Goal: Information Seeking & Learning: Learn about a topic

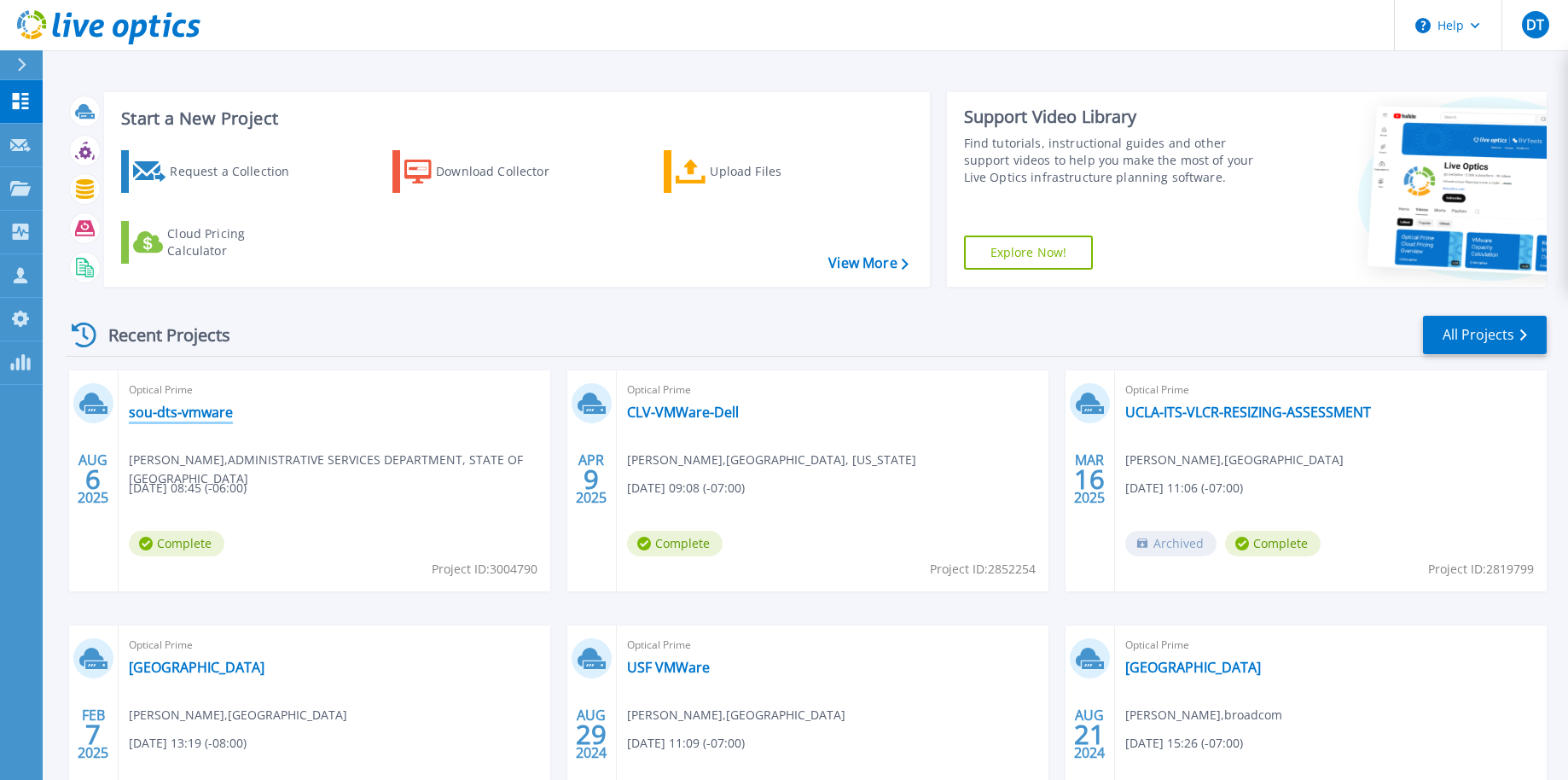
click at [186, 411] on link "sou-dts-vmware" at bounding box center [180, 411] width 104 height 17
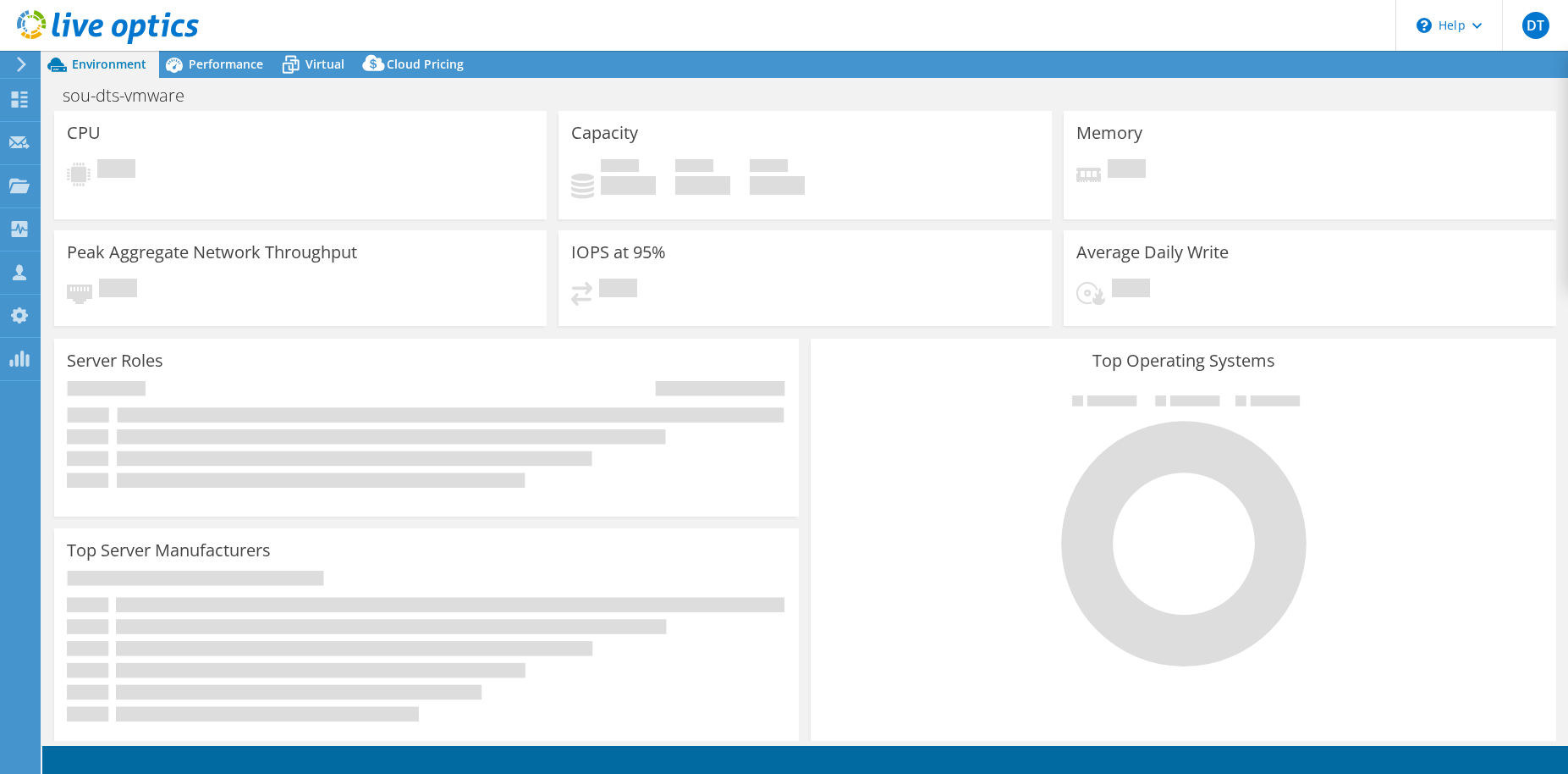
select select "USD"
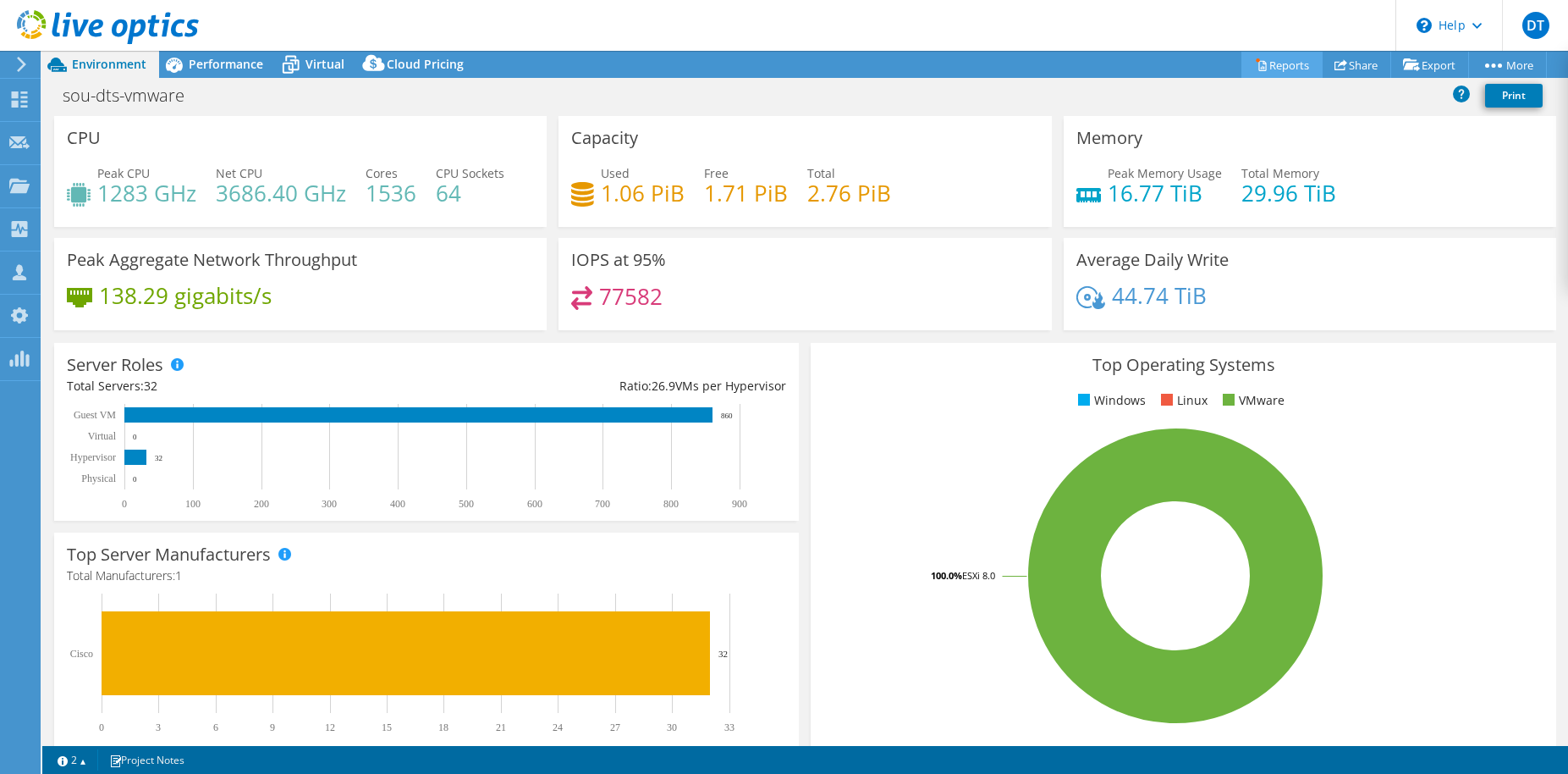
click at [1289, 65] on link "Reports" at bounding box center [1283, 64] width 81 height 26
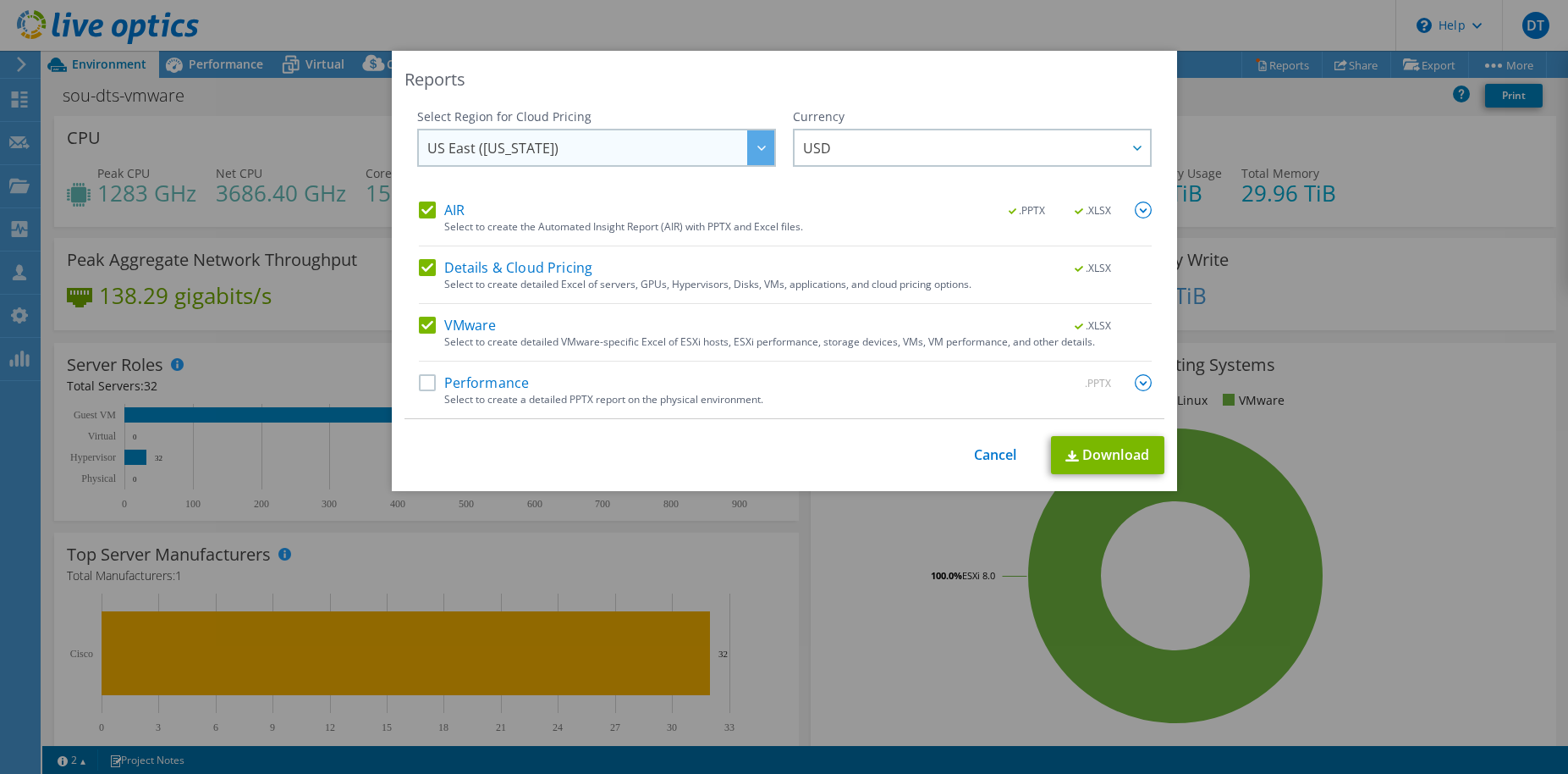
click at [488, 157] on span "US East ([US_STATE])" at bounding box center [493, 151] width 132 height 26
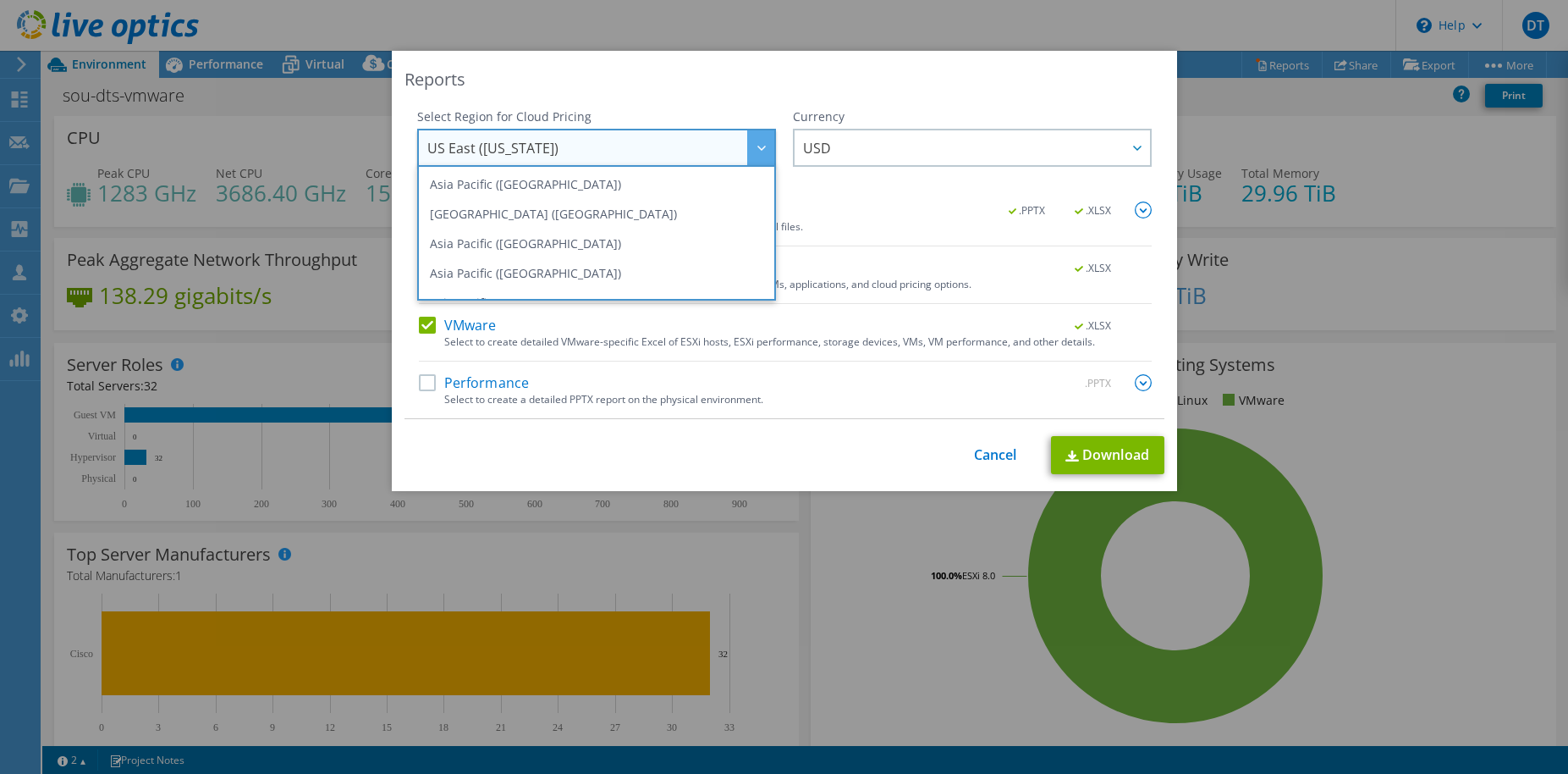
click at [618, 73] on div "Reports" at bounding box center [784, 79] width 760 height 23
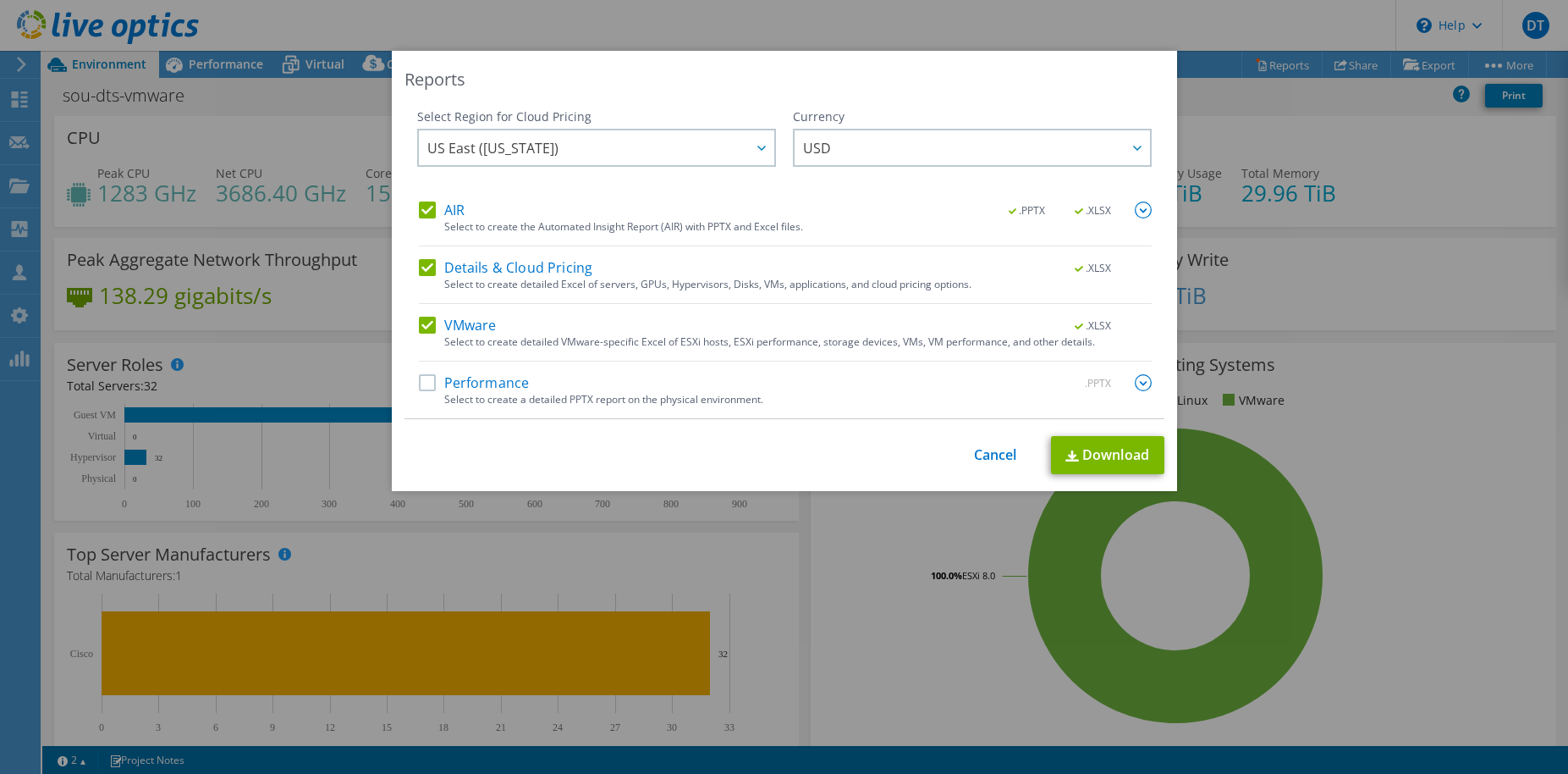
click at [428, 386] on label "Performance" at bounding box center [474, 382] width 111 height 16
click at [0, 0] on input "Performance" at bounding box center [0, 0] width 0 height 0
click at [757, 146] on icon at bounding box center [761, 147] width 9 height 5
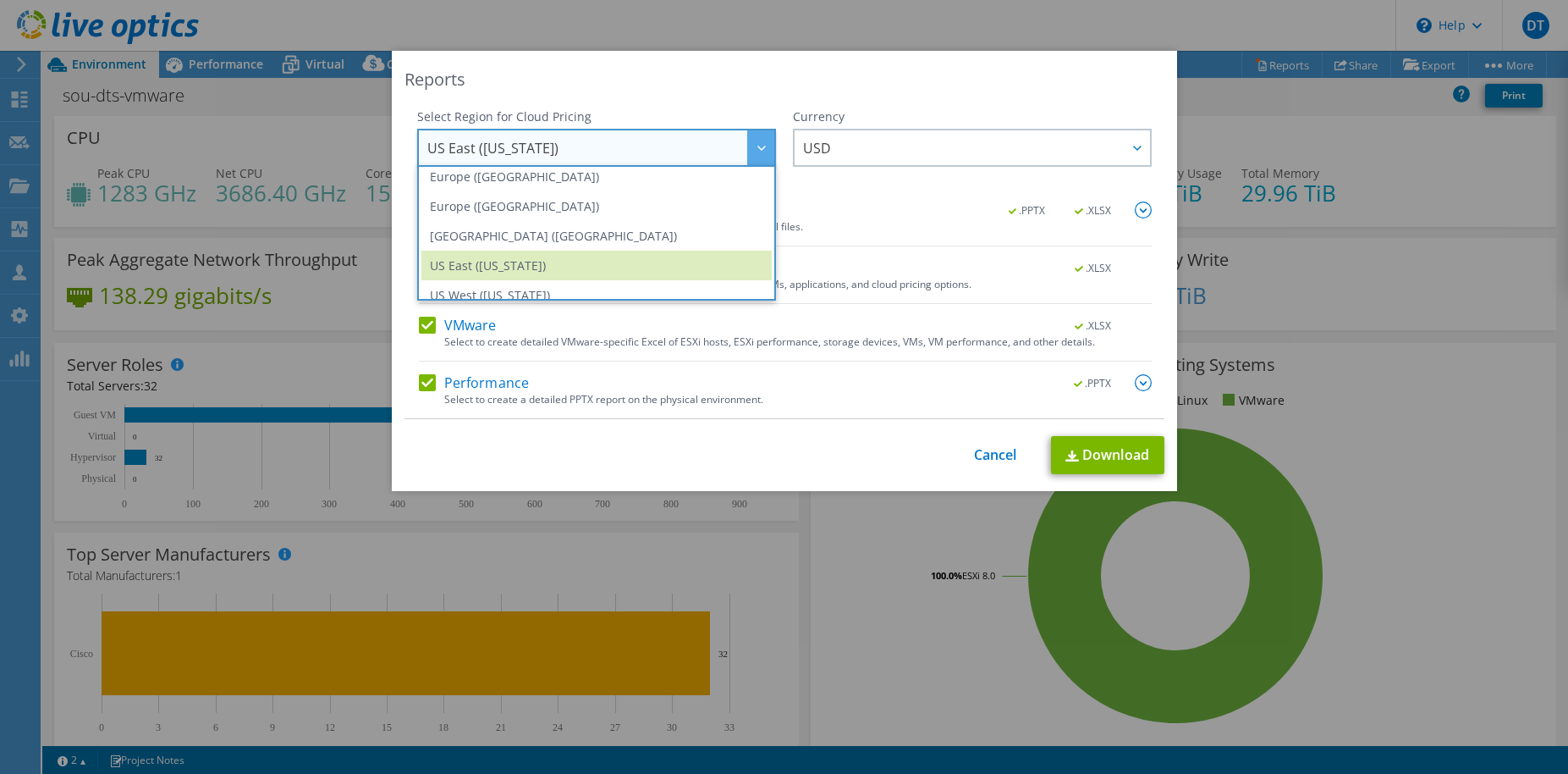
scroll to position [228, 0]
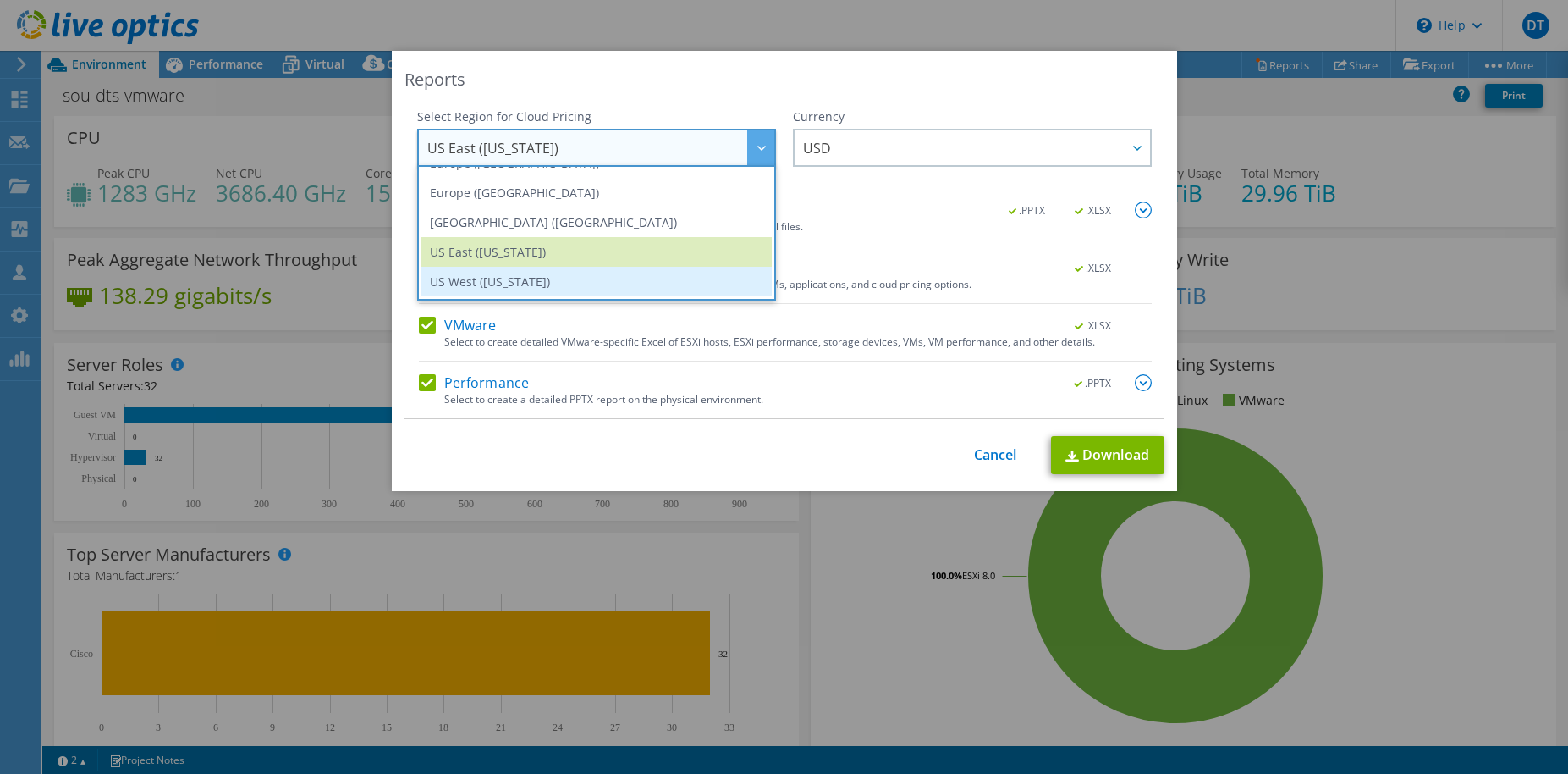
click at [551, 285] on li "US West ([US_STATE])" at bounding box center [597, 282] width 350 height 30
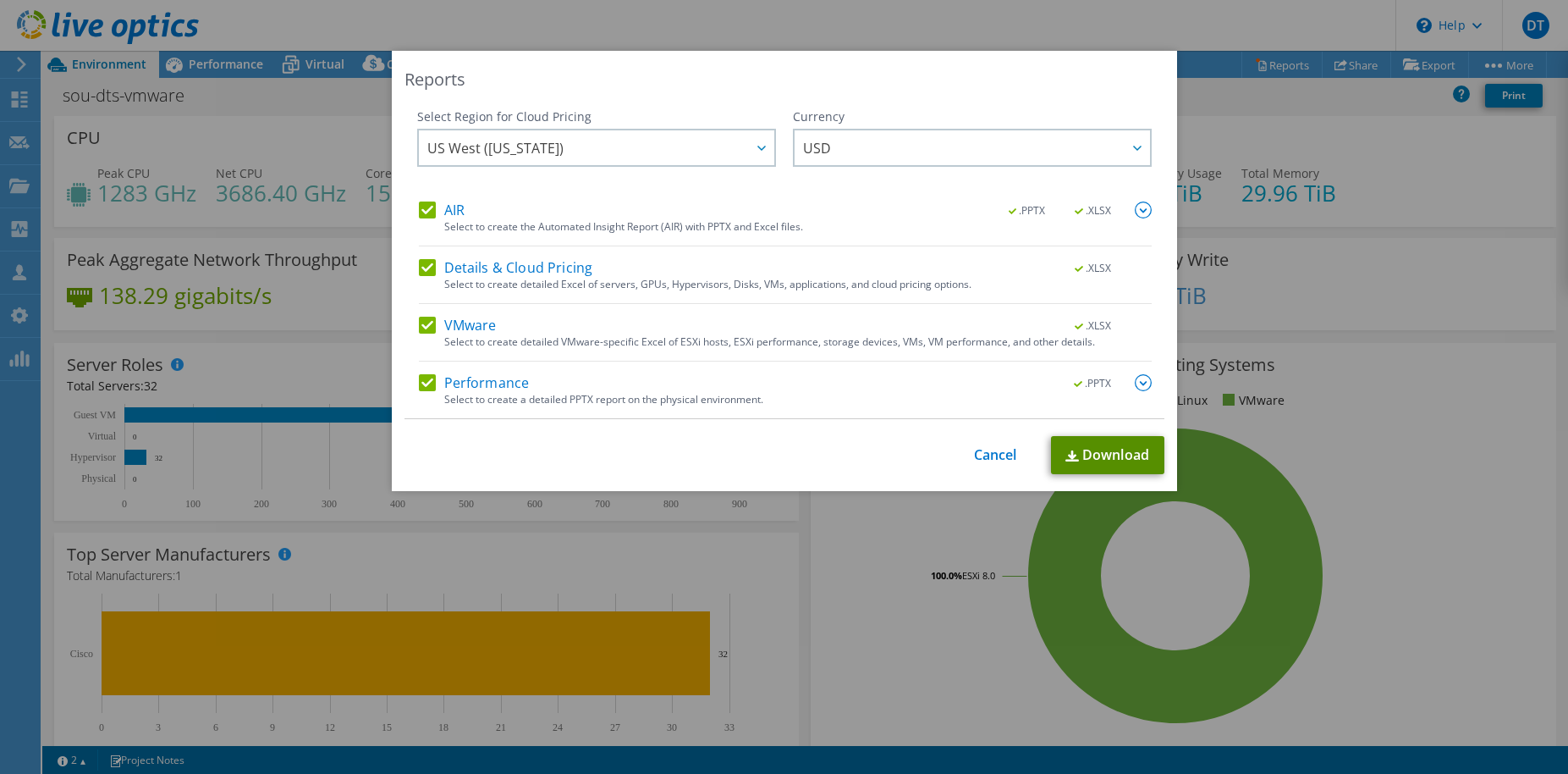
click at [1099, 456] on link "Download" at bounding box center [1108, 455] width 113 height 38
click at [990, 463] on div "This process may take a while, please wait... Cancel Download" at bounding box center [784, 455] width 760 height 38
click at [991, 457] on div "This process may take a while, please wait... Cancel Download" at bounding box center [784, 455] width 760 height 38
click at [983, 461] on link "Cancel" at bounding box center [995, 455] width 44 height 16
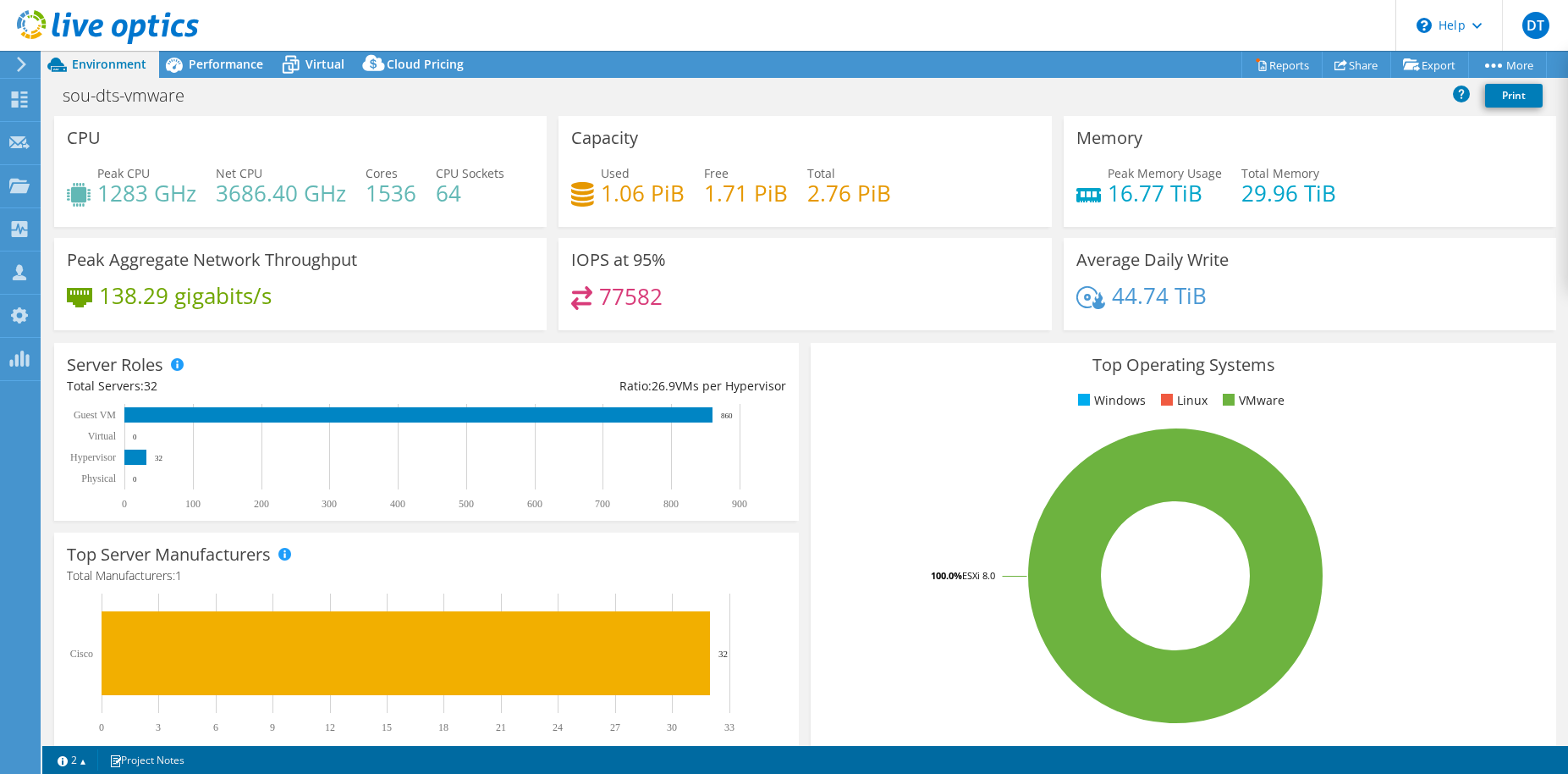
click at [11, 69] on div at bounding box center [18, 65] width 18 height 15
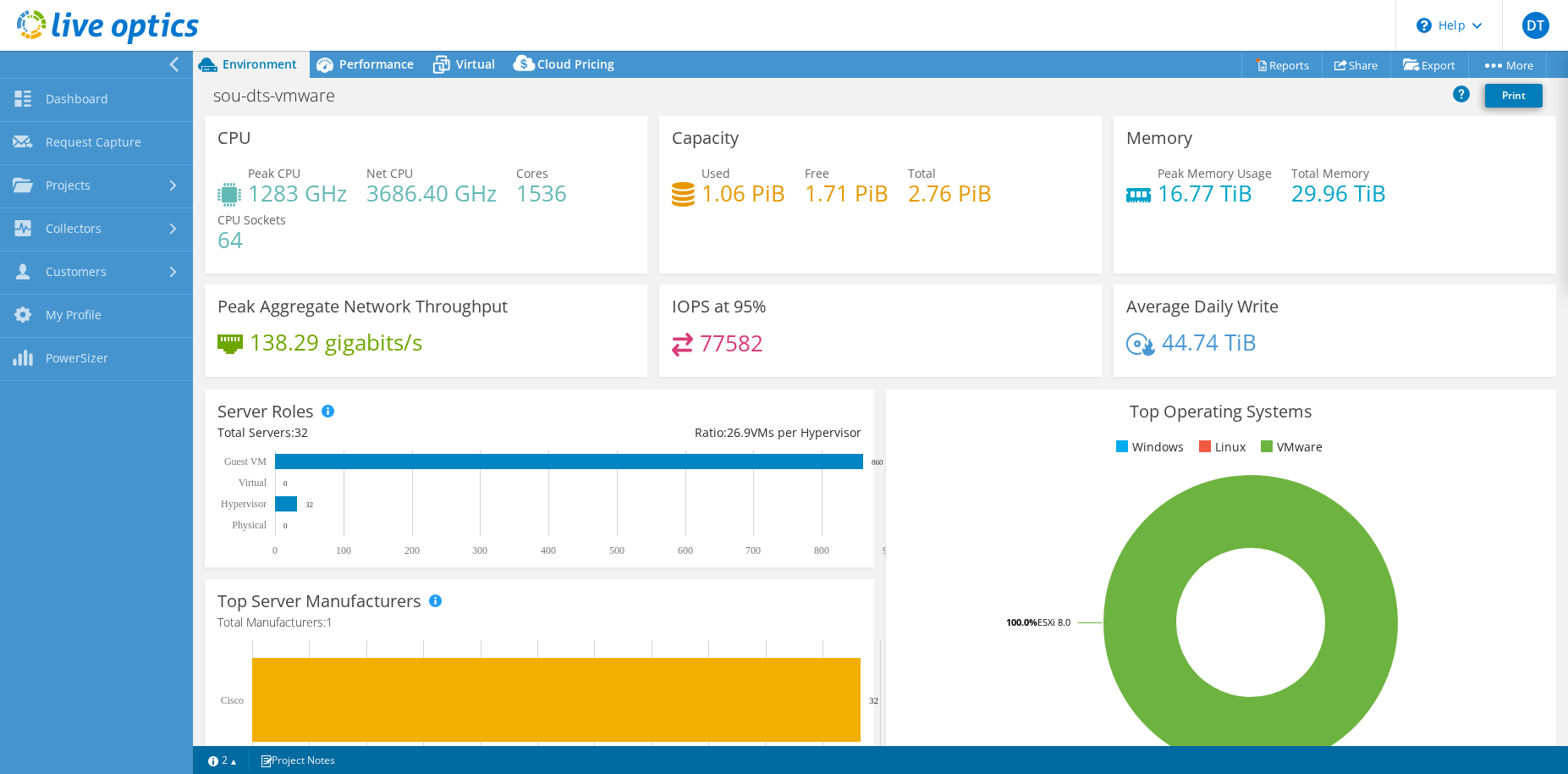
click at [173, 63] on use at bounding box center [174, 65] width 10 height 15
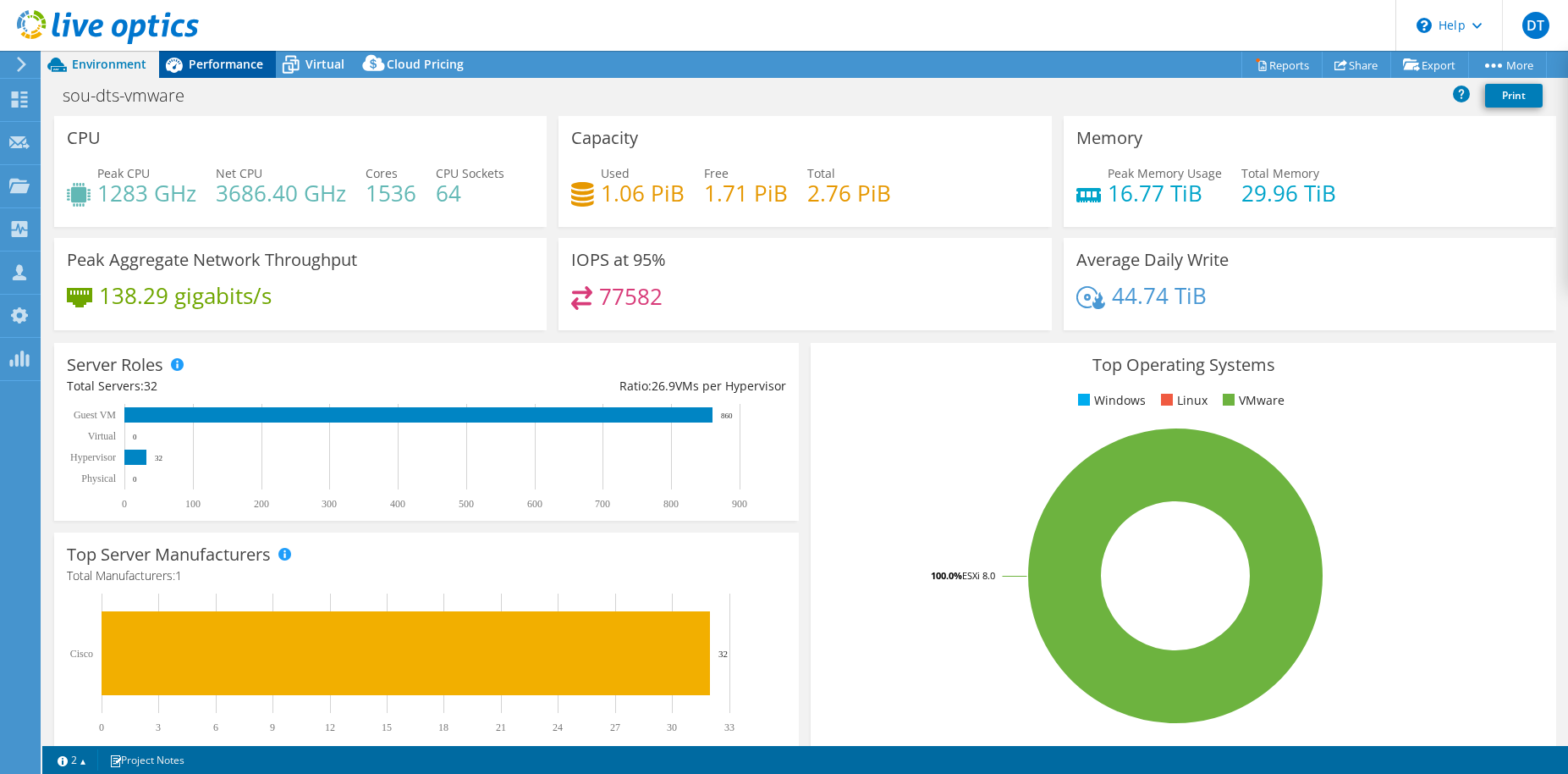
click at [224, 59] on span "Performance" at bounding box center [225, 64] width 74 height 16
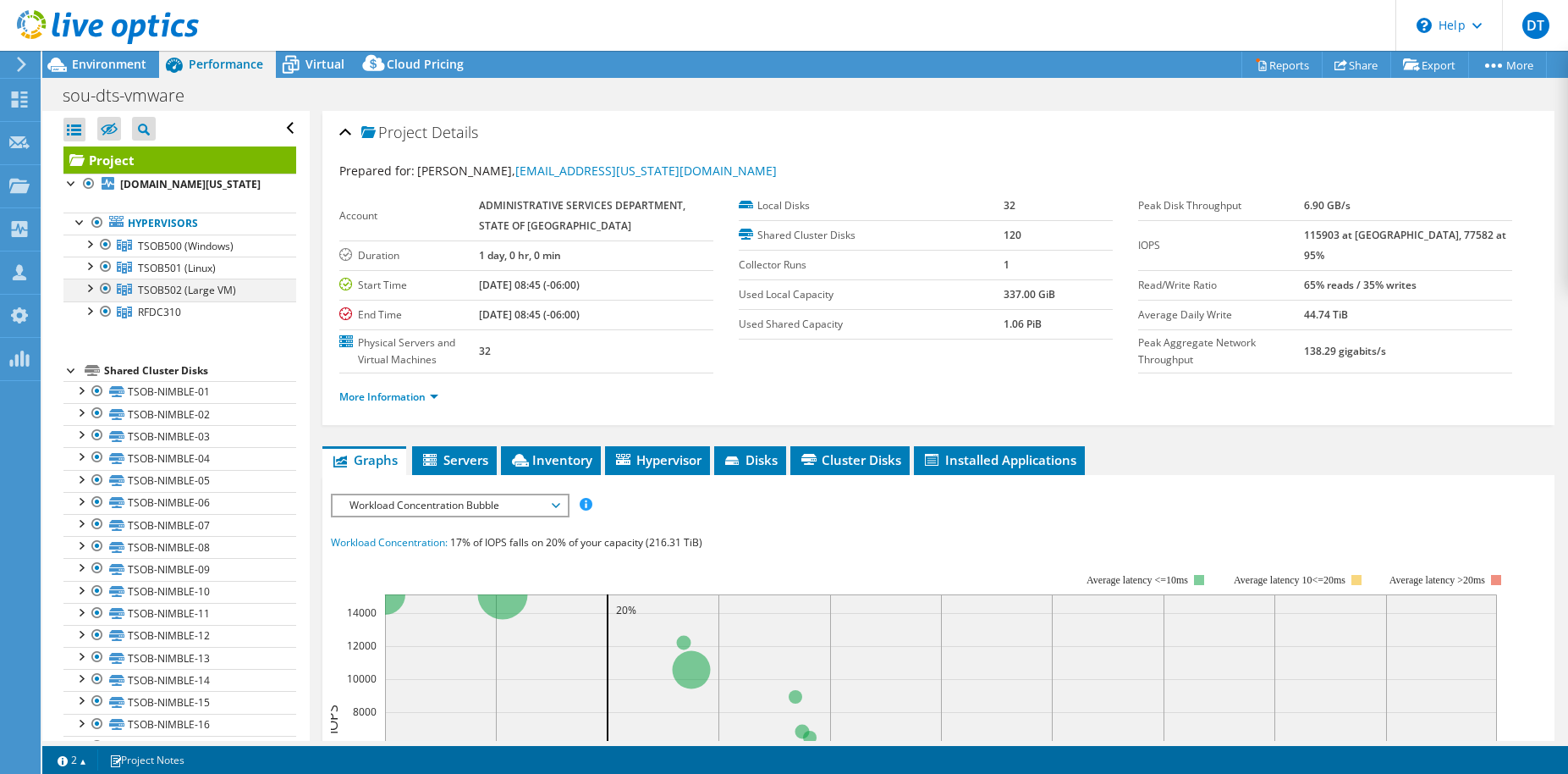
click at [91, 287] on div at bounding box center [88, 286] width 16 height 16
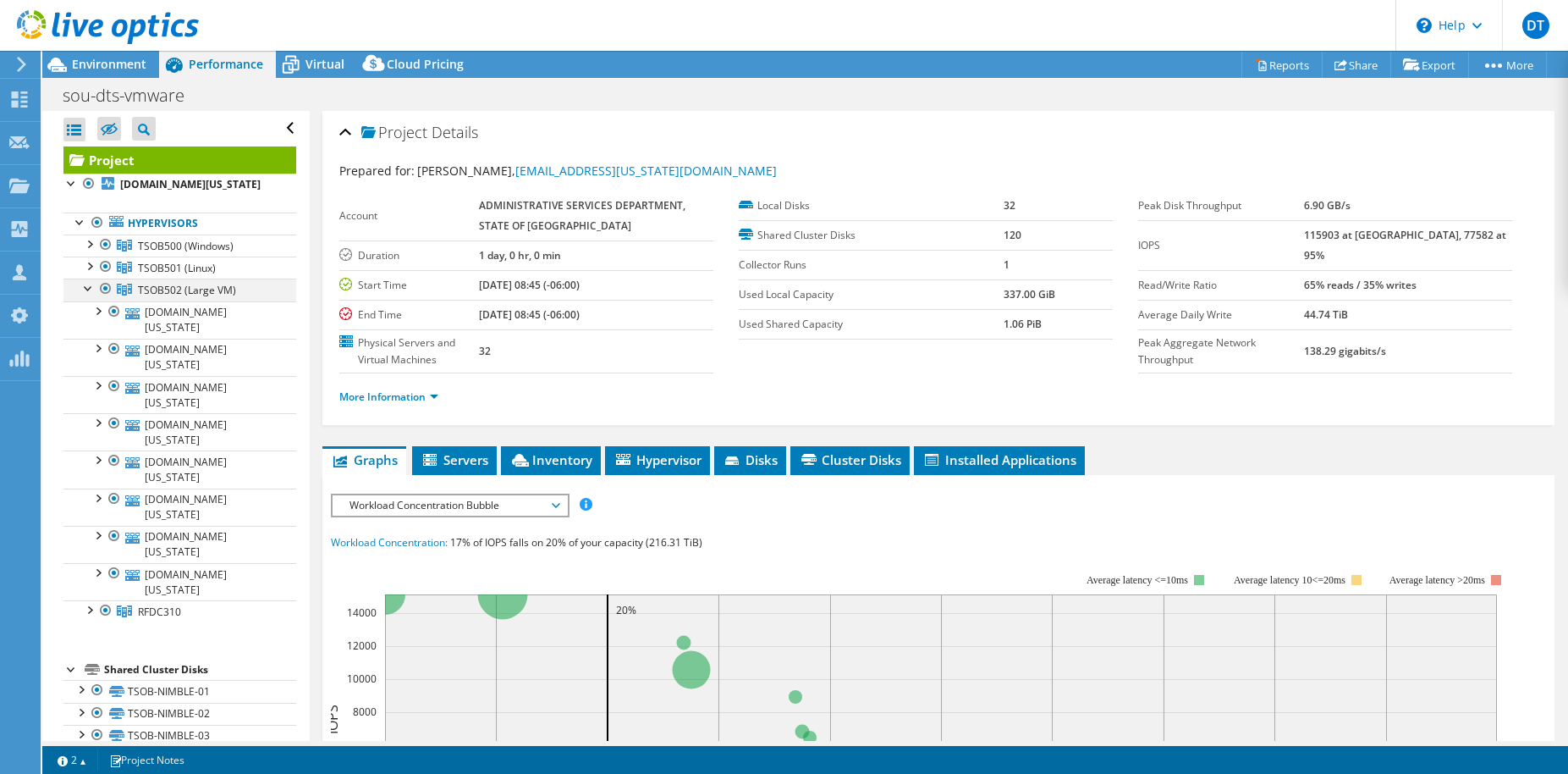
click at [91, 287] on div at bounding box center [88, 286] width 16 height 16
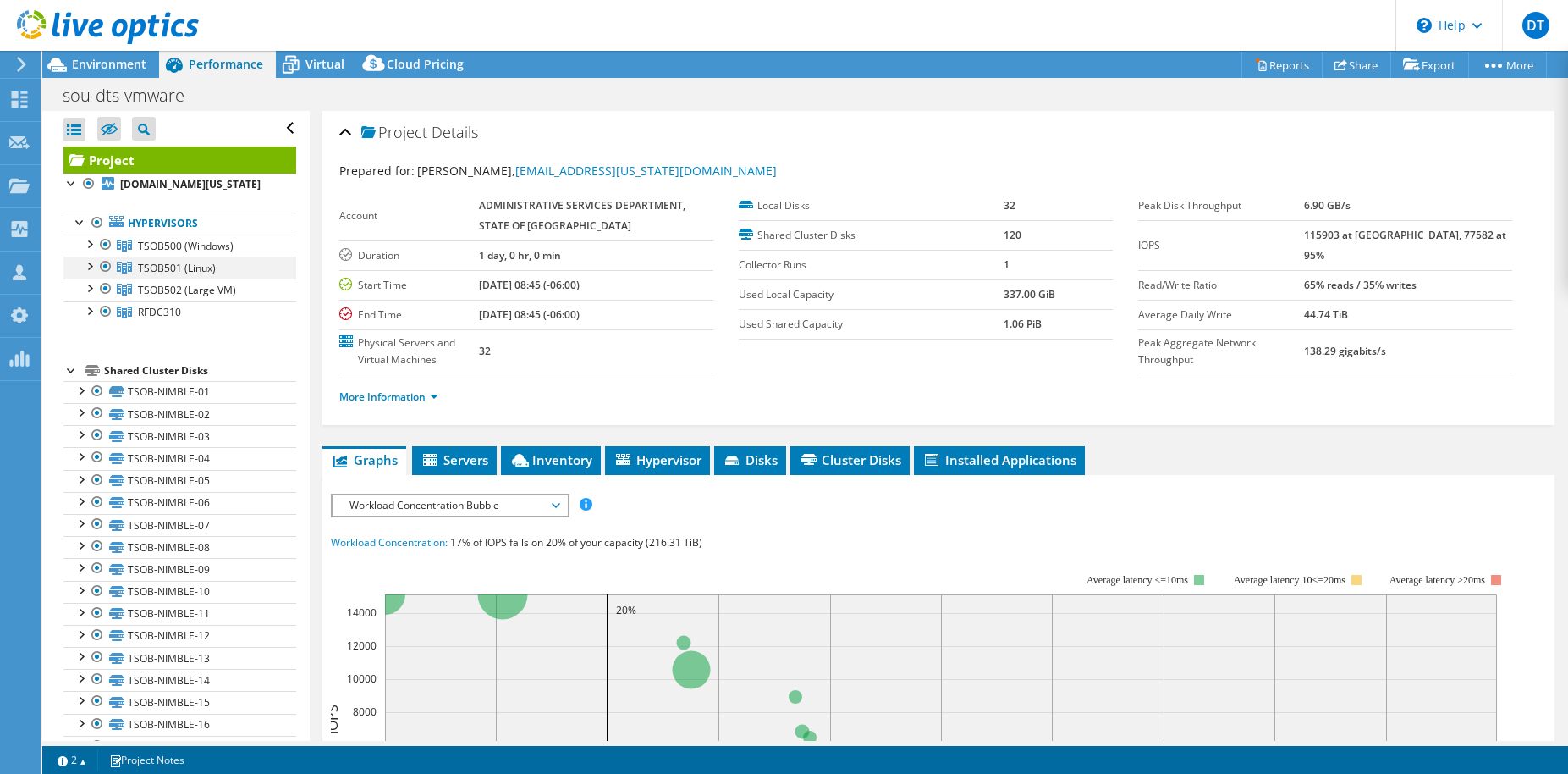
click at [97, 264] on div at bounding box center [88, 264] width 16 height 16
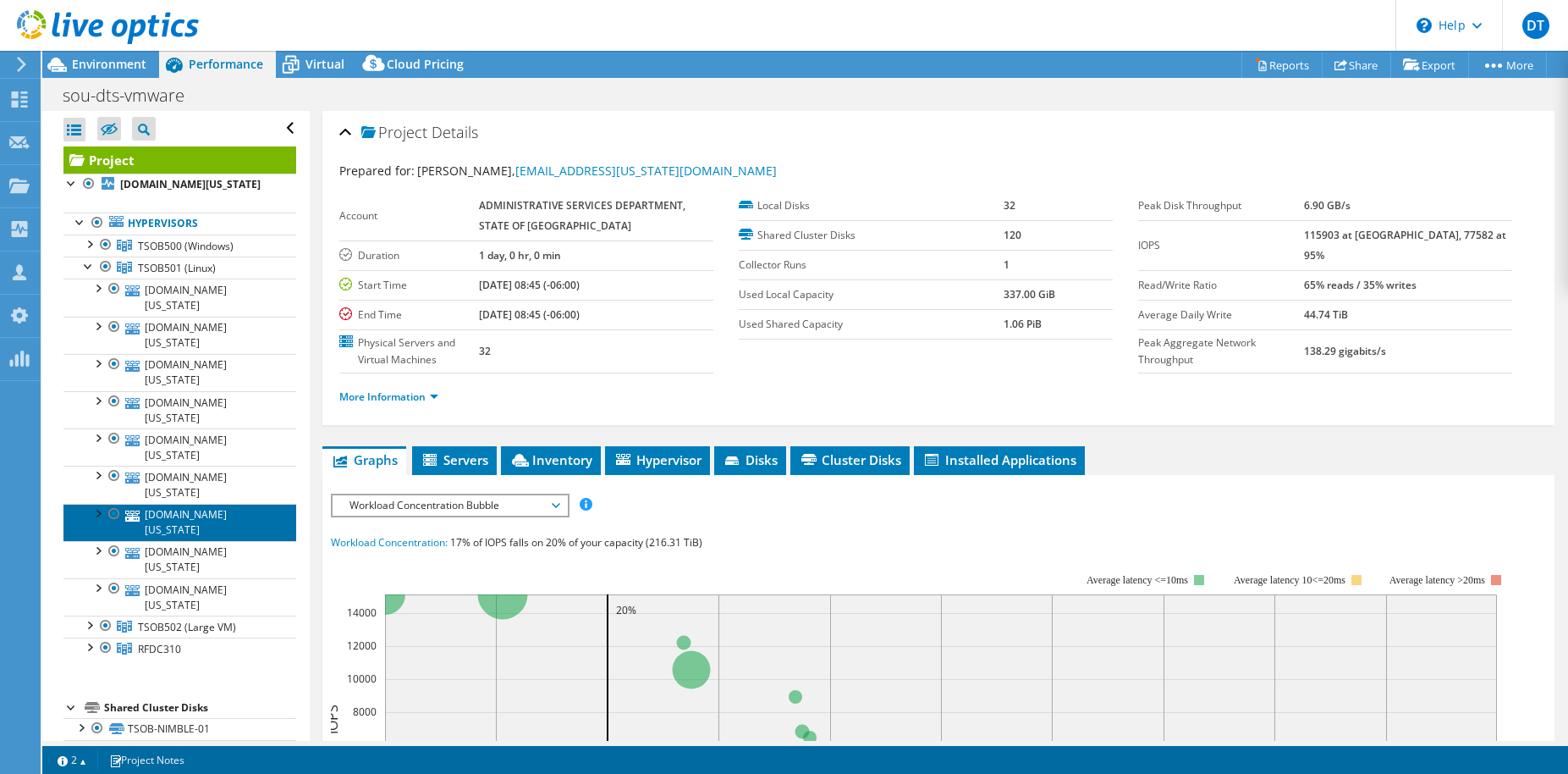
click at [199, 504] on link "[DOMAIN_NAME][US_STATE]" at bounding box center [180, 522] width 233 height 37
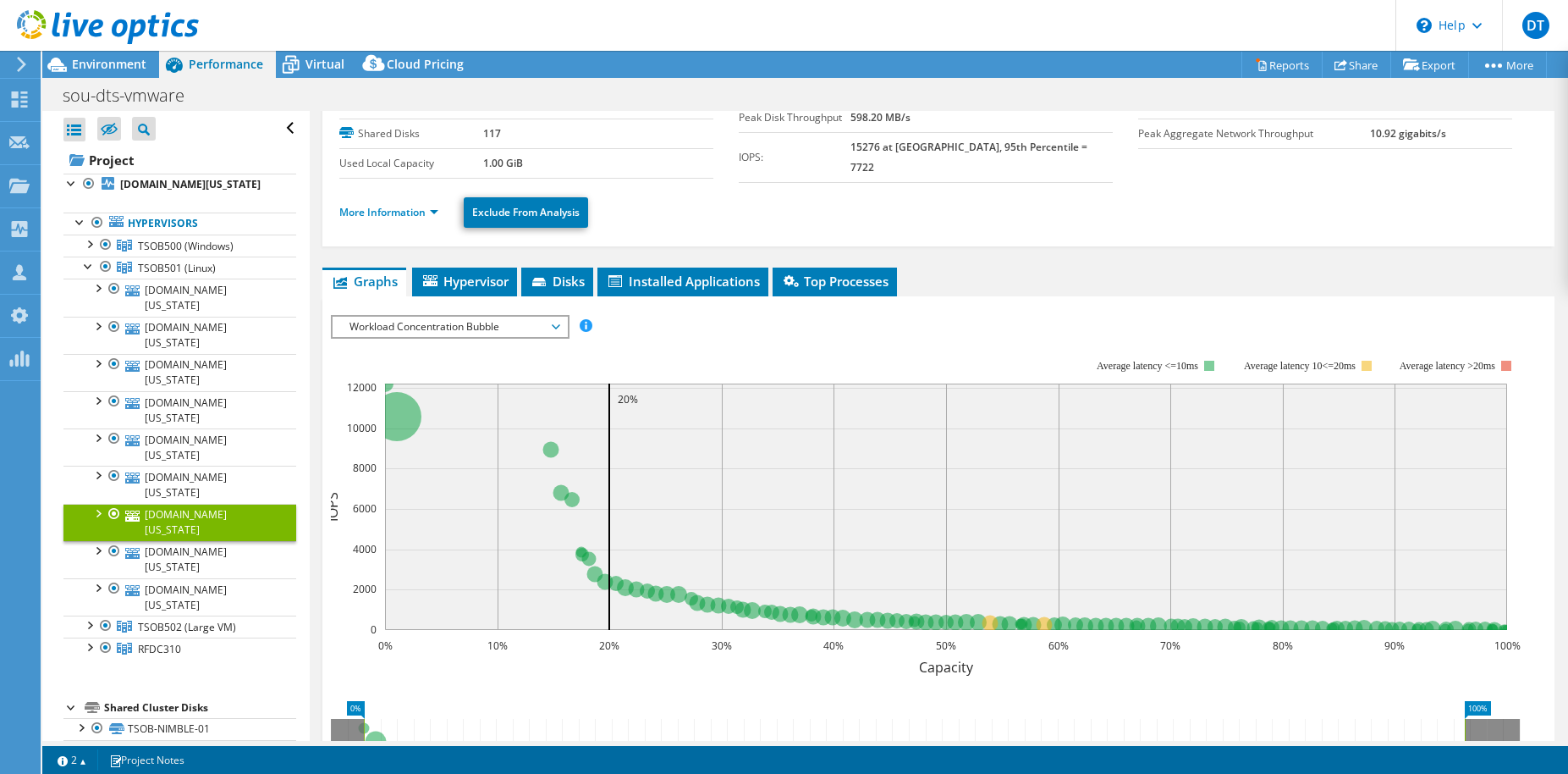
scroll to position [203, 0]
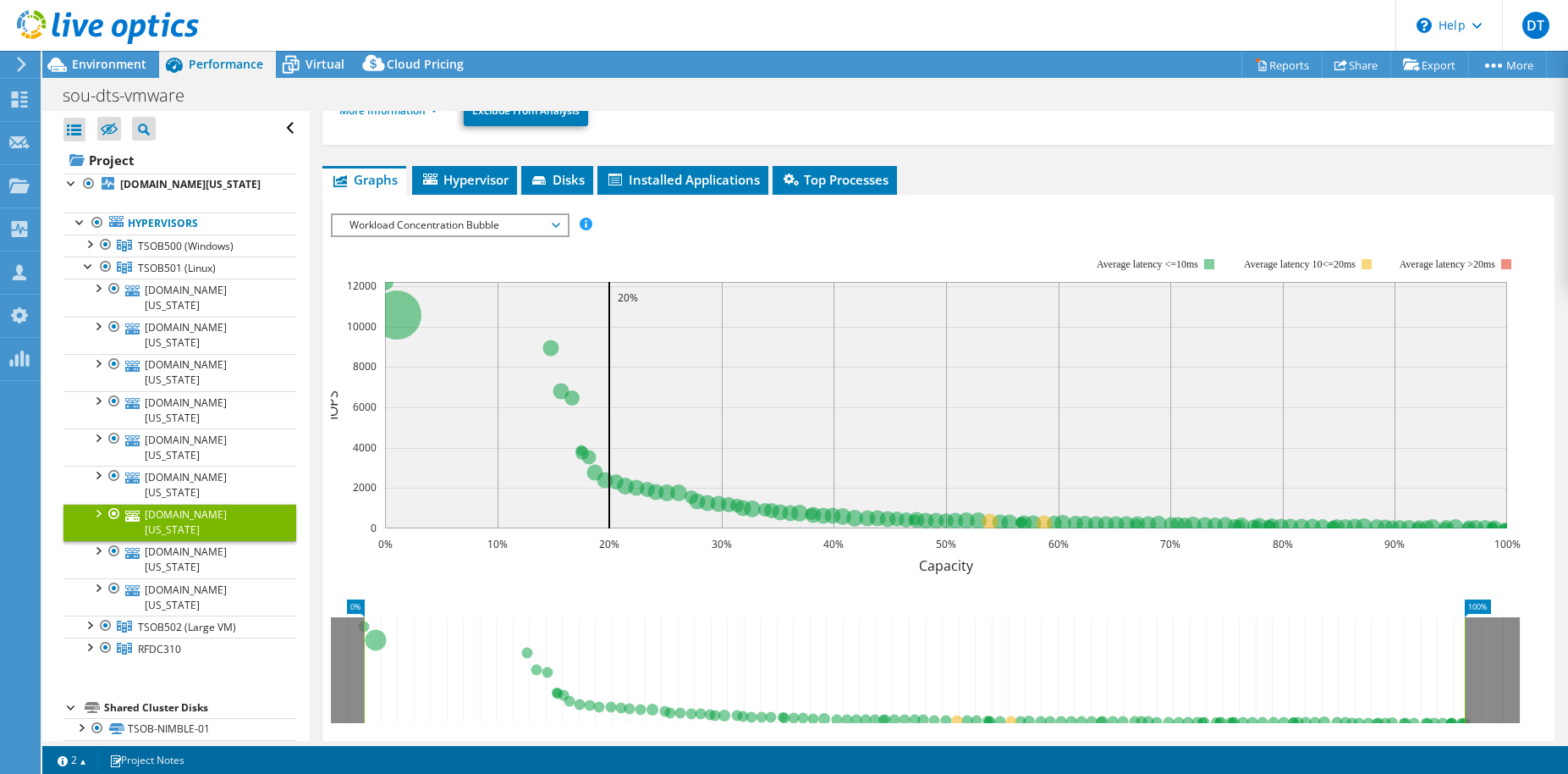
click at [535, 229] on span "Workload Concentration Bubble" at bounding box center [450, 224] width 218 height 20
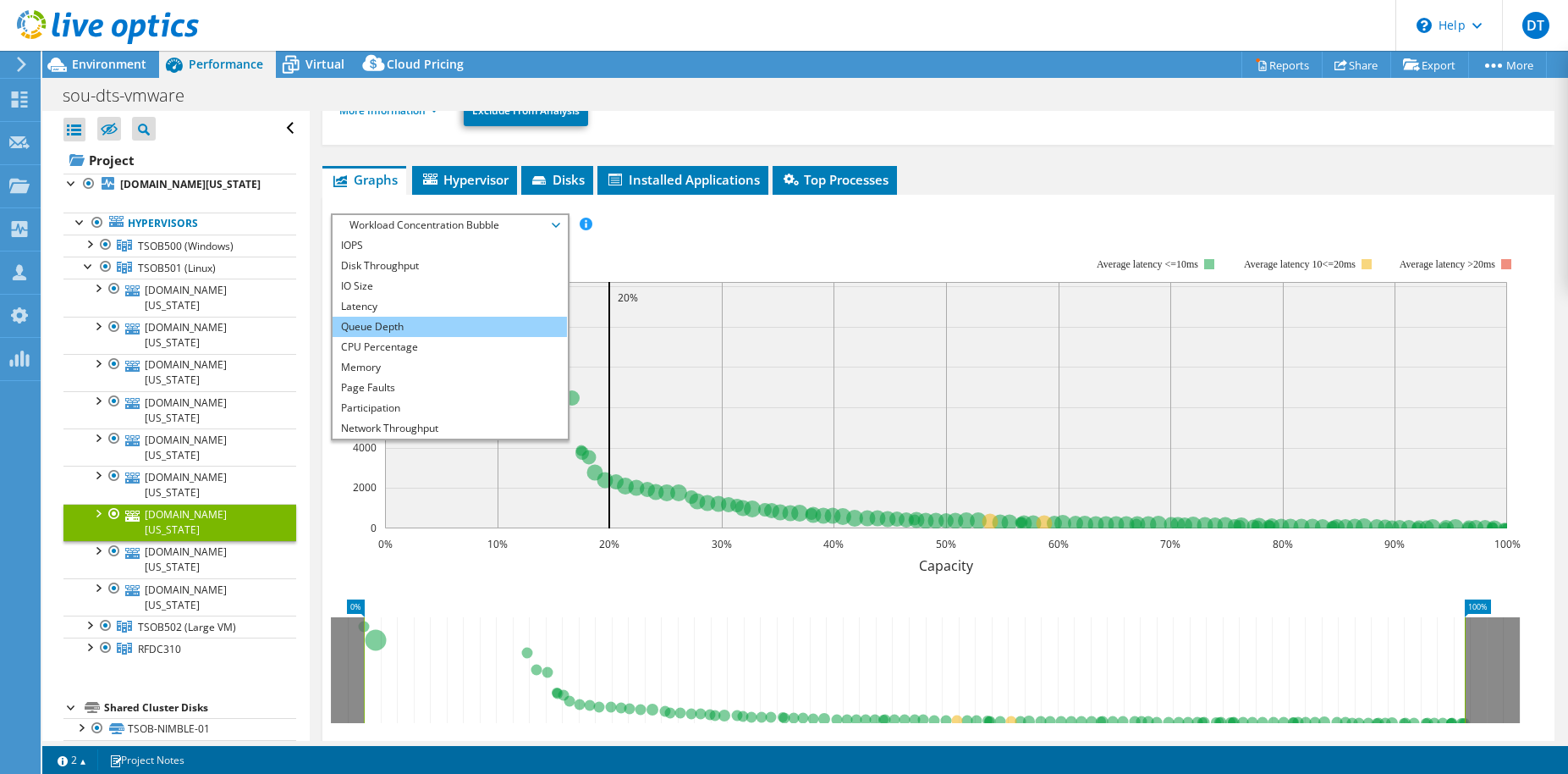
click at [374, 316] on li "Queue Depth" at bounding box center [450, 326] width 234 height 20
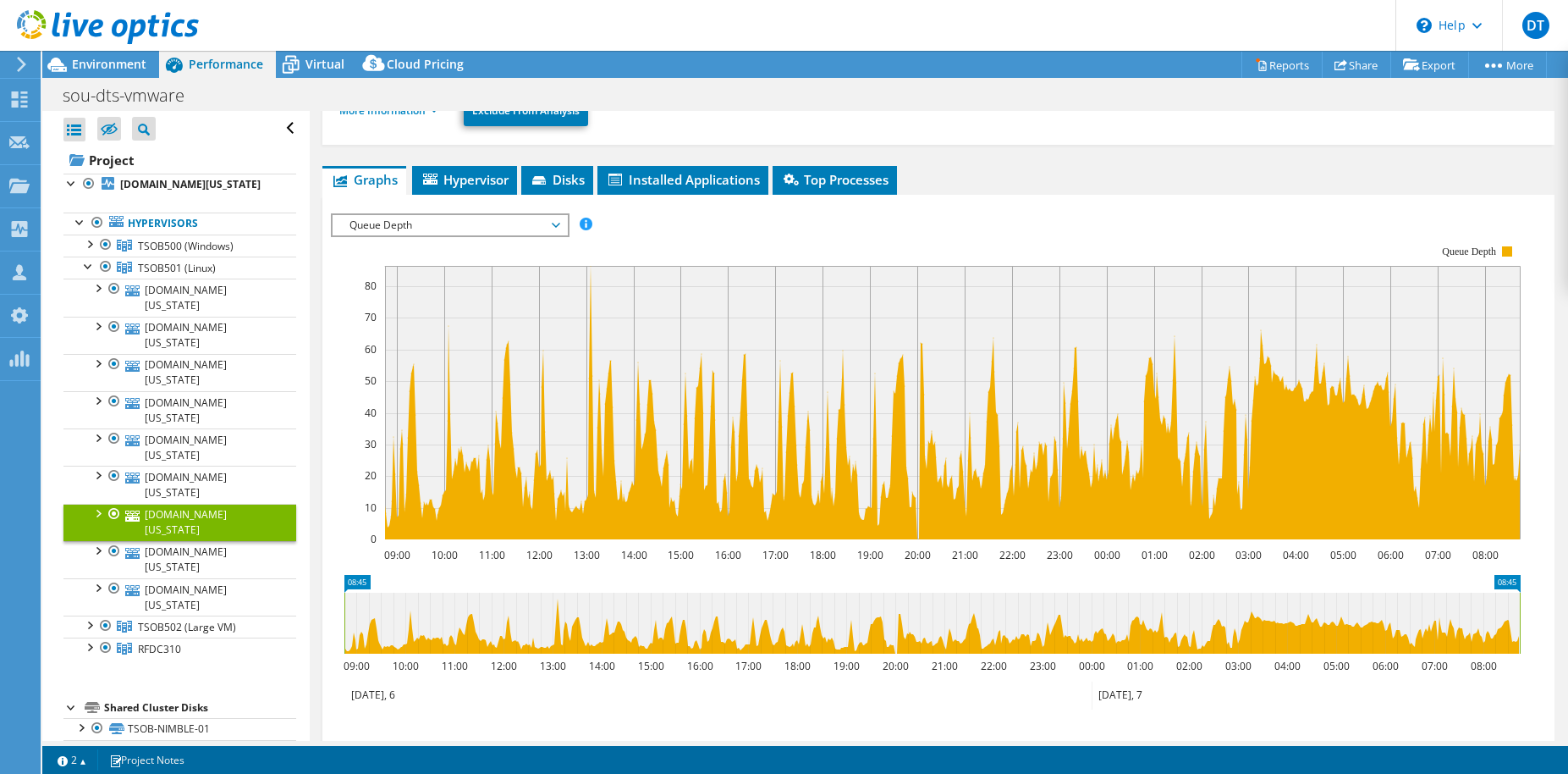
scroll to position [102, 0]
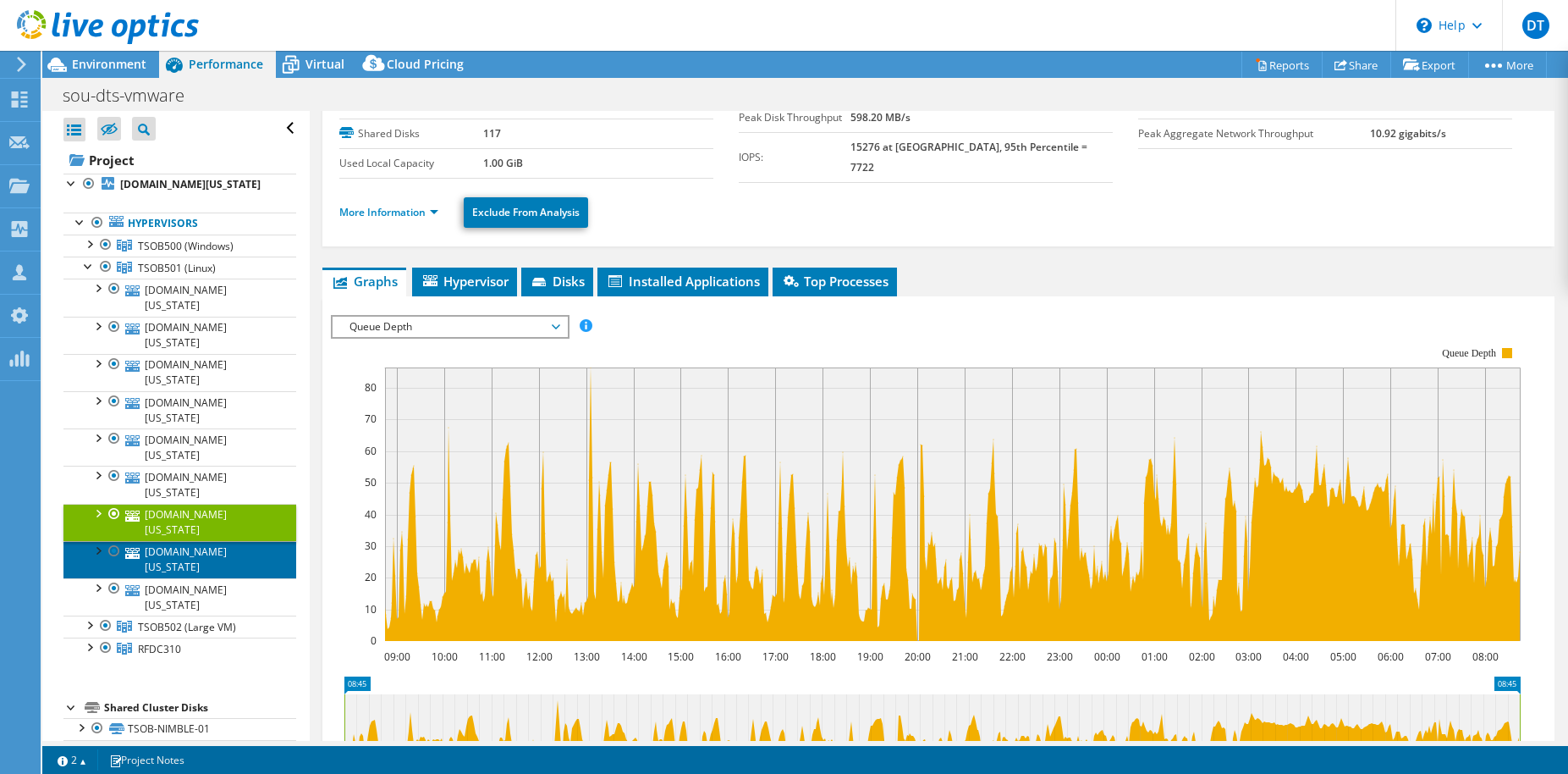
click at [240, 541] on link "[DOMAIN_NAME][US_STATE]" at bounding box center [180, 559] width 233 height 37
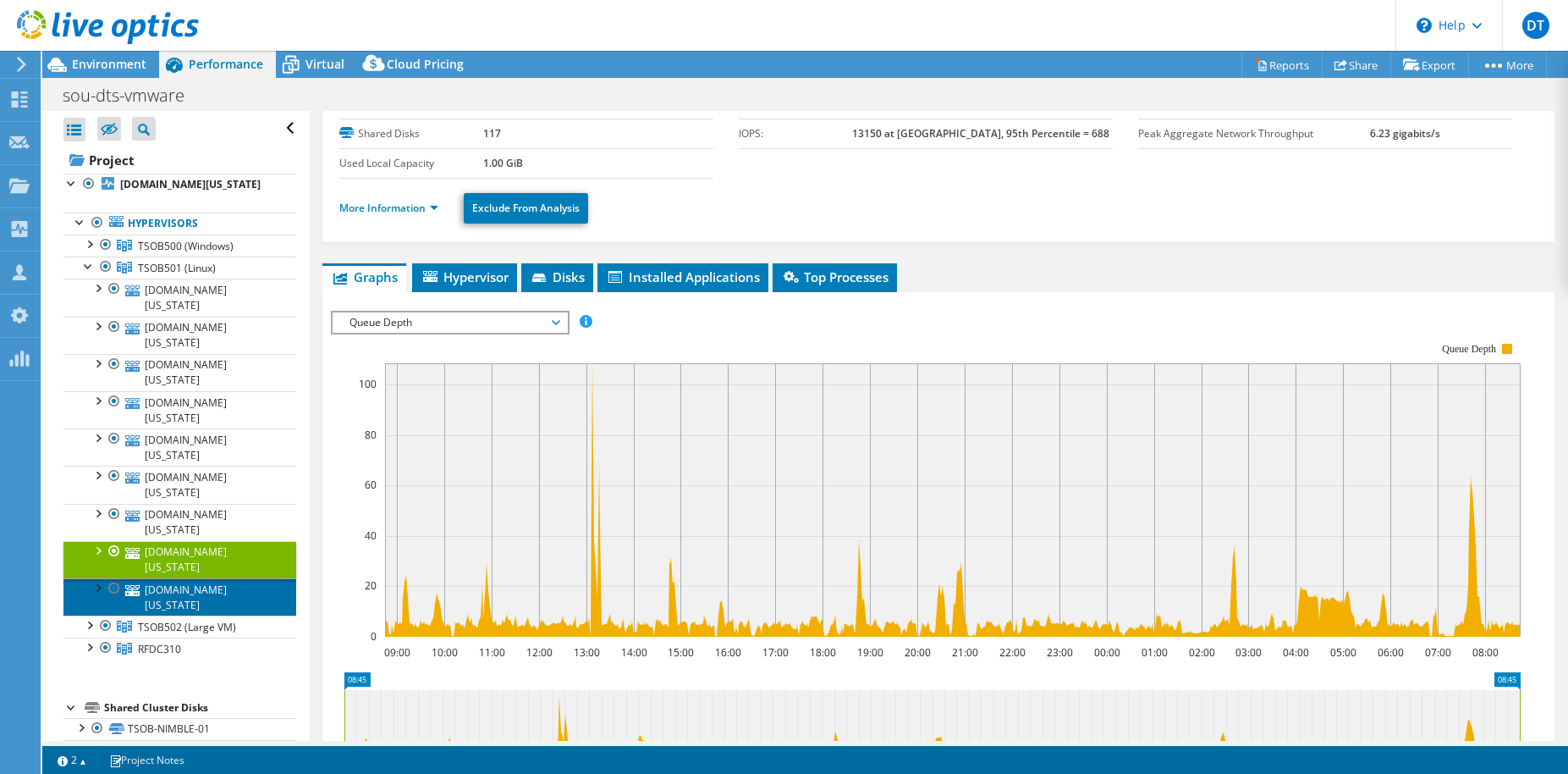
click at [229, 579] on link "[DOMAIN_NAME][US_STATE]" at bounding box center [180, 597] width 233 height 37
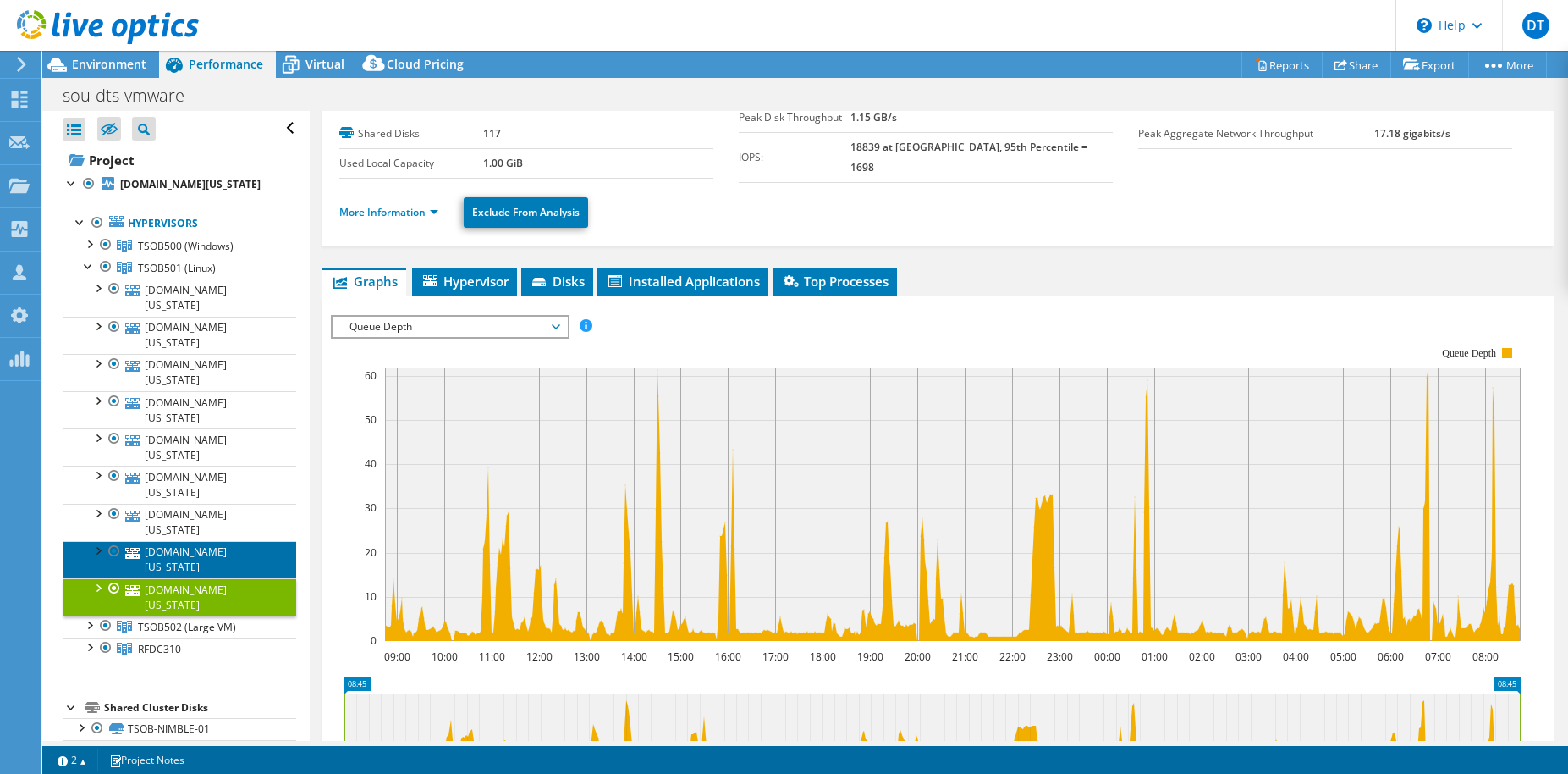
click at [195, 541] on link "[DOMAIN_NAME][US_STATE]" at bounding box center [180, 559] width 233 height 37
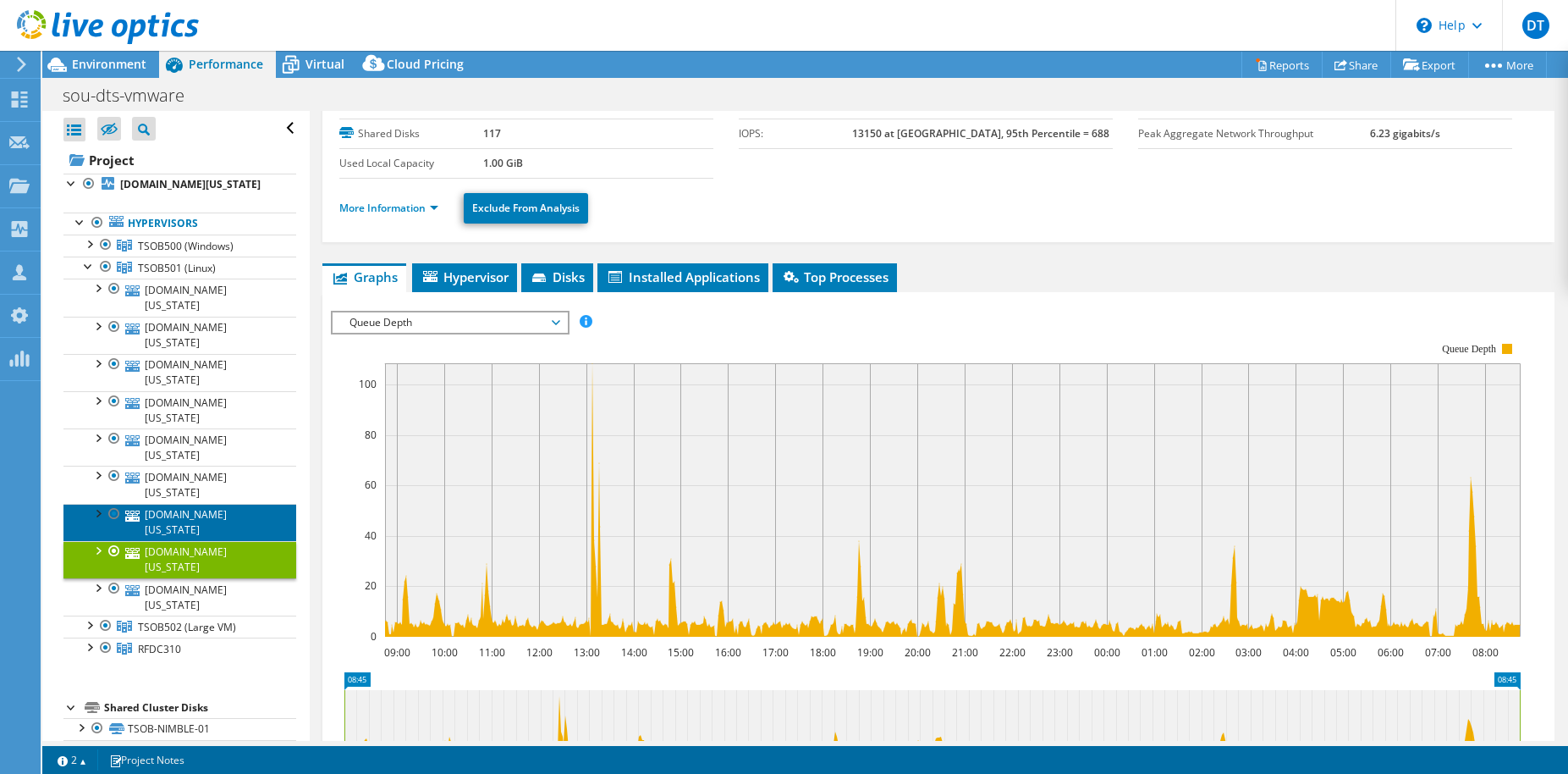
click at [197, 504] on link "[DOMAIN_NAME][US_STATE]" at bounding box center [180, 522] width 233 height 37
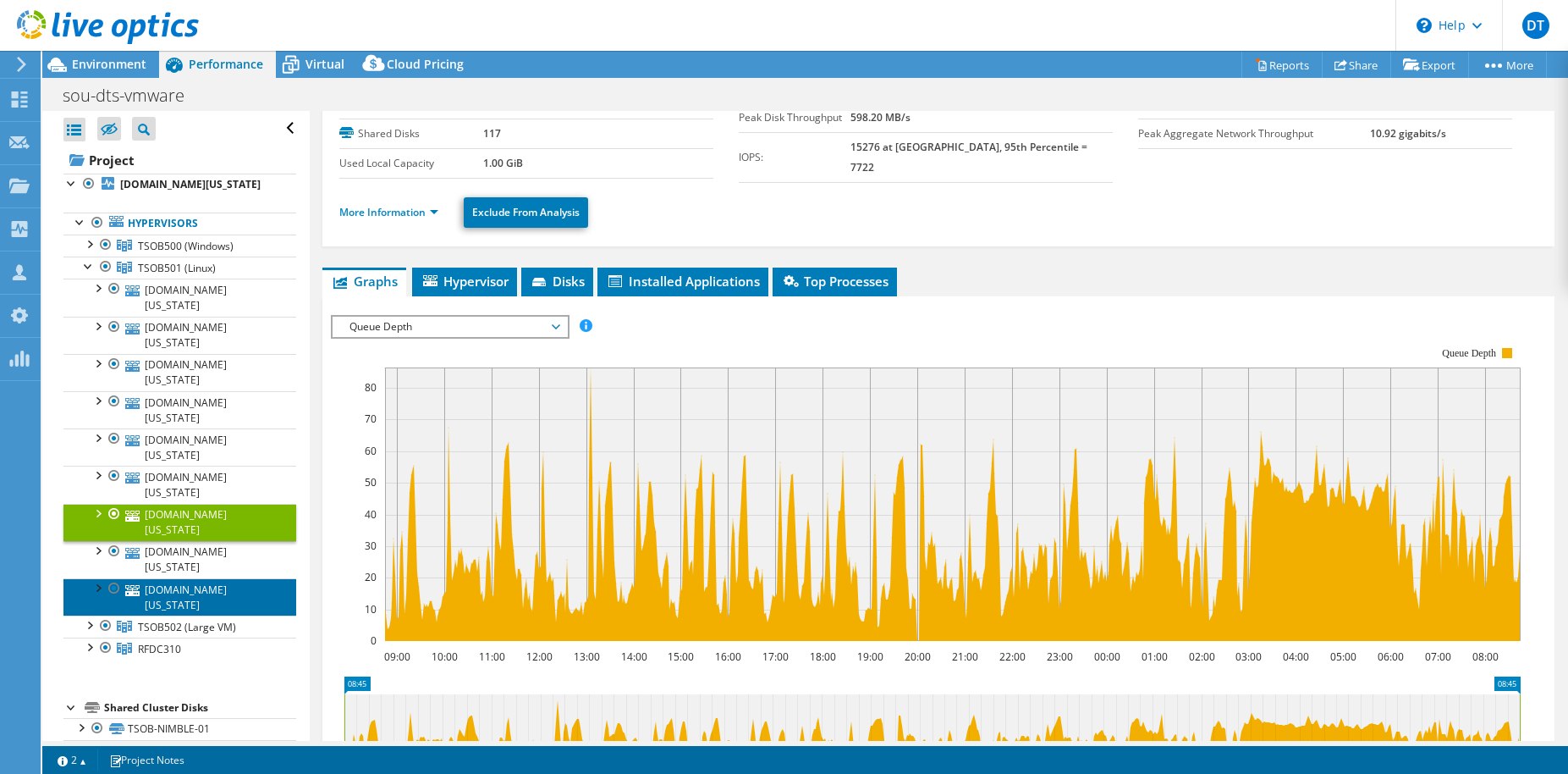
click at [179, 579] on link "[DOMAIN_NAME][US_STATE]" at bounding box center [180, 597] width 233 height 37
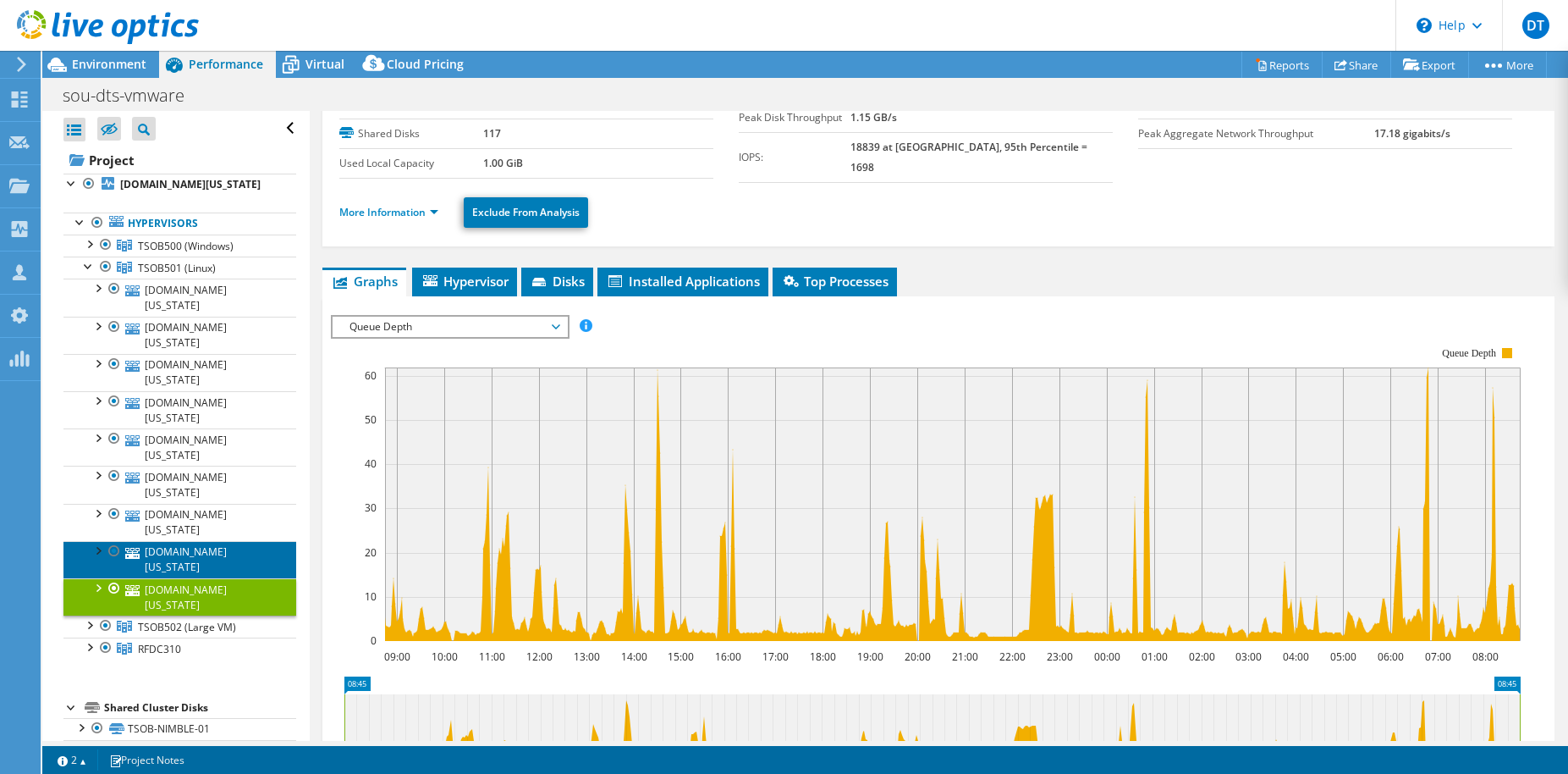
click at [165, 541] on link "[DOMAIN_NAME][US_STATE]" at bounding box center [180, 559] width 233 height 37
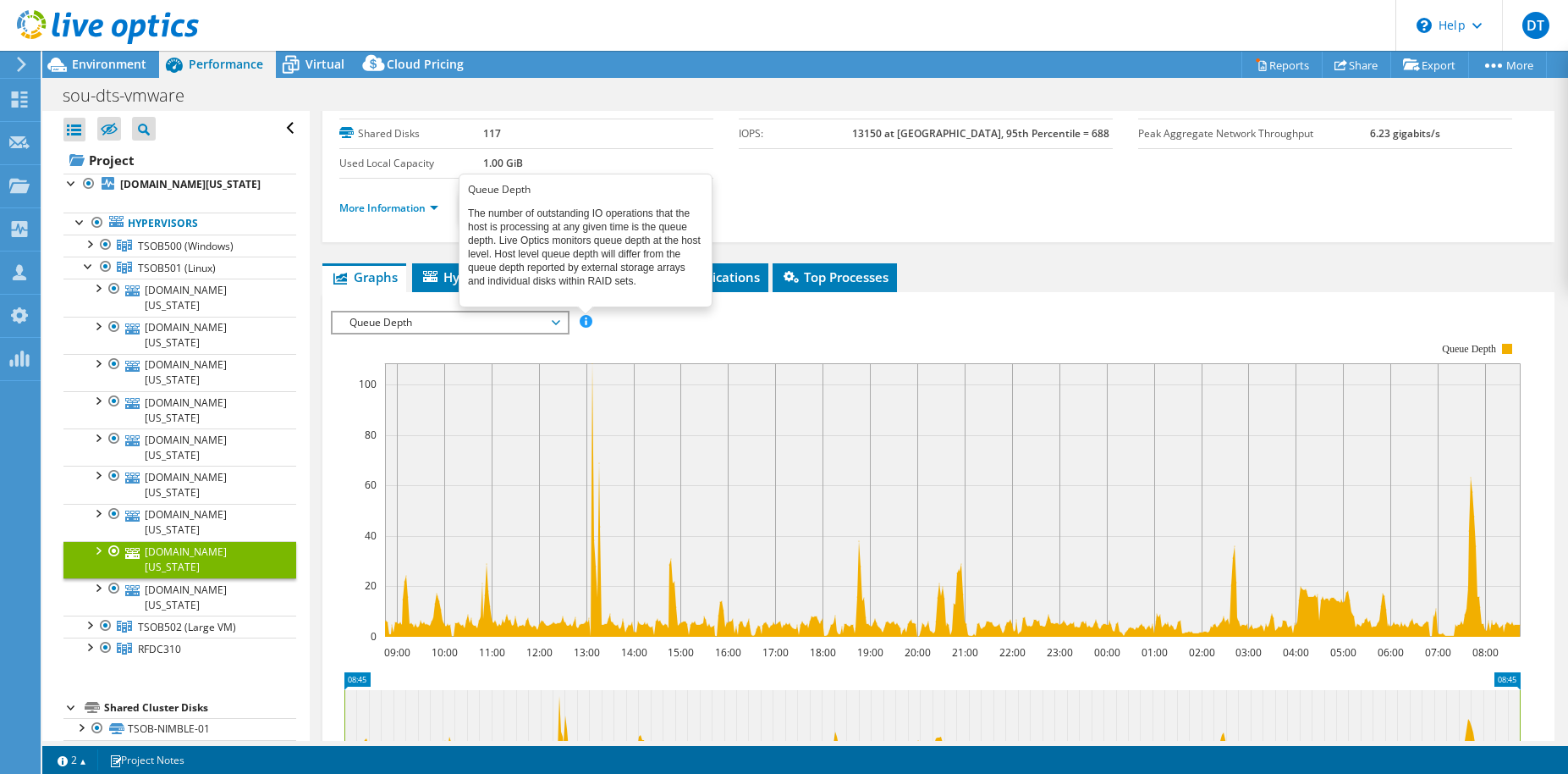
click at [581, 318] on span at bounding box center [585, 320] width 12 height 12
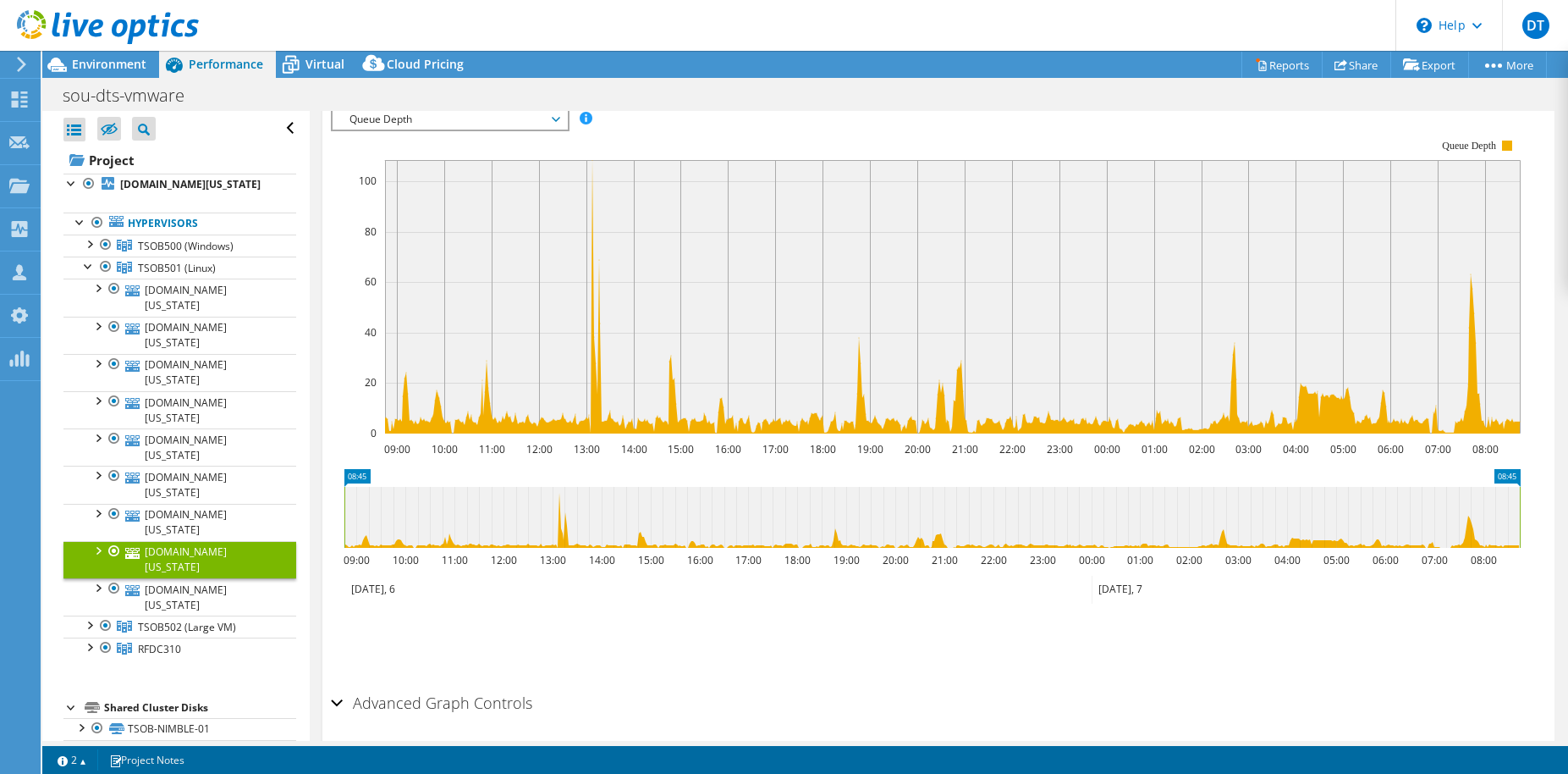
scroll to position [367, 0]
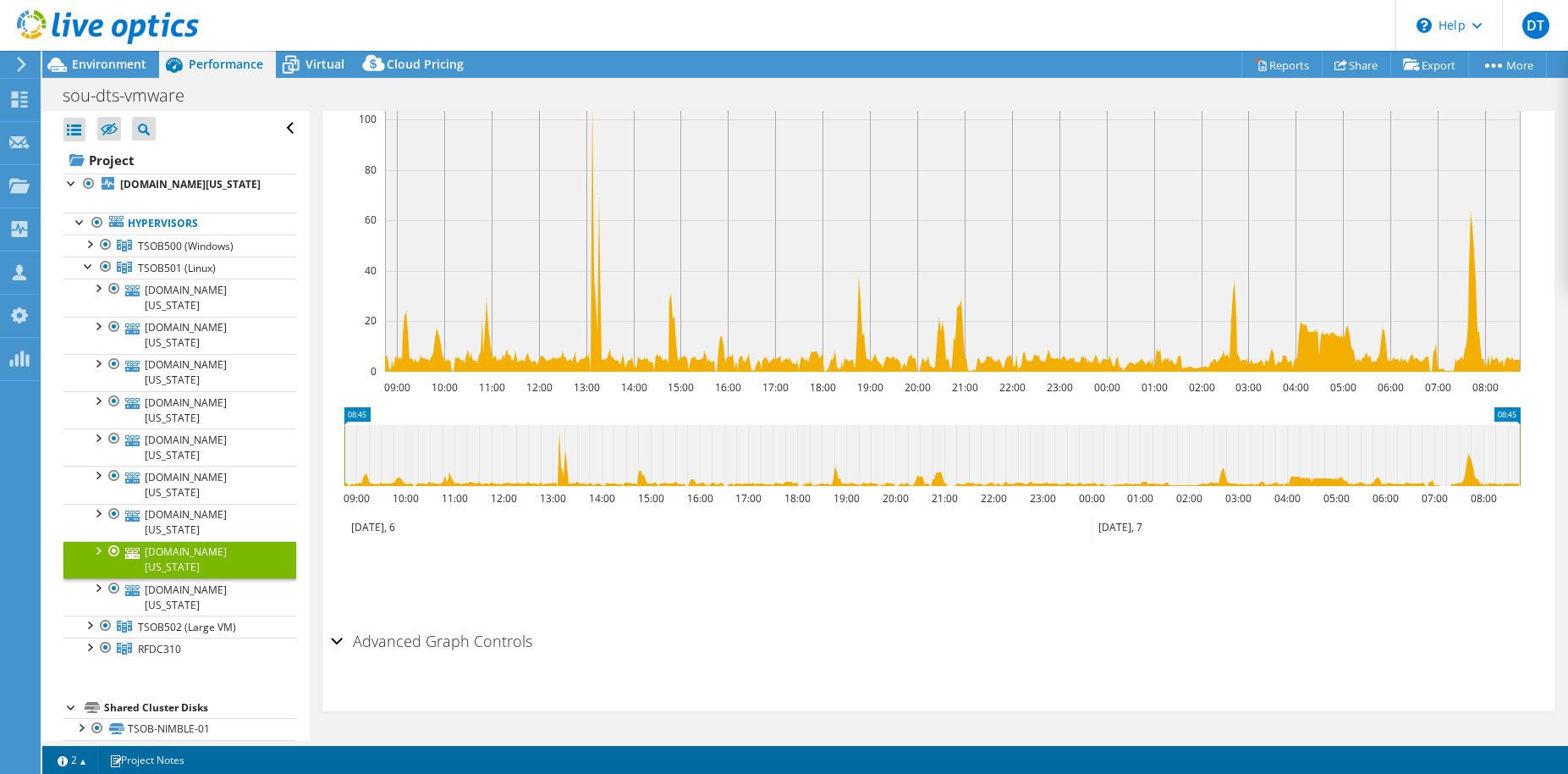
click at [348, 631] on h2 "Advanced Graph Controls" at bounding box center [431, 640] width 201 height 34
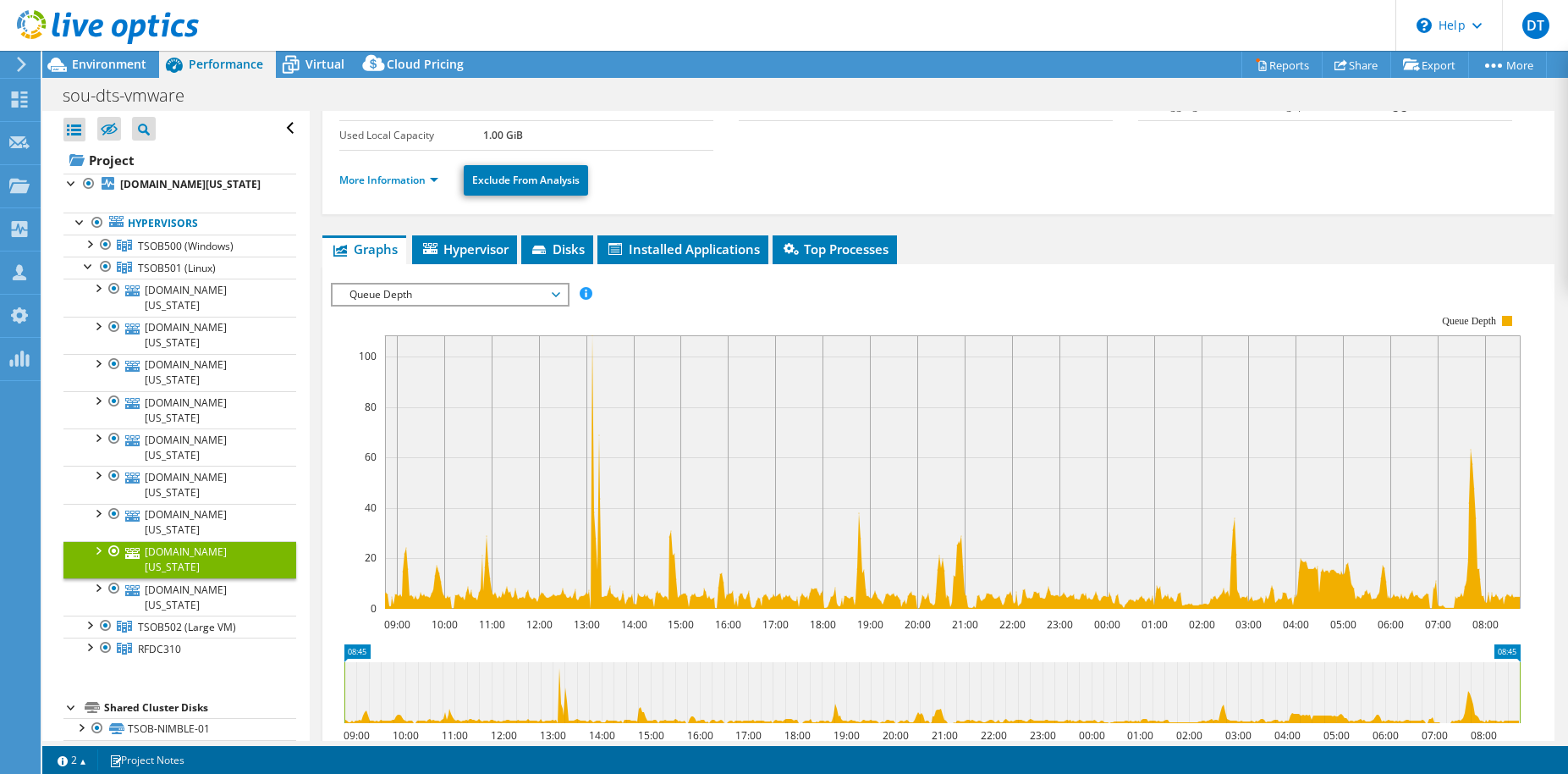
scroll to position [28, 0]
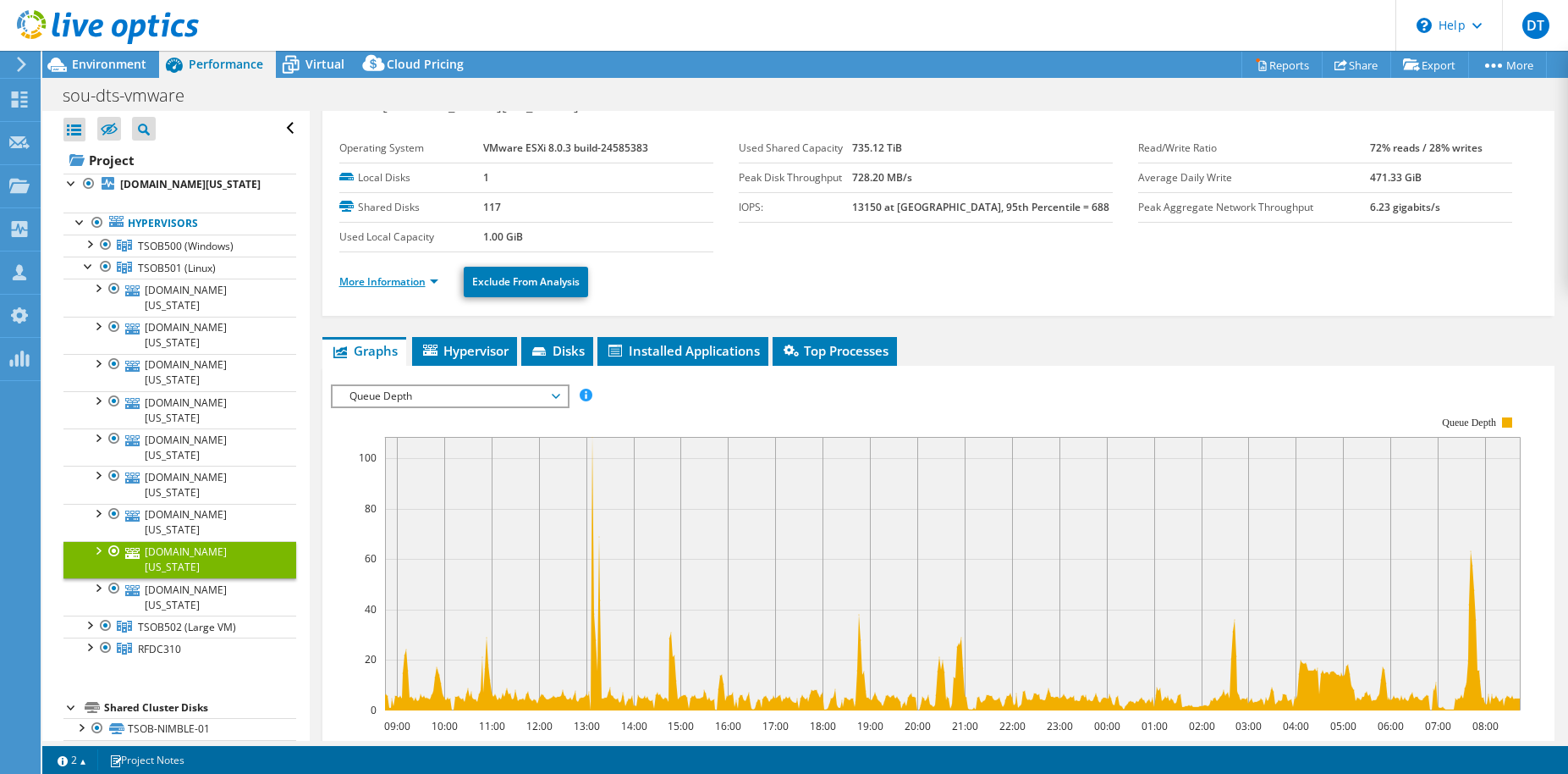
click at [412, 281] on link "More Information" at bounding box center [389, 281] width 99 height 15
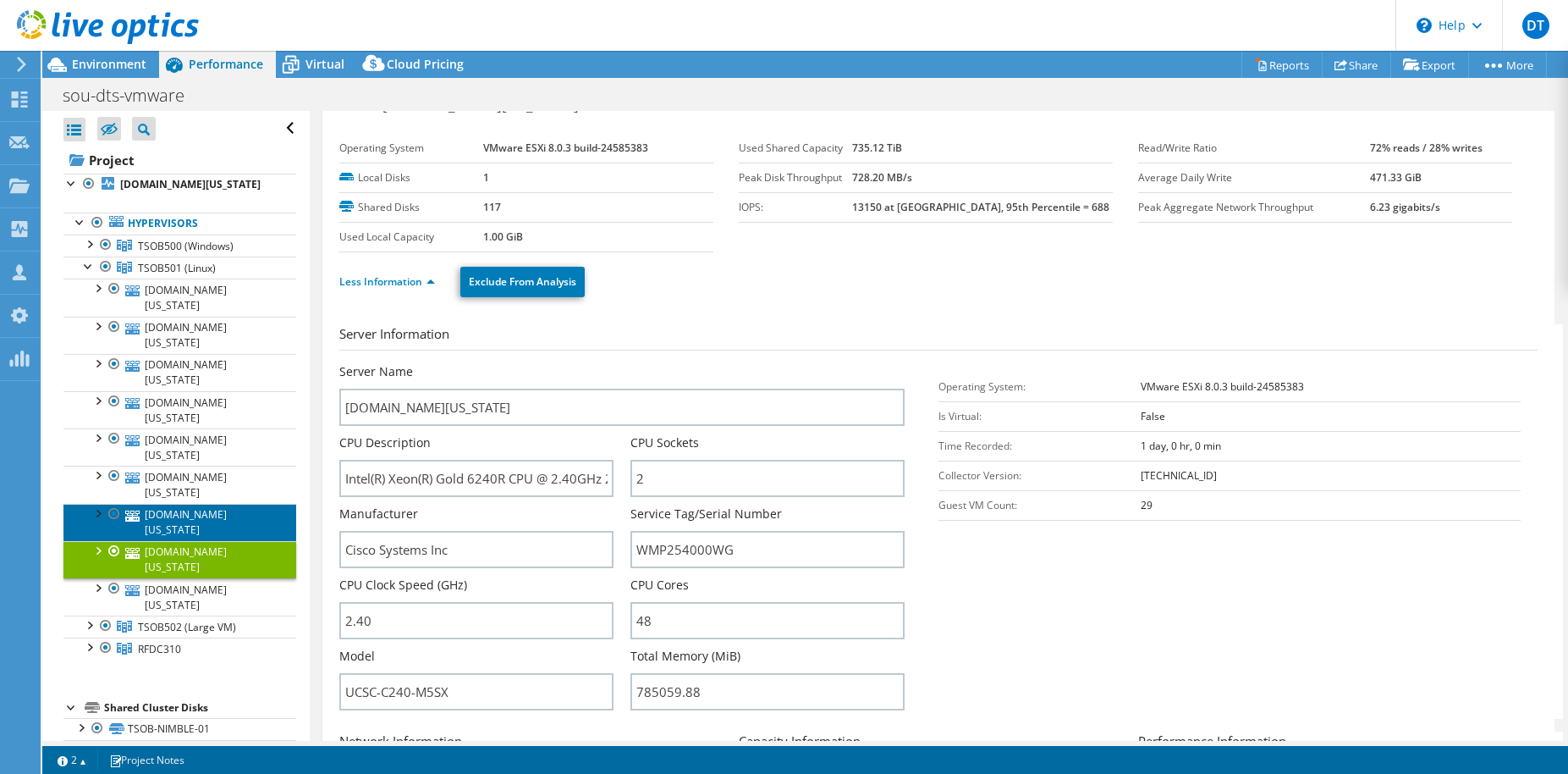
click at [216, 504] on link "[DOMAIN_NAME][US_STATE]" at bounding box center [180, 522] width 233 height 37
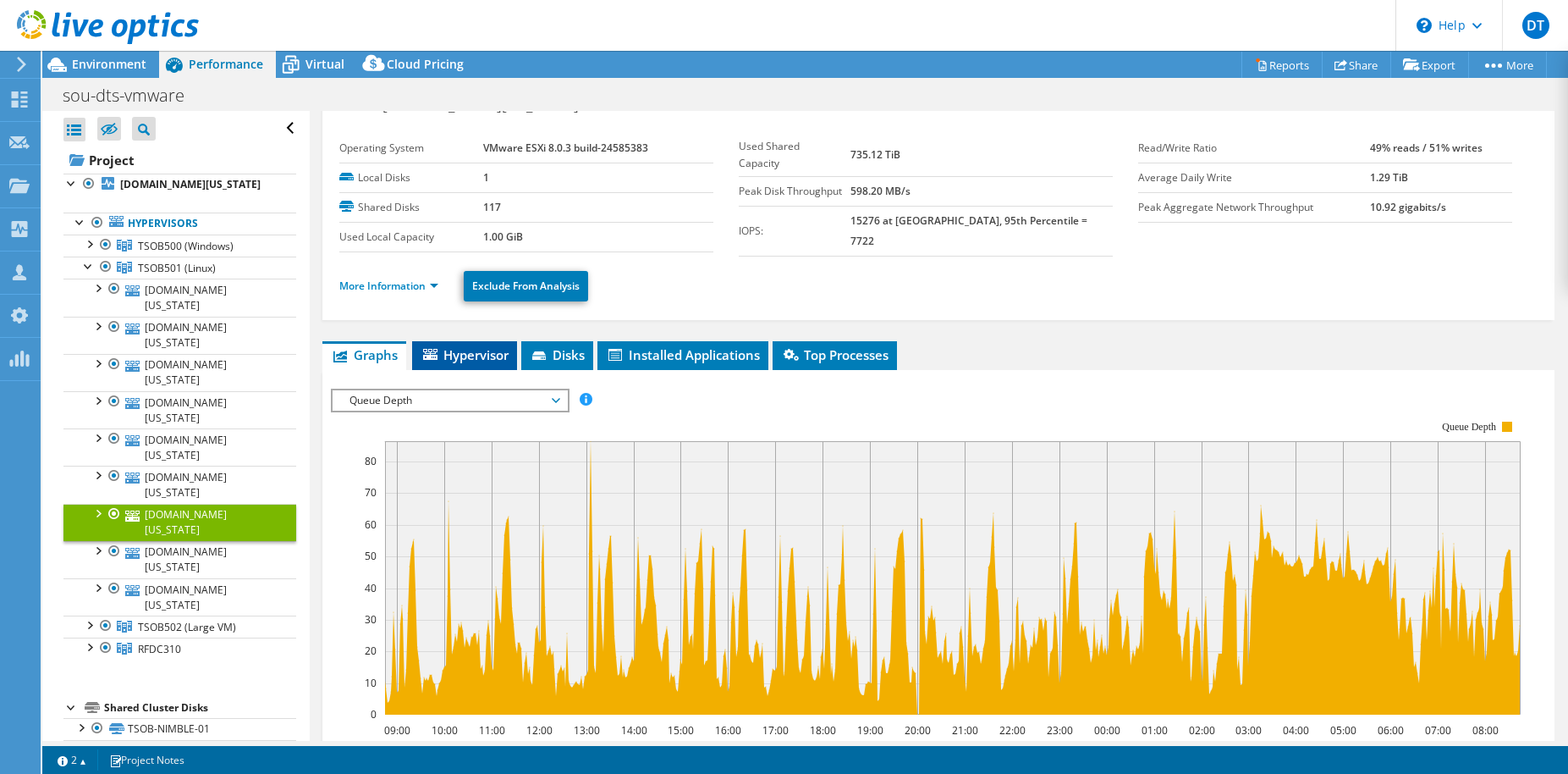
click at [489, 354] on span "Hypervisor" at bounding box center [464, 354] width 88 height 16
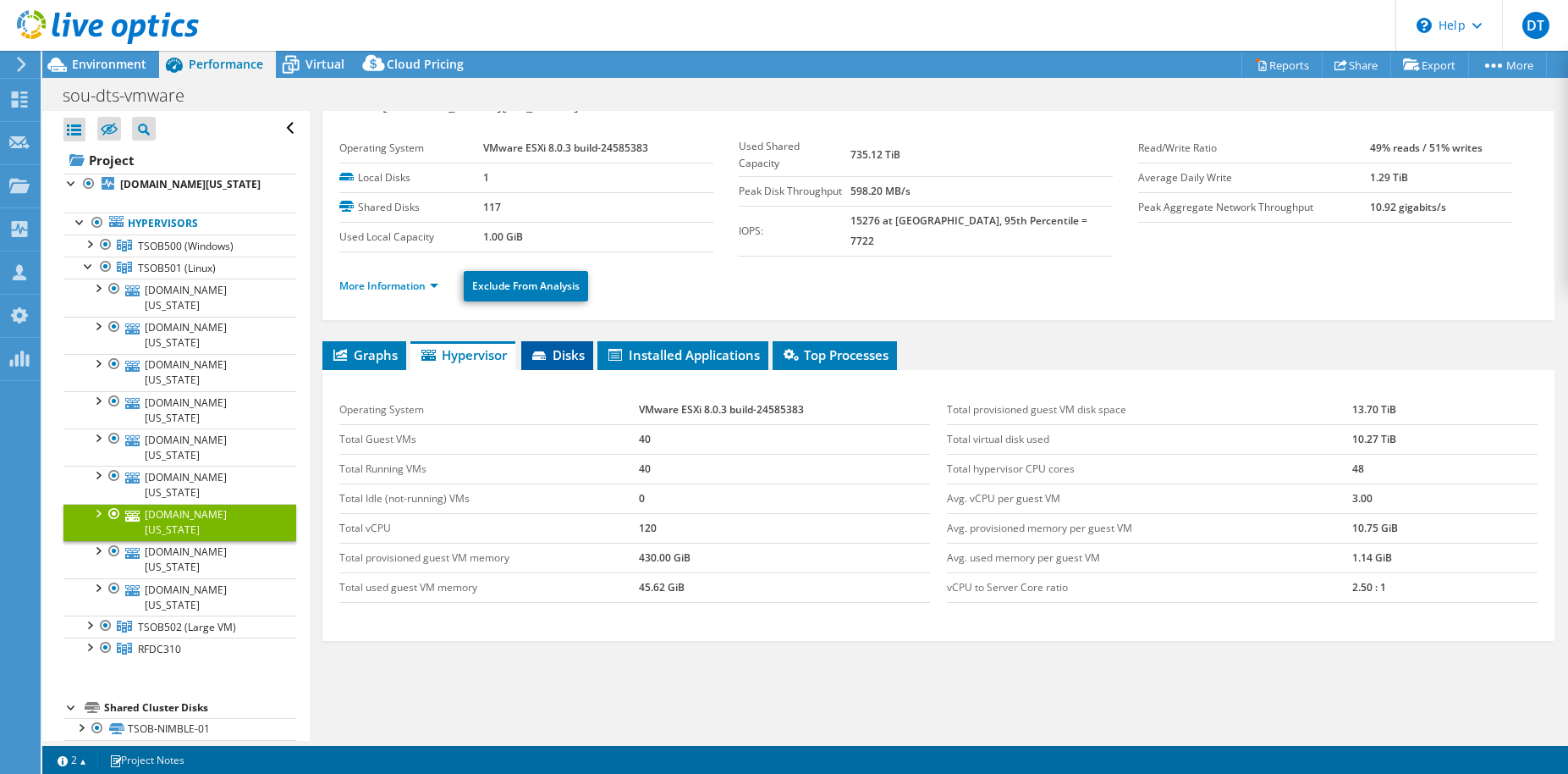
click at [556, 351] on span "Disks" at bounding box center [557, 354] width 55 height 16
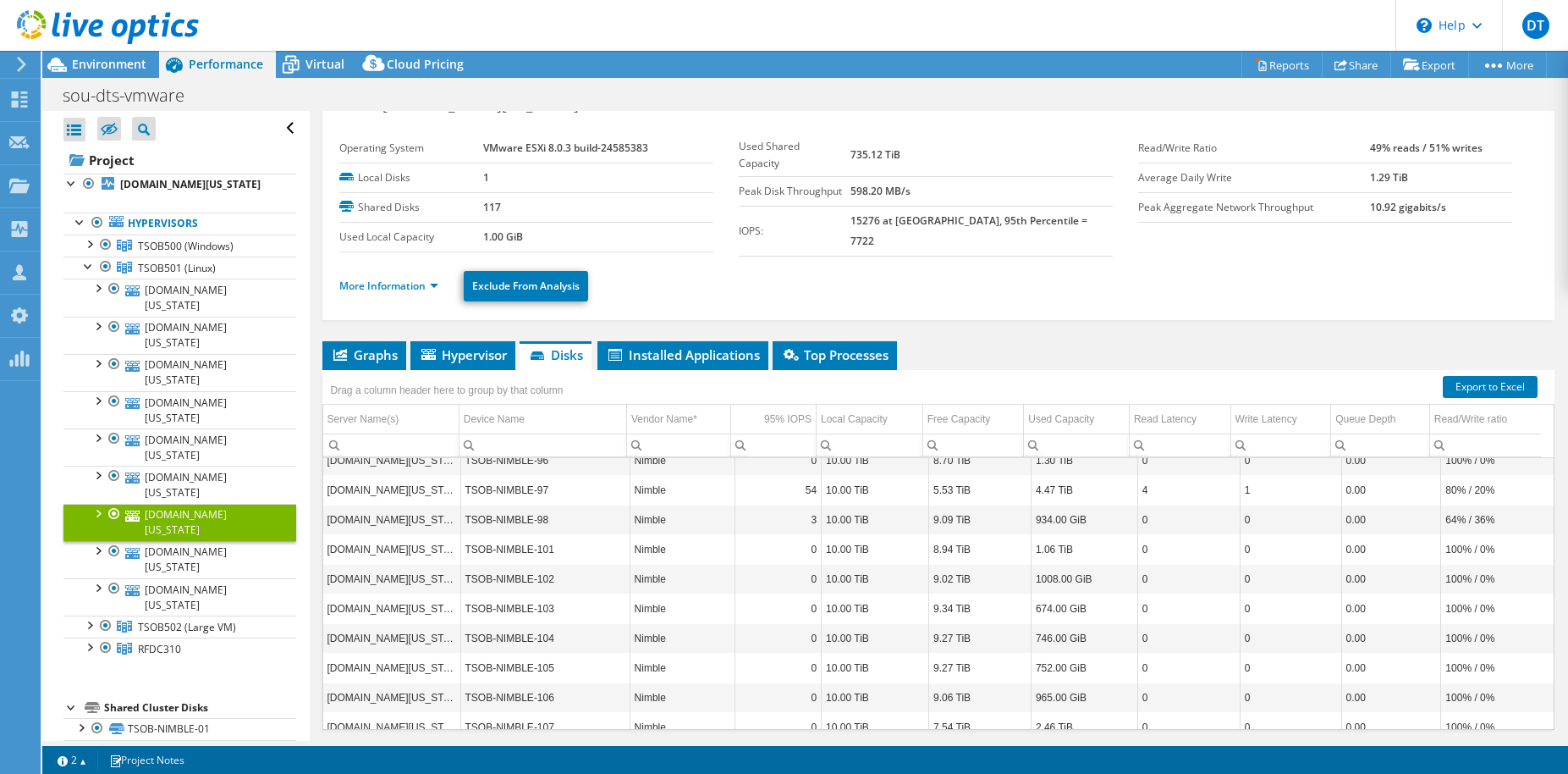
scroll to position [3239, 0]
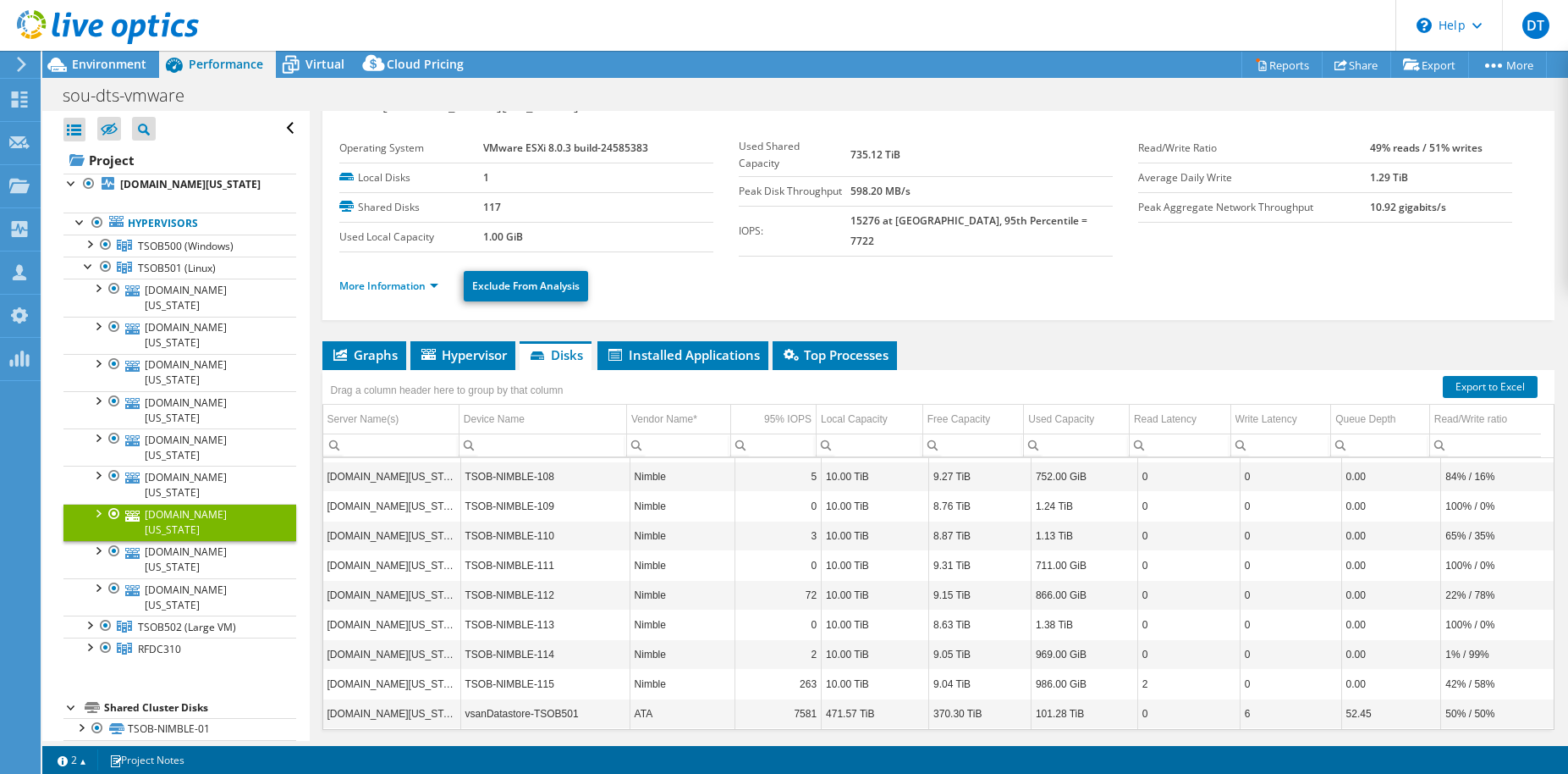
click at [101, 504] on div at bounding box center [97, 512] width 16 height 16
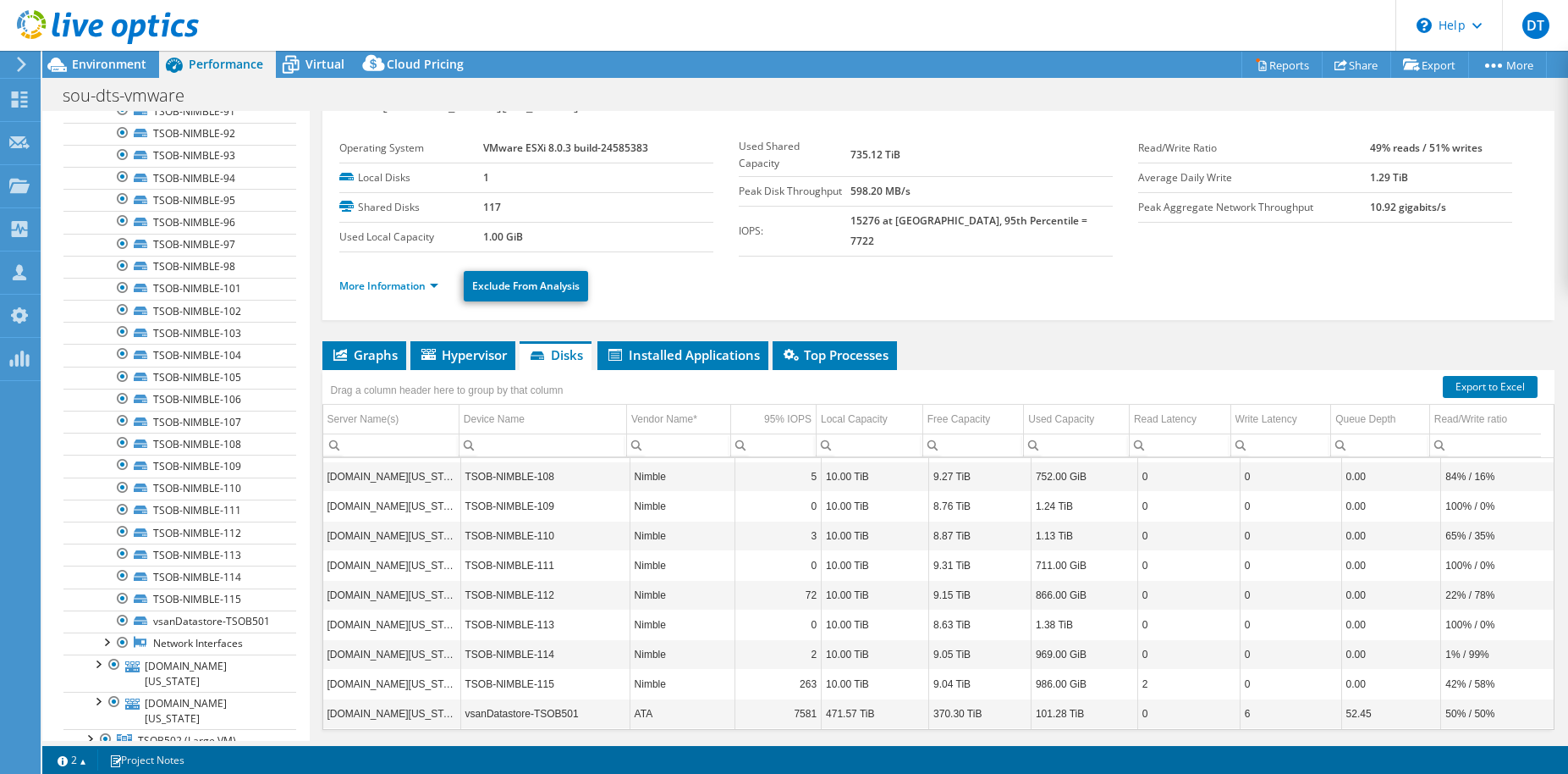
scroll to position [2641, 0]
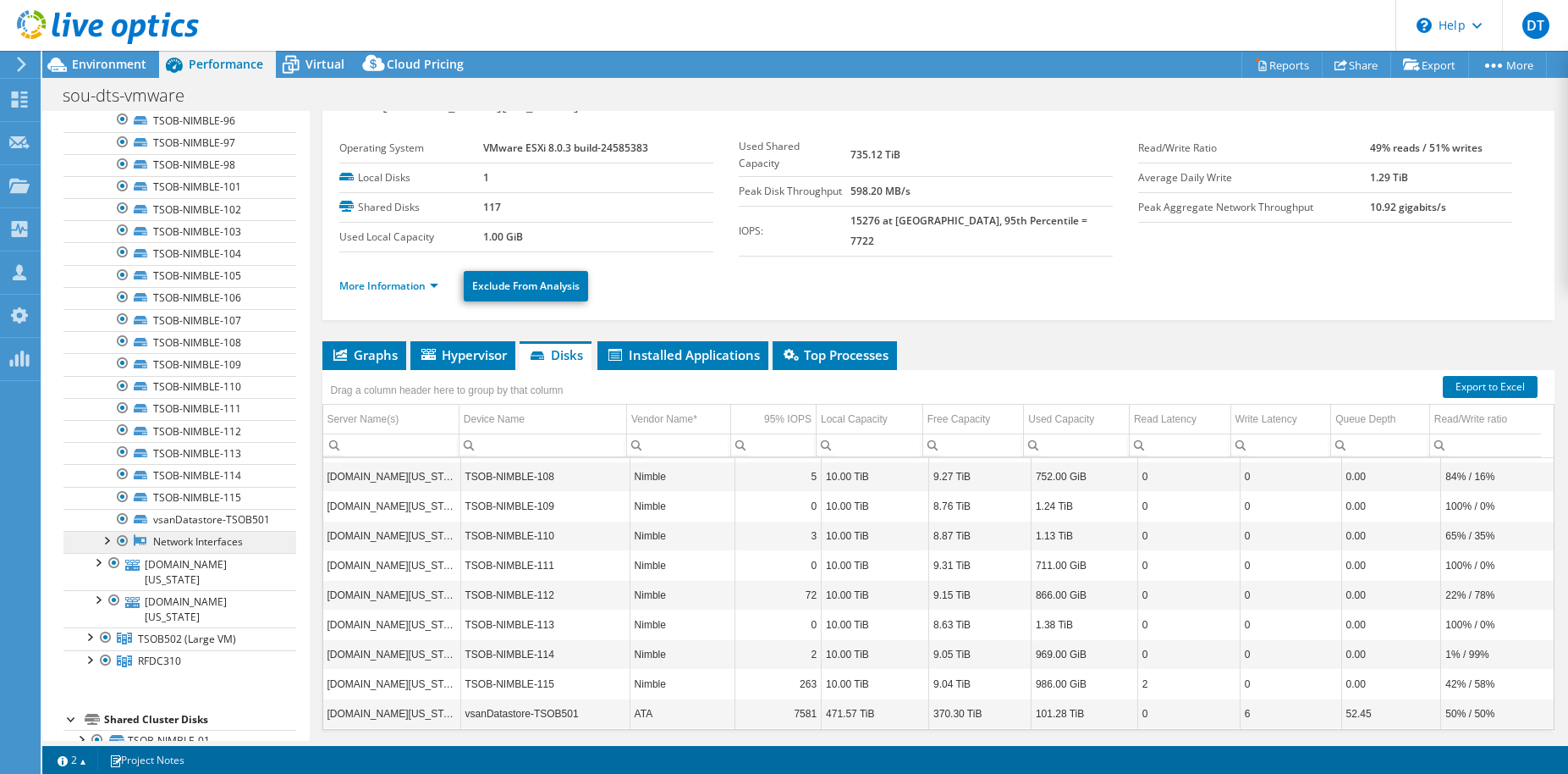
click at [199, 531] on link "Network Interfaces" at bounding box center [180, 542] width 233 height 22
click at [165, 509] on link "vsanDatastore-TSOB501" at bounding box center [180, 520] width 233 height 22
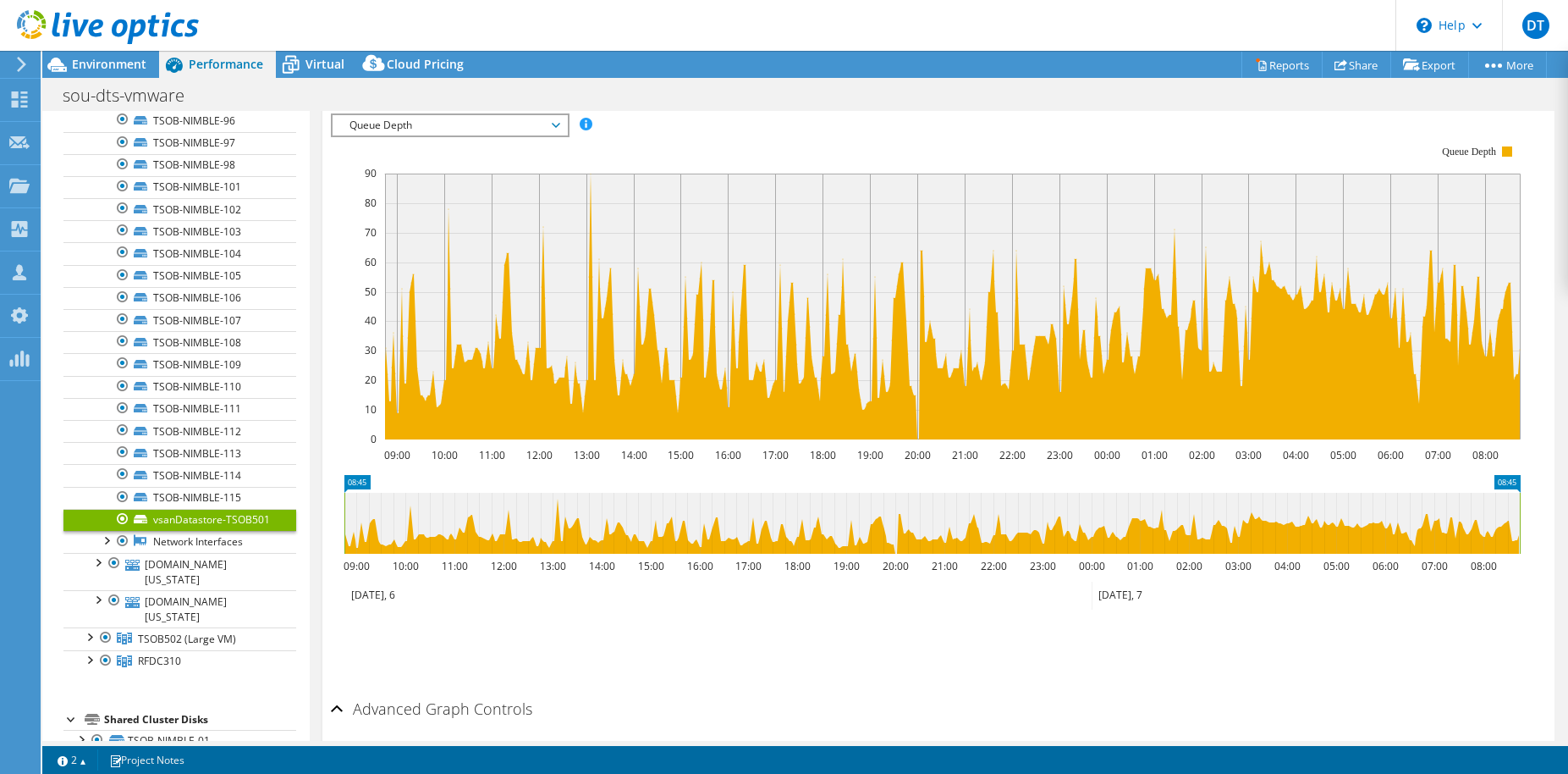
scroll to position [231, 0]
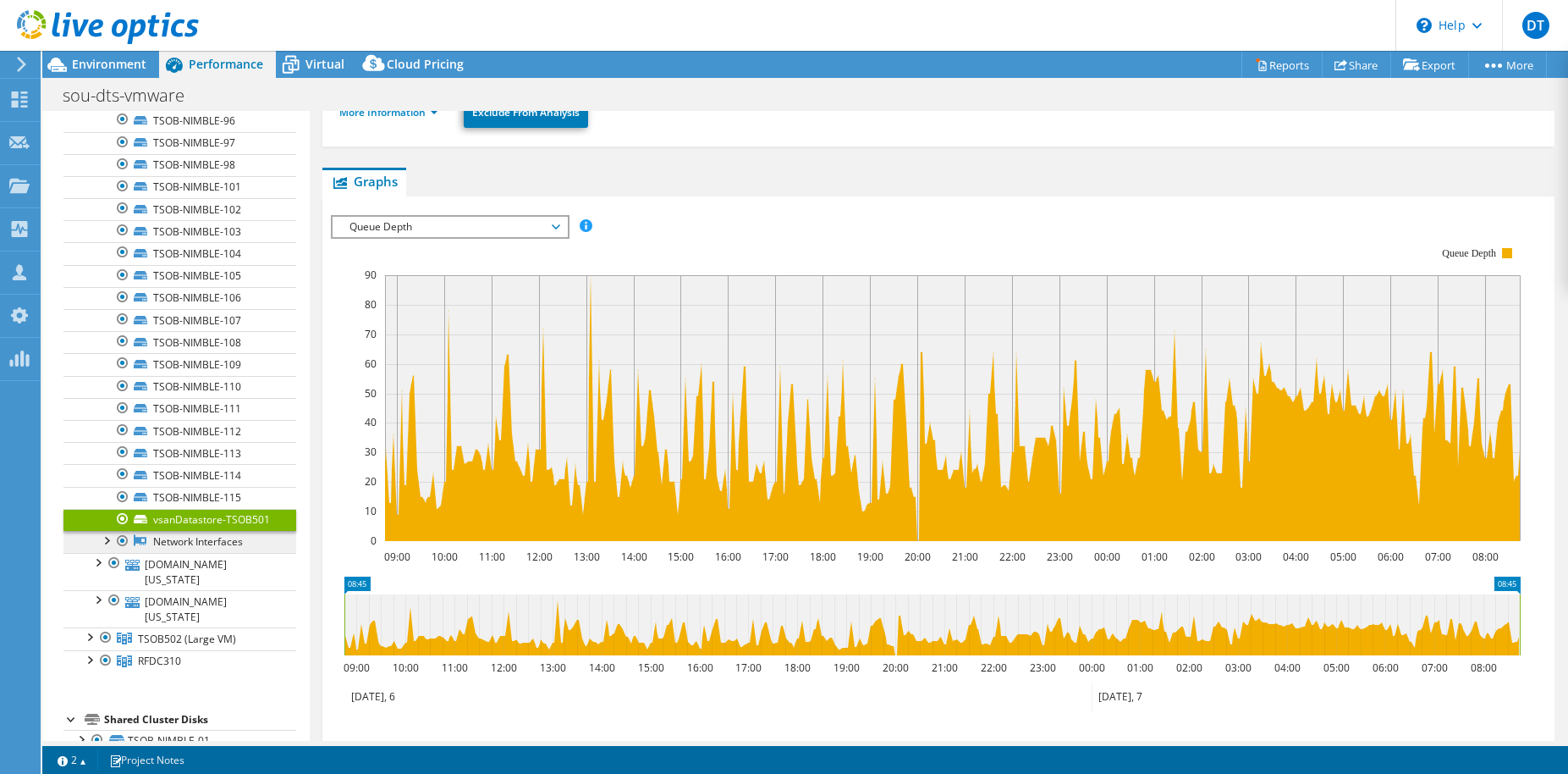
click at [209, 531] on link "Network Interfaces" at bounding box center [180, 542] width 233 height 22
click at [107, 531] on div at bounding box center [105, 539] width 16 height 16
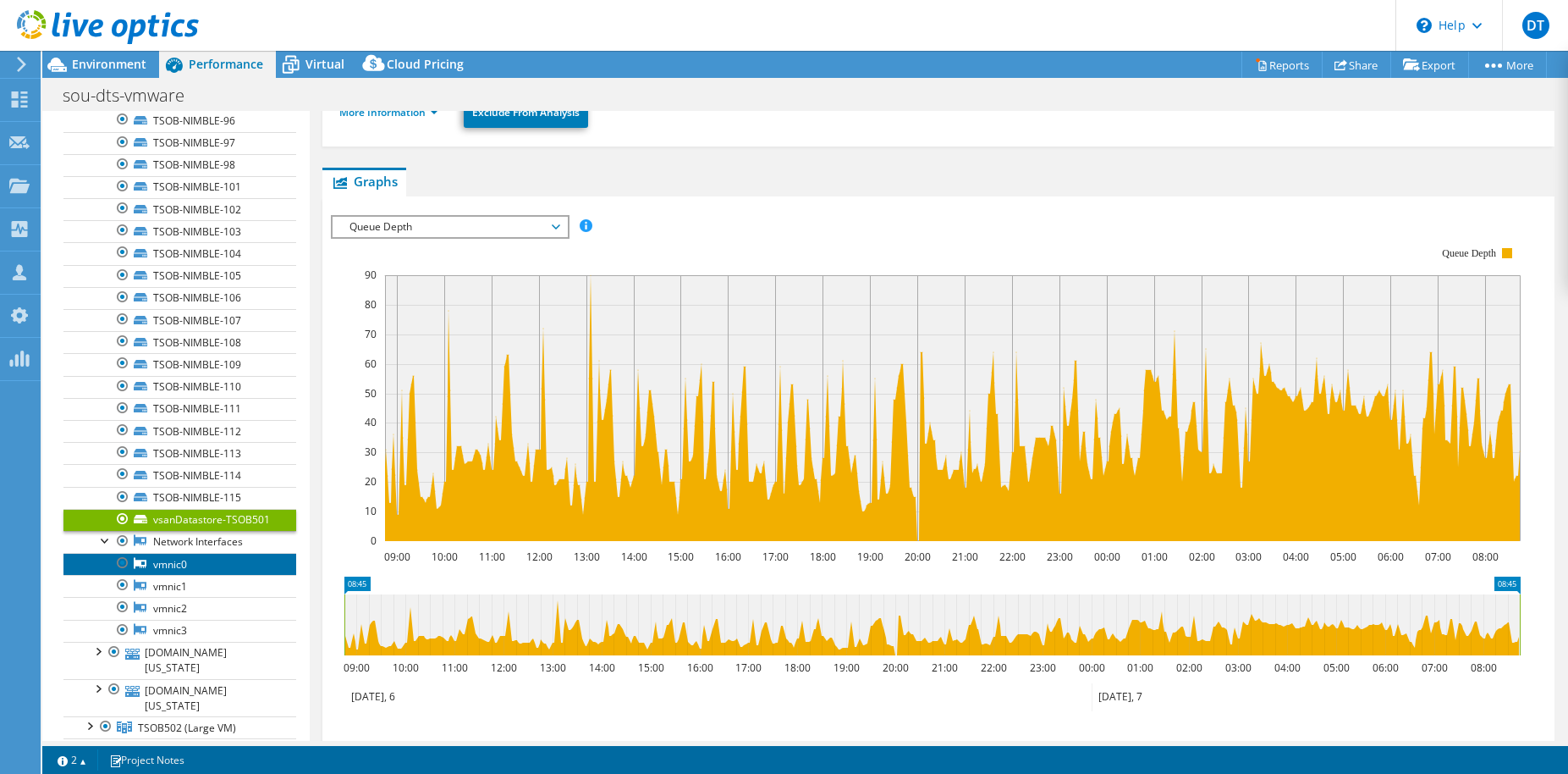
click at [188, 552] on link "vmnic0" at bounding box center [180, 563] width 233 height 22
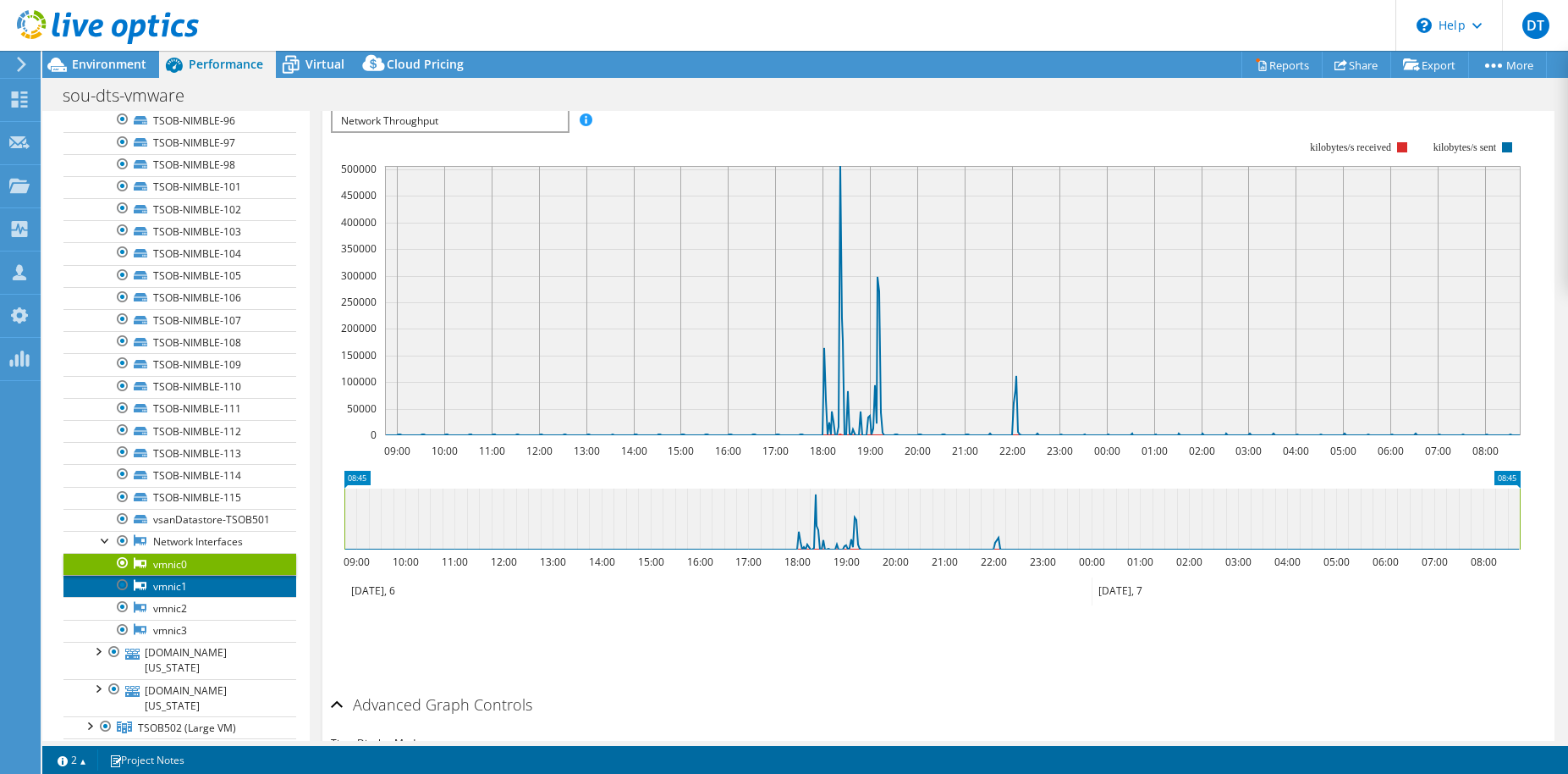
click at [187, 575] on link "vmnic1" at bounding box center [180, 585] width 233 height 22
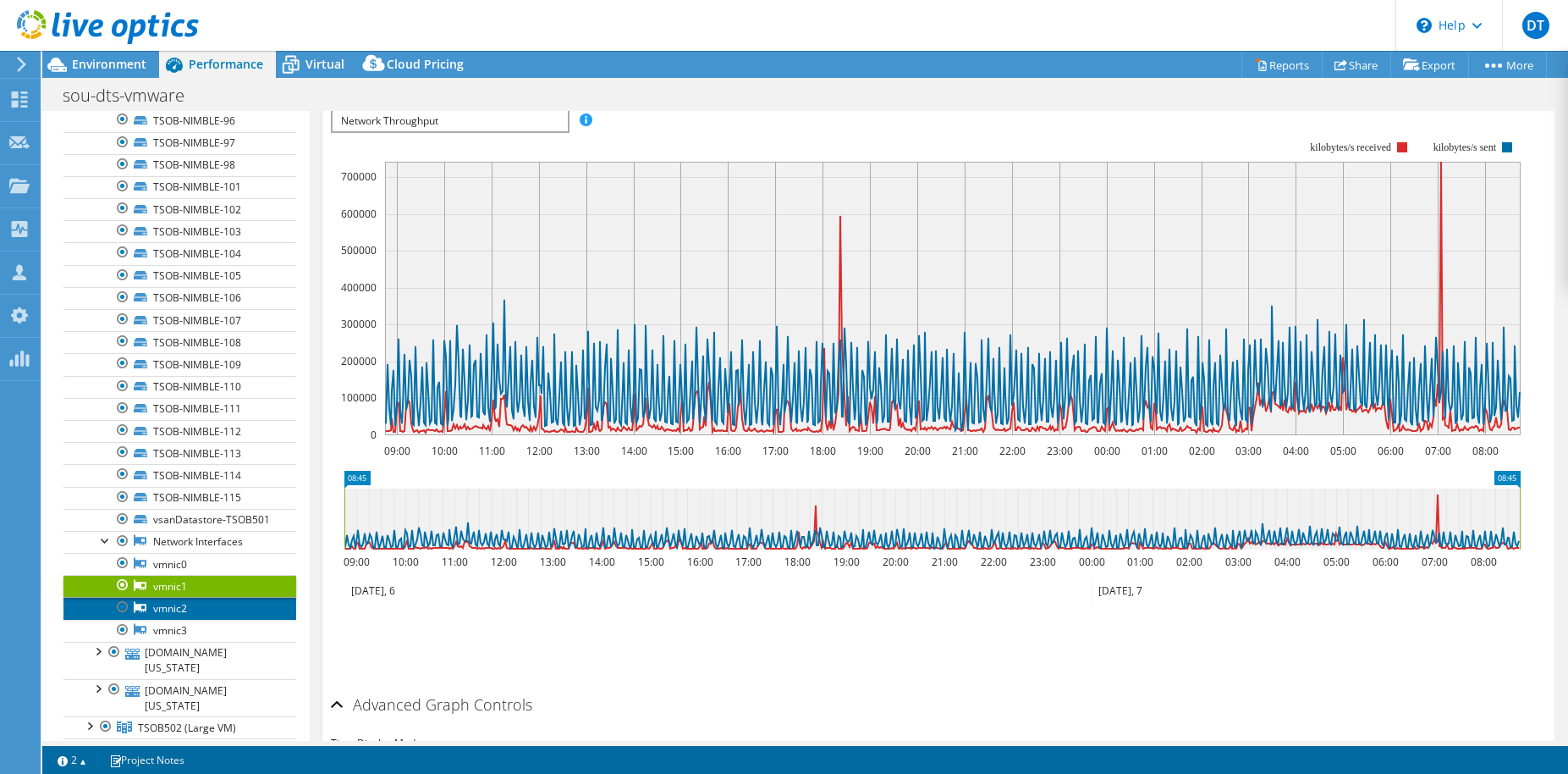
click at [183, 597] on link "vmnic2" at bounding box center [180, 608] width 233 height 22
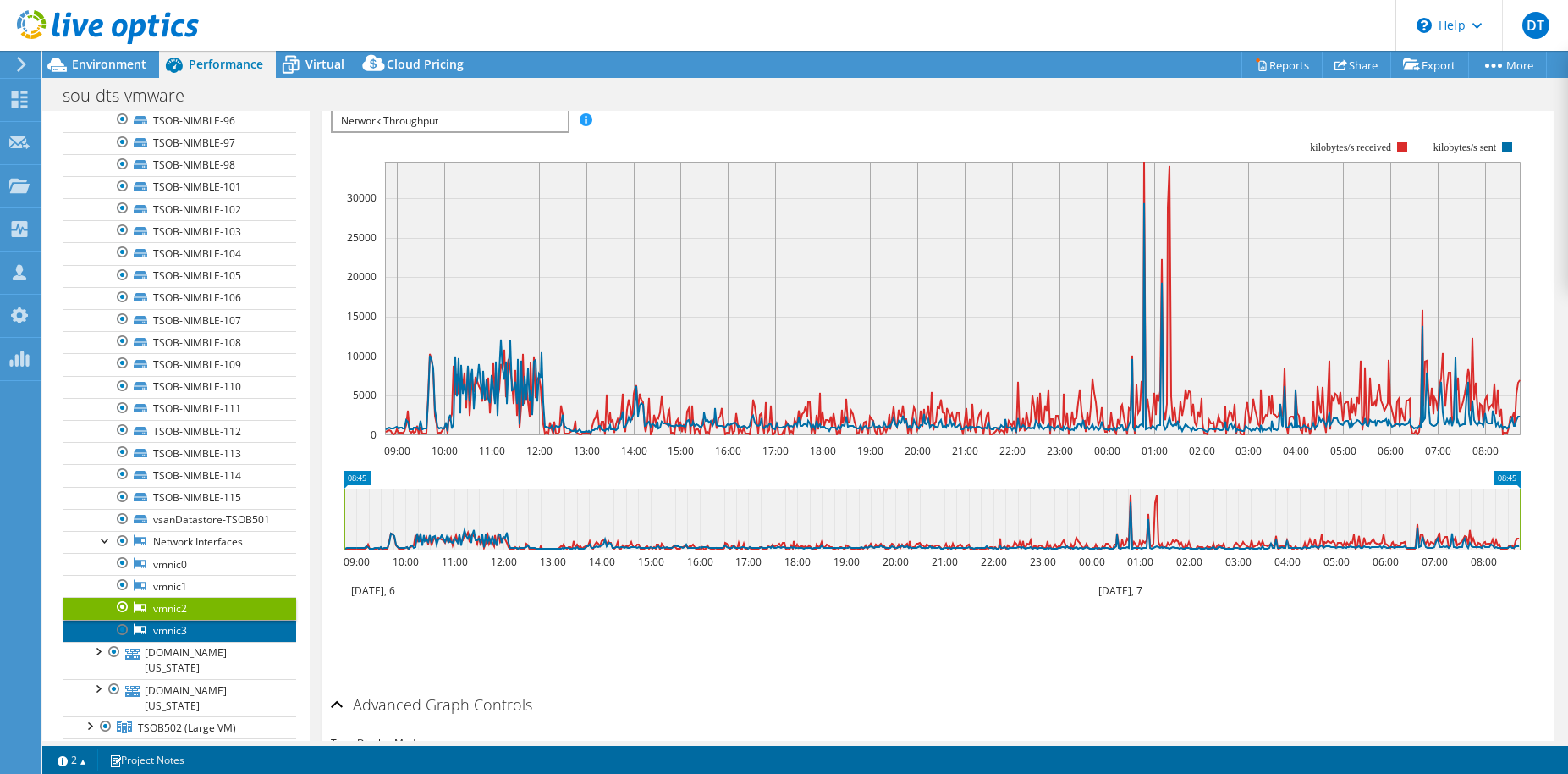
click at [176, 619] on link "vmnic3" at bounding box center [180, 630] width 233 height 22
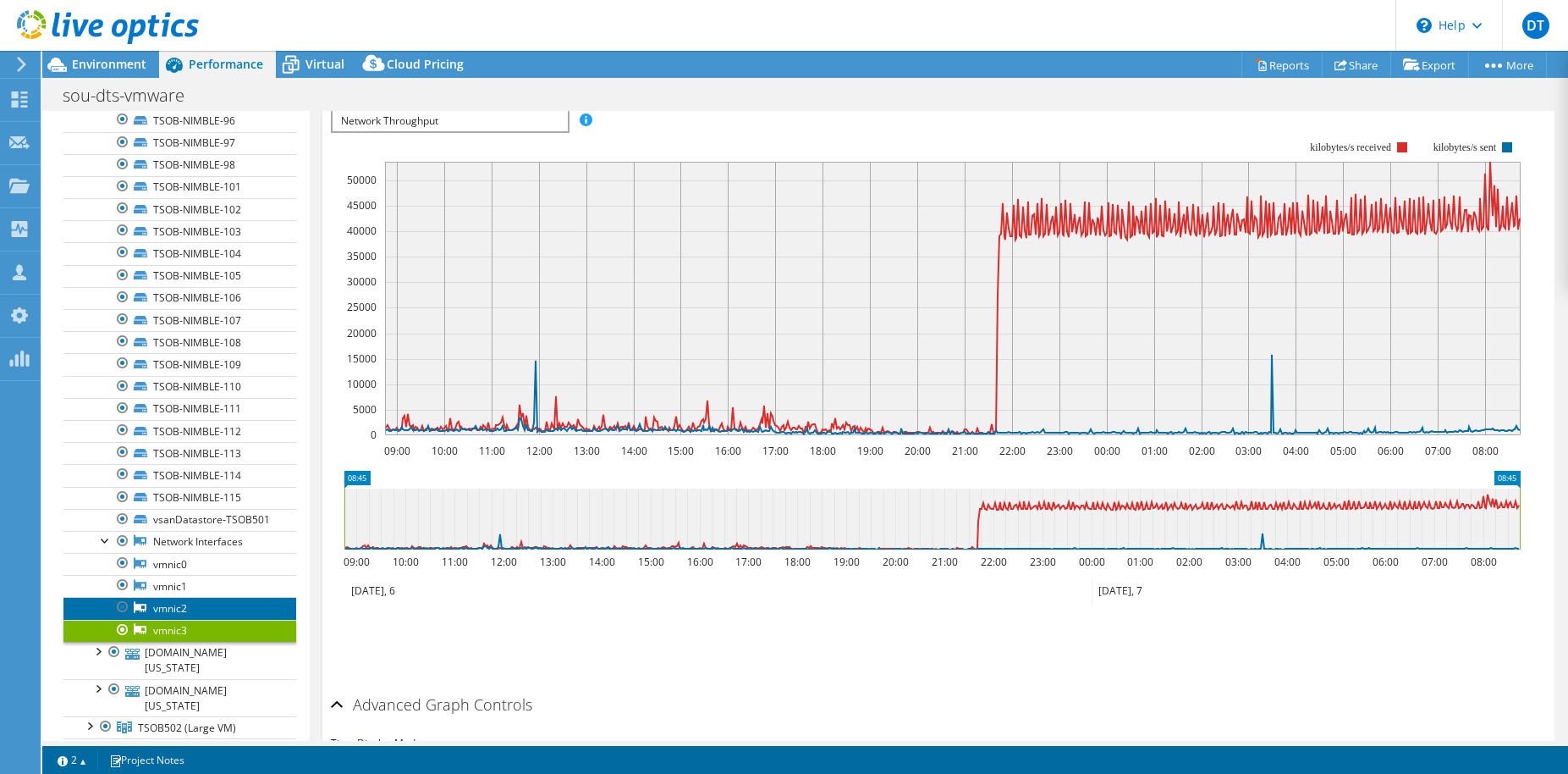
click at [199, 597] on link "vmnic2" at bounding box center [180, 608] width 233 height 22
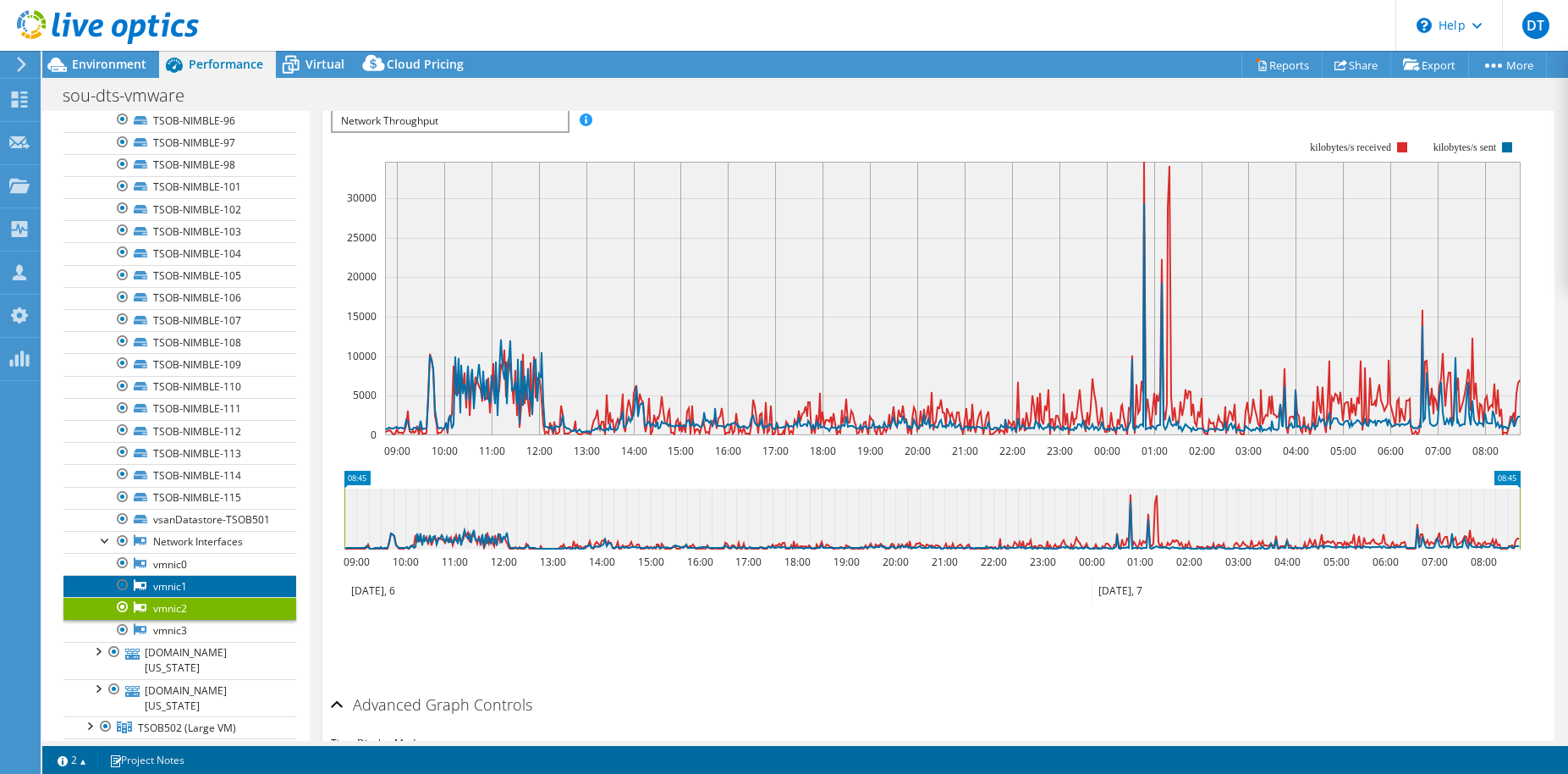
click at [199, 575] on link "vmnic1" at bounding box center [180, 585] width 233 height 22
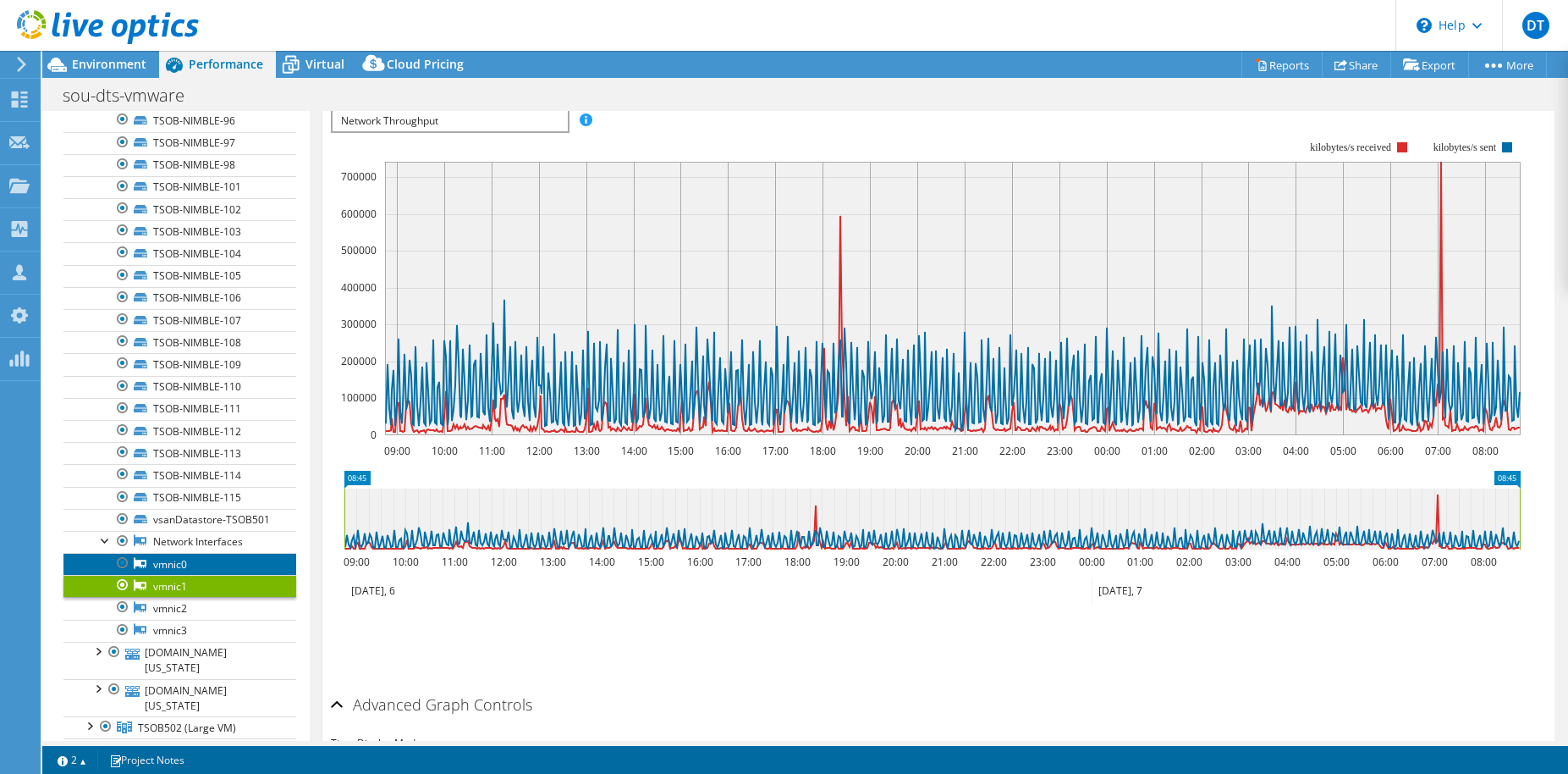
click at [200, 552] on link "vmnic0" at bounding box center [180, 563] width 233 height 22
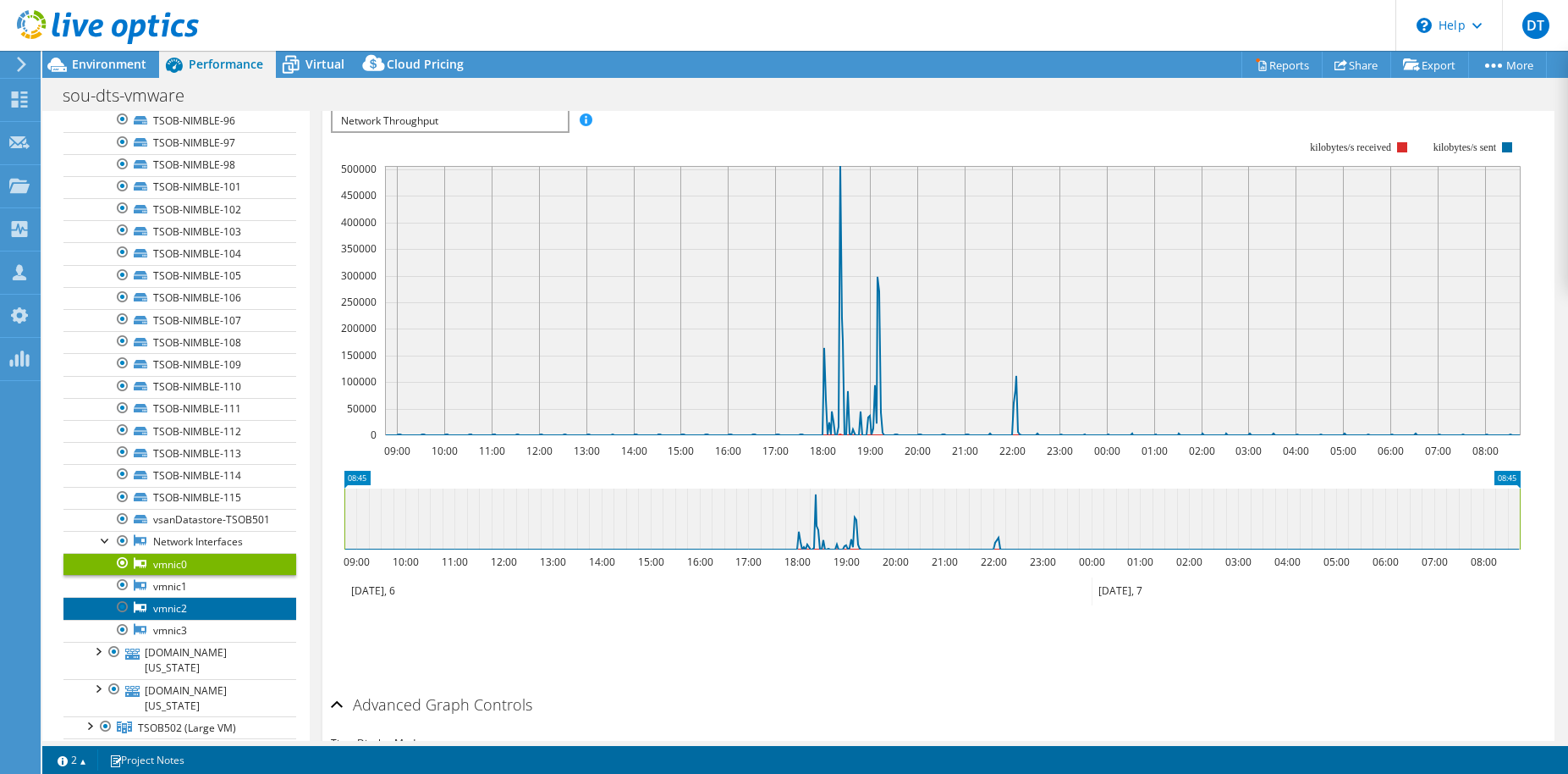
click at [193, 597] on link "vmnic2" at bounding box center [180, 608] width 233 height 22
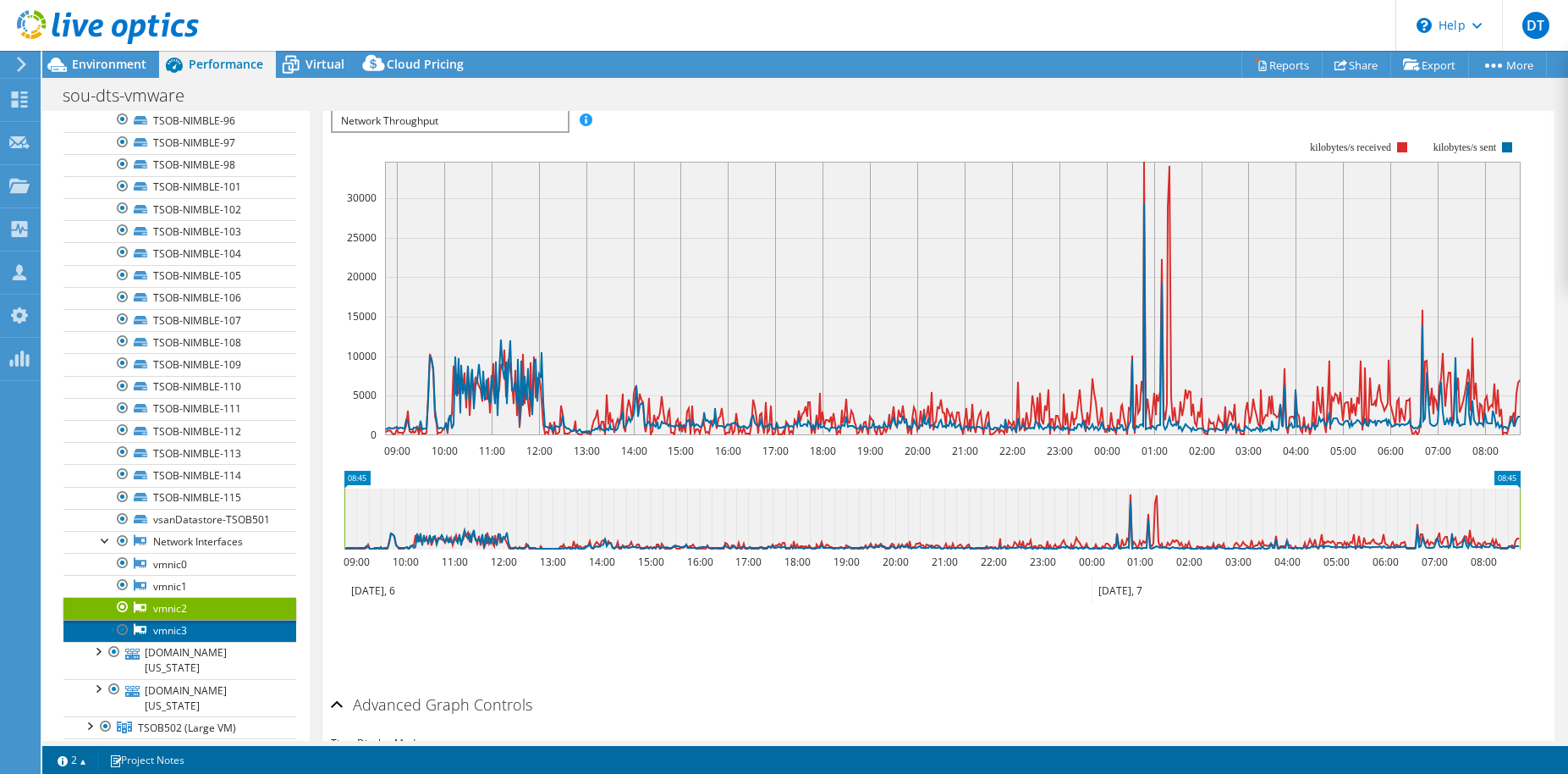
click at [189, 619] on link "vmnic3" at bounding box center [180, 630] width 233 height 22
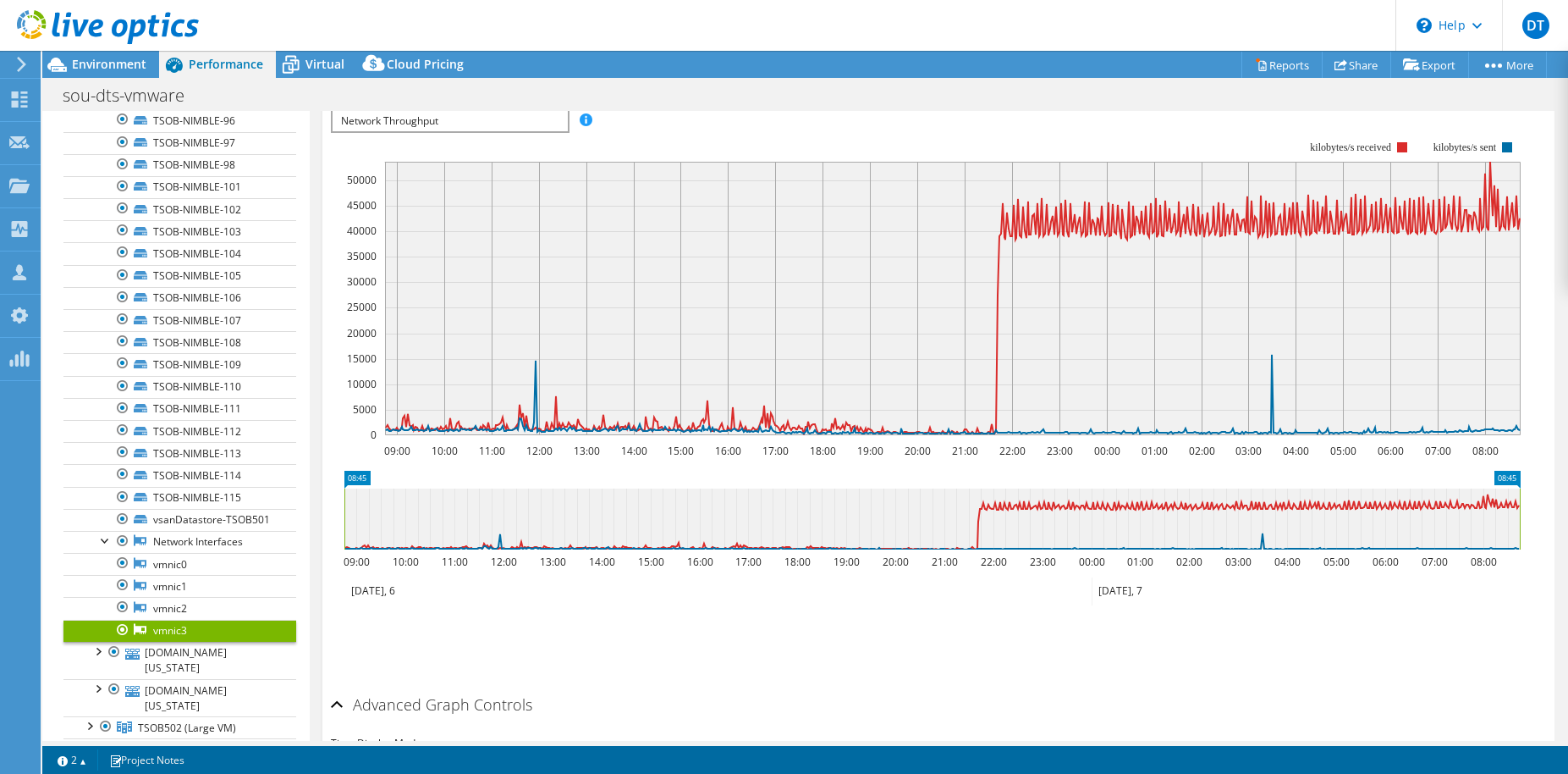
scroll to position [28, 0]
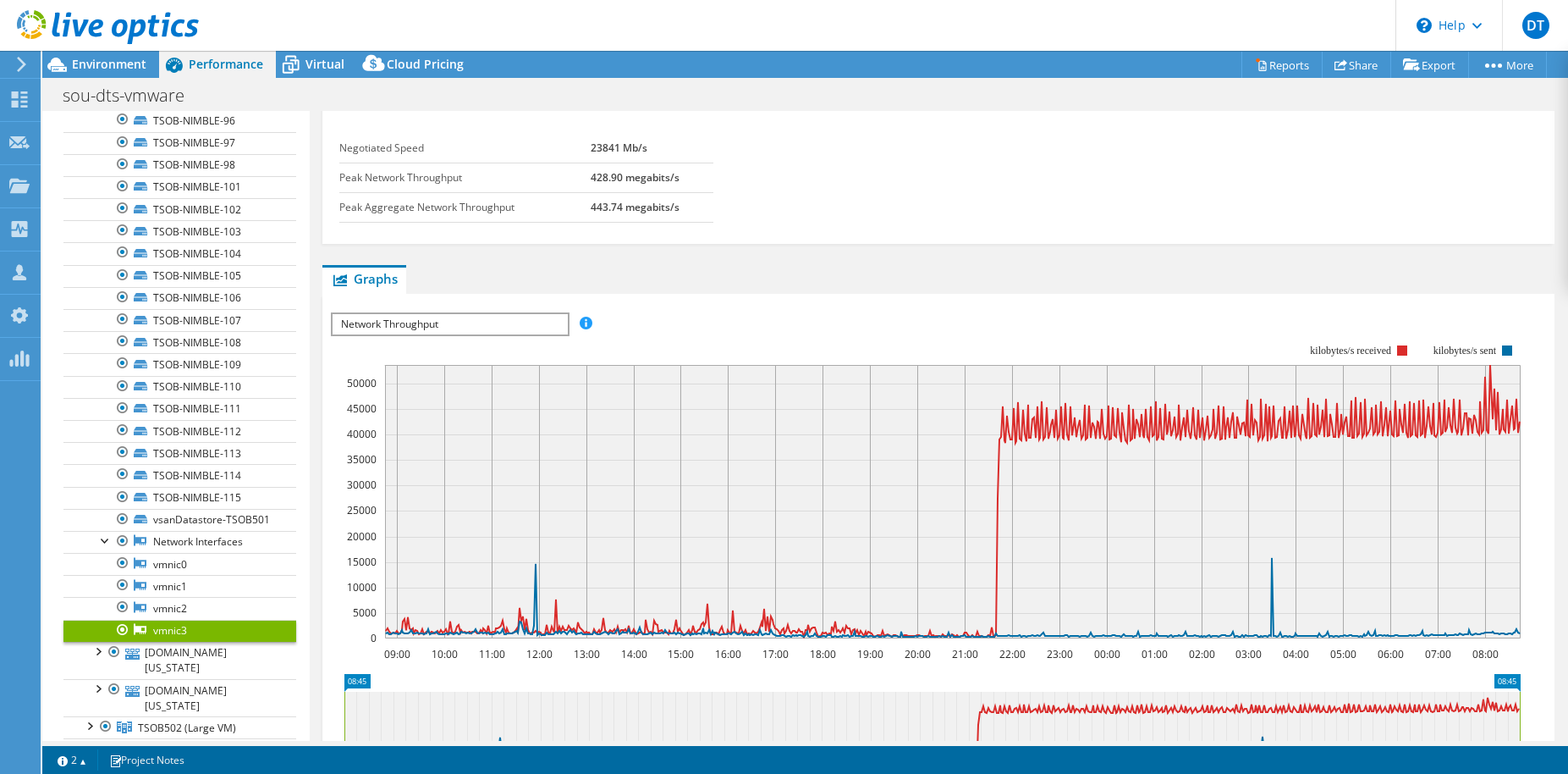
click at [487, 326] on span "Network Throughput" at bounding box center [450, 324] width 234 height 20
click at [188, 531] on link "Network Interfaces" at bounding box center [180, 542] width 233 height 22
click at [183, 509] on link "vsanDatastore-TSOB501" at bounding box center [180, 520] width 233 height 22
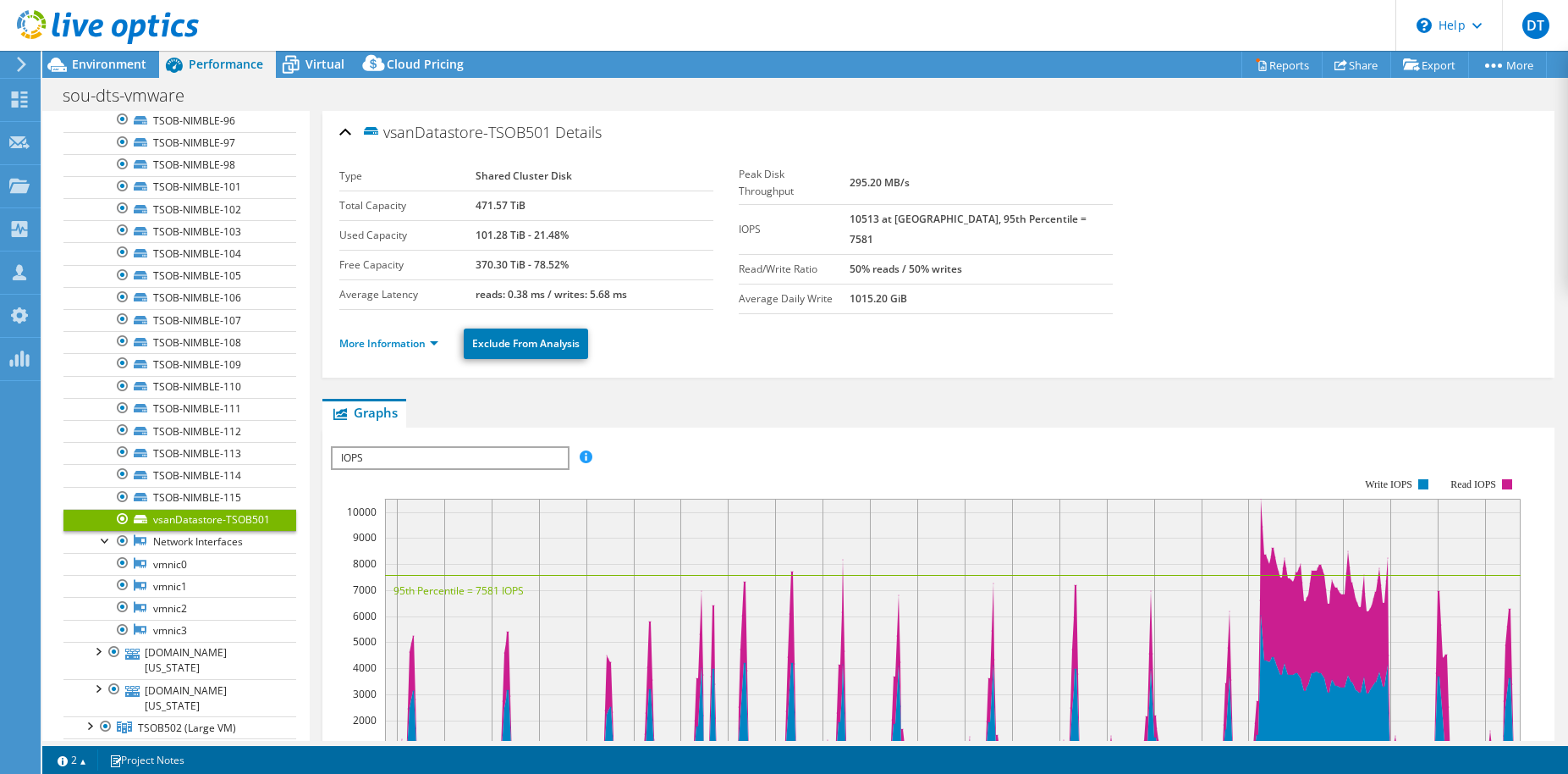
scroll to position [102, 0]
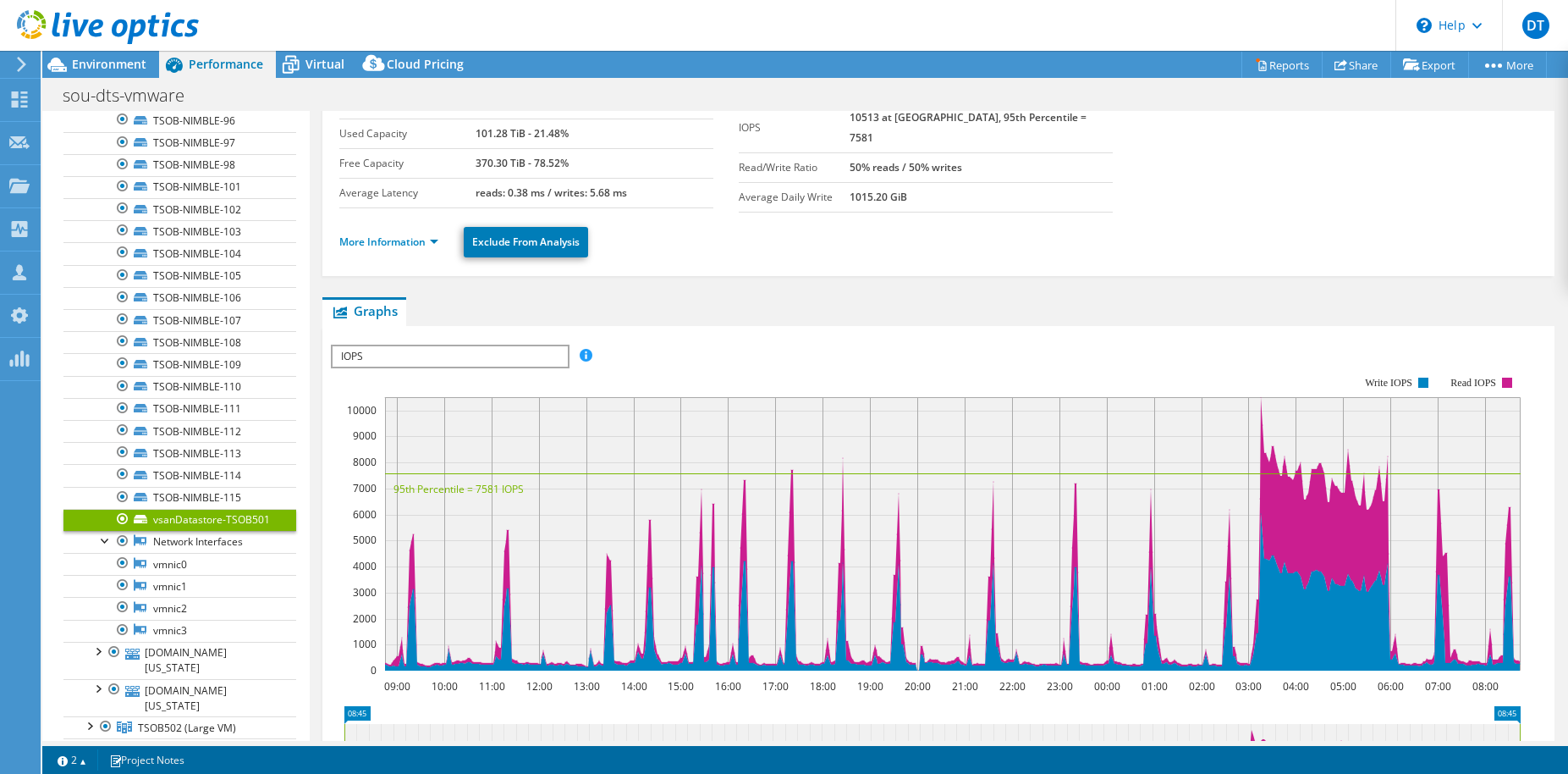
click at [504, 362] on span "IOPS" at bounding box center [450, 356] width 234 height 20
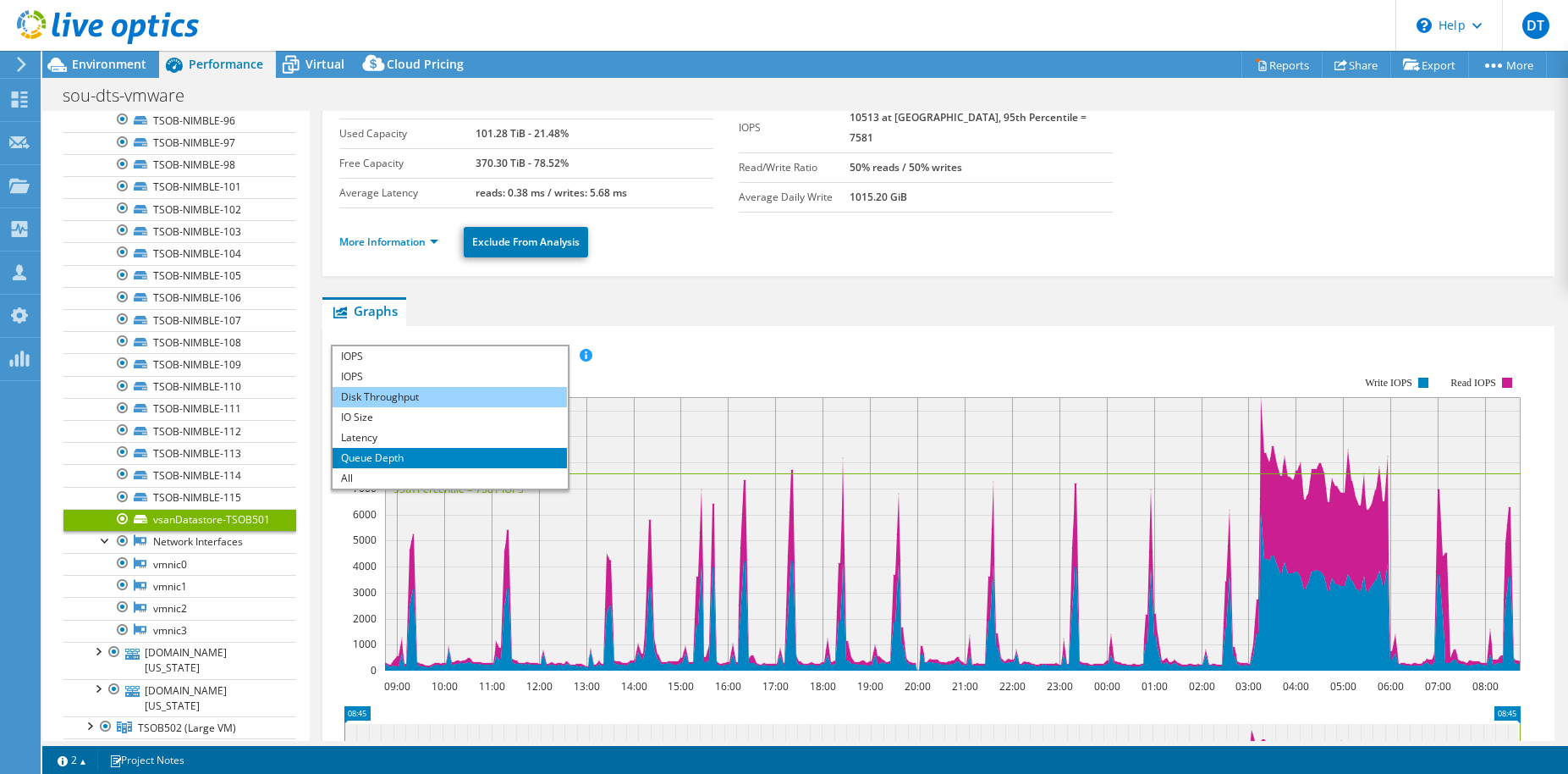
click at [403, 396] on li "Disk Throughput" at bounding box center [450, 397] width 234 height 20
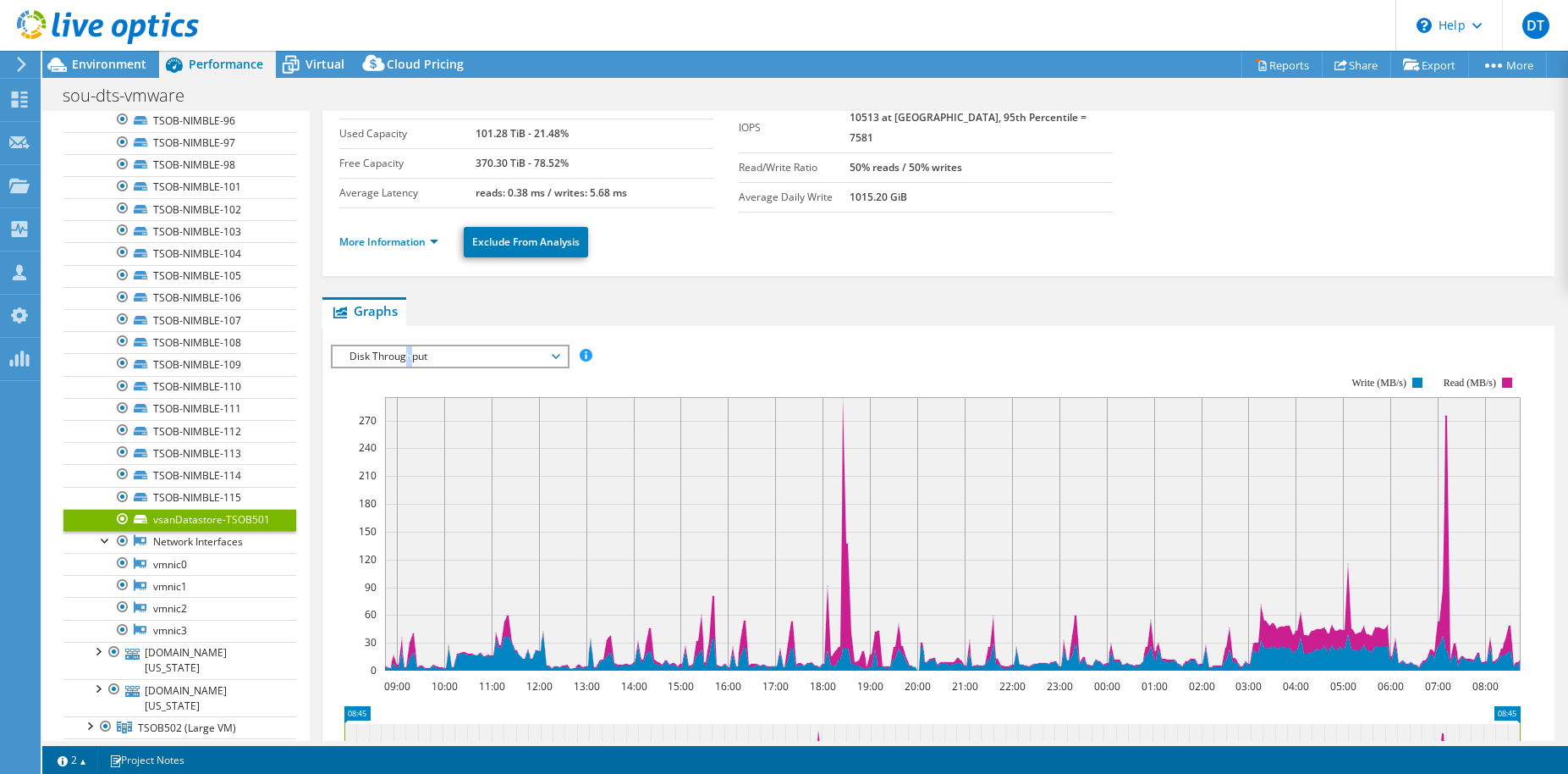
click at [408, 346] on span "Disk Throughput" at bounding box center [450, 356] width 218 height 20
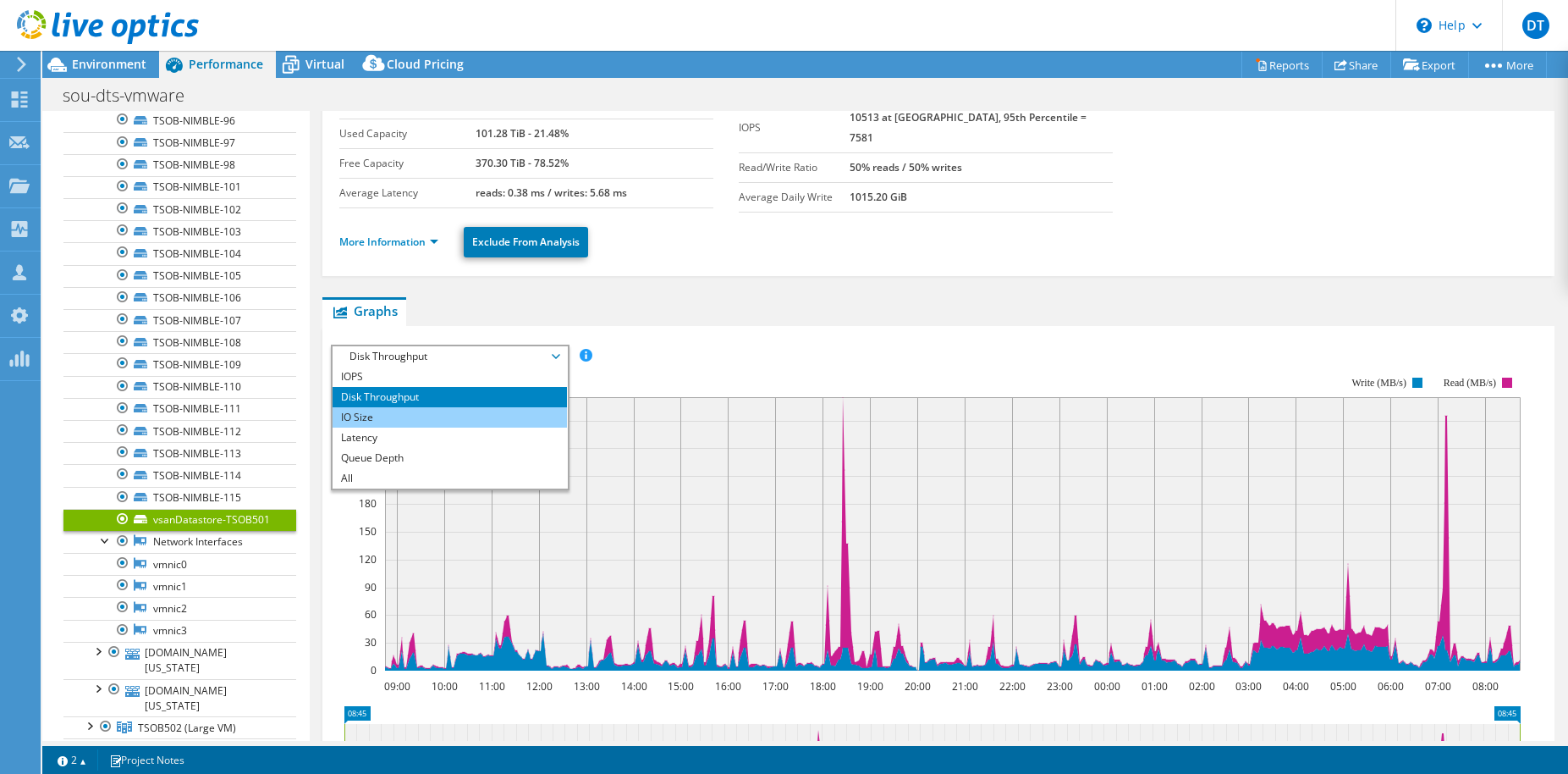
click at [381, 408] on li "IO Size" at bounding box center [450, 417] width 234 height 20
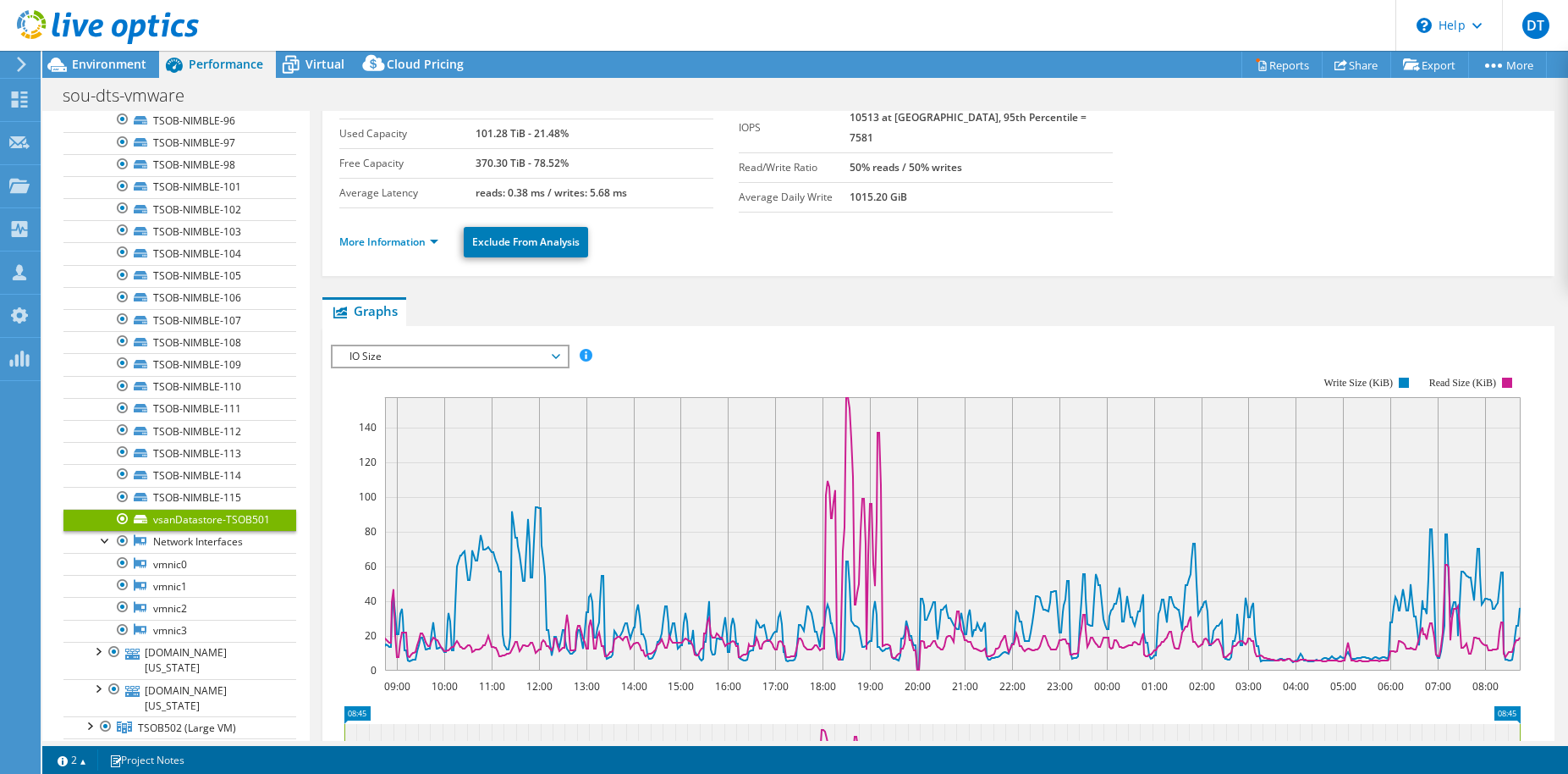
click at [409, 353] on span "IO Size" at bounding box center [450, 356] width 218 height 20
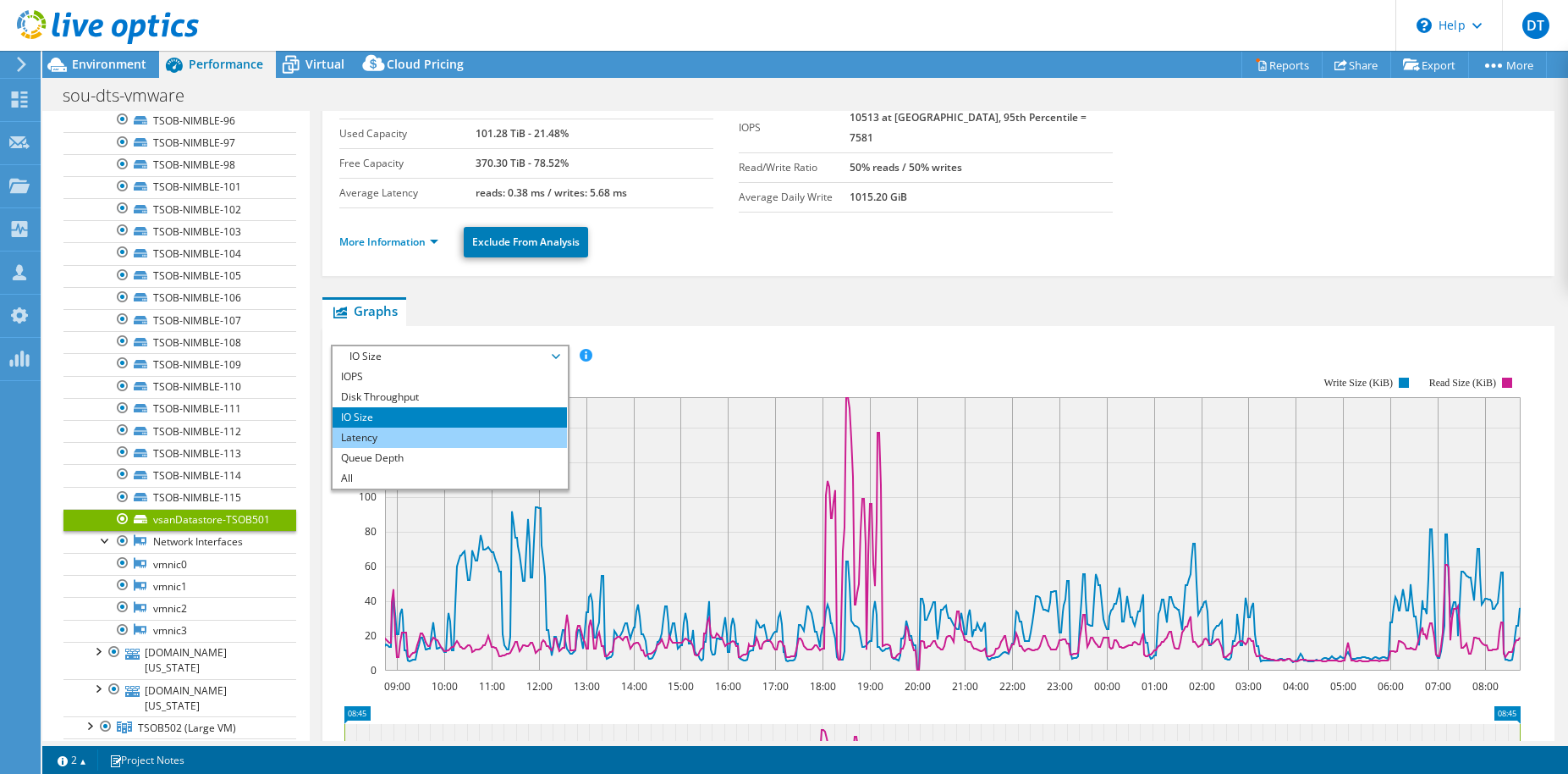
click at [375, 428] on li "Latency" at bounding box center [450, 437] width 234 height 20
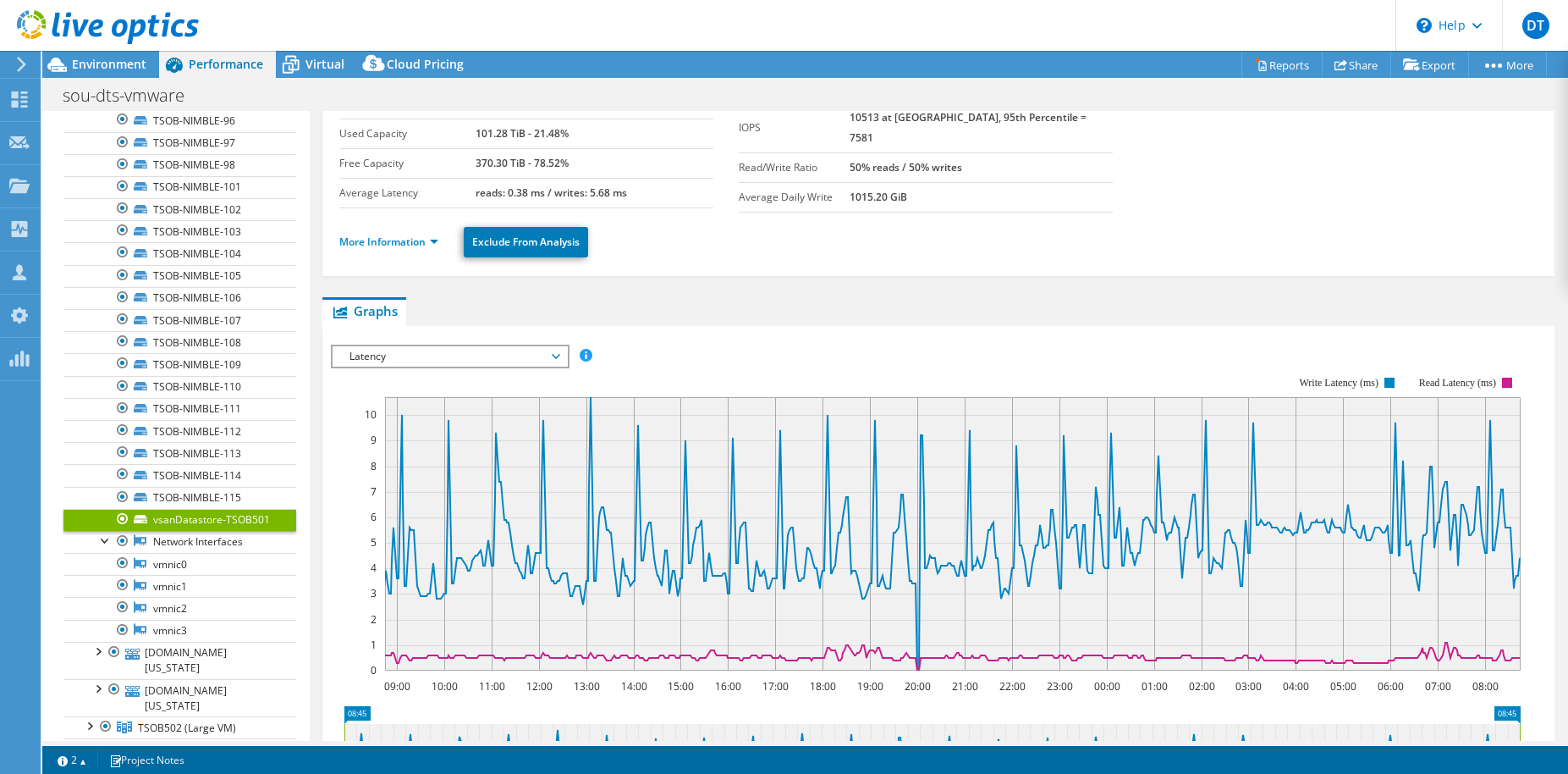
click at [420, 353] on span "Latency" at bounding box center [450, 356] width 218 height 20
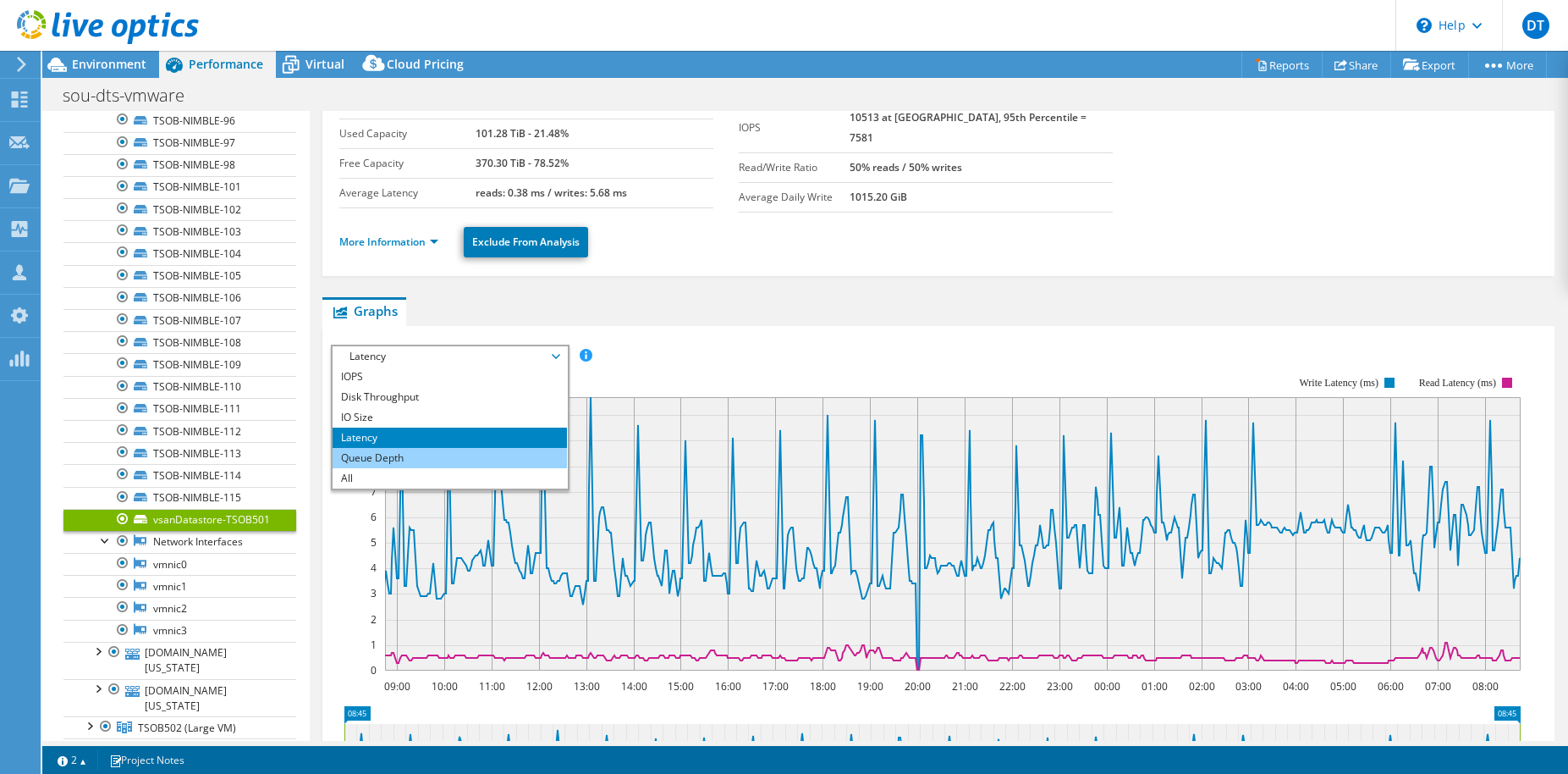
click at [379, 448] on li "Queue Depth" at bounding box center [450, 458] width 234 height 20
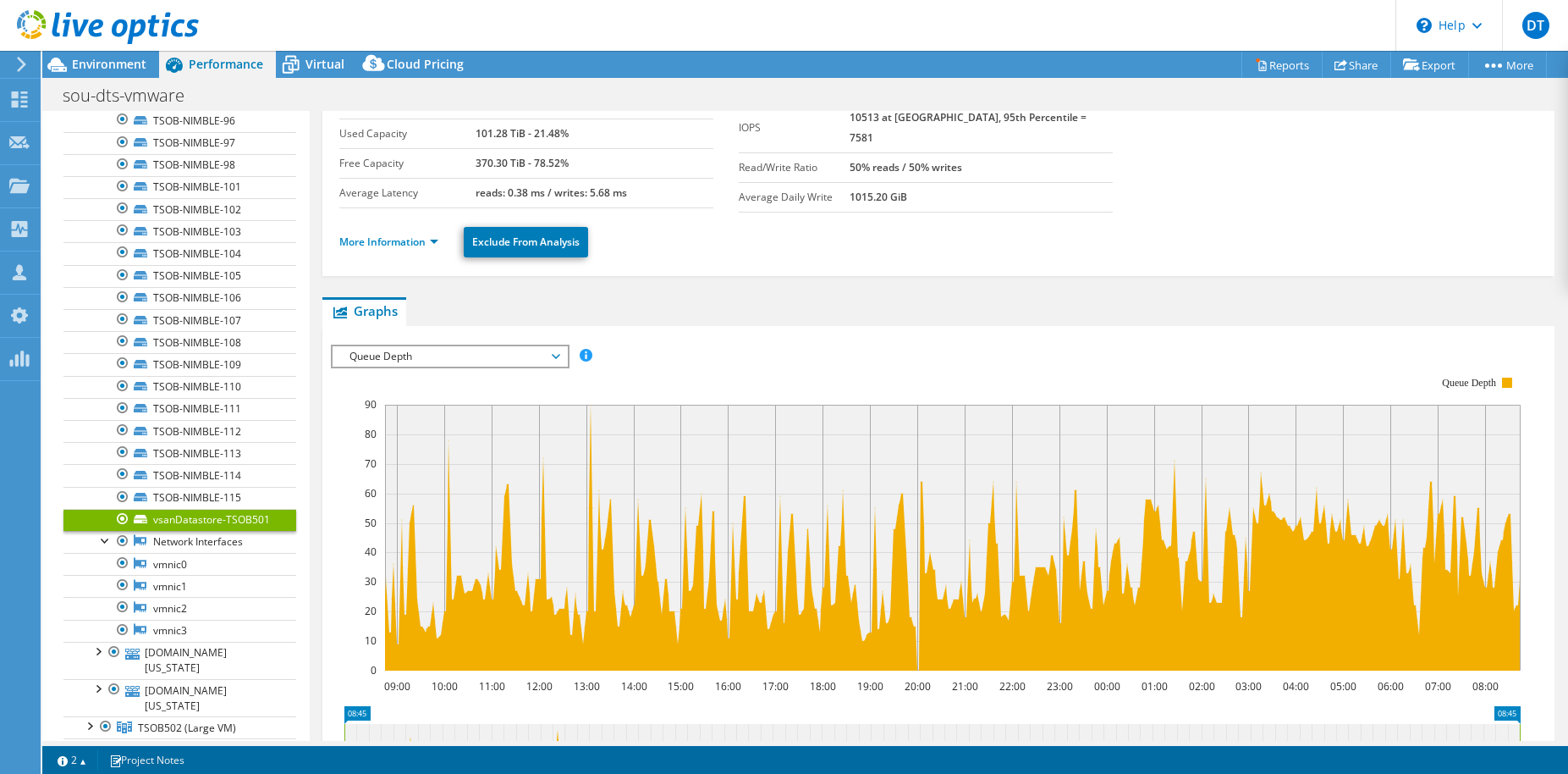
click at [418, 359] on span "Queue Depth" at bounding box center [450, 356] width 218 height 20
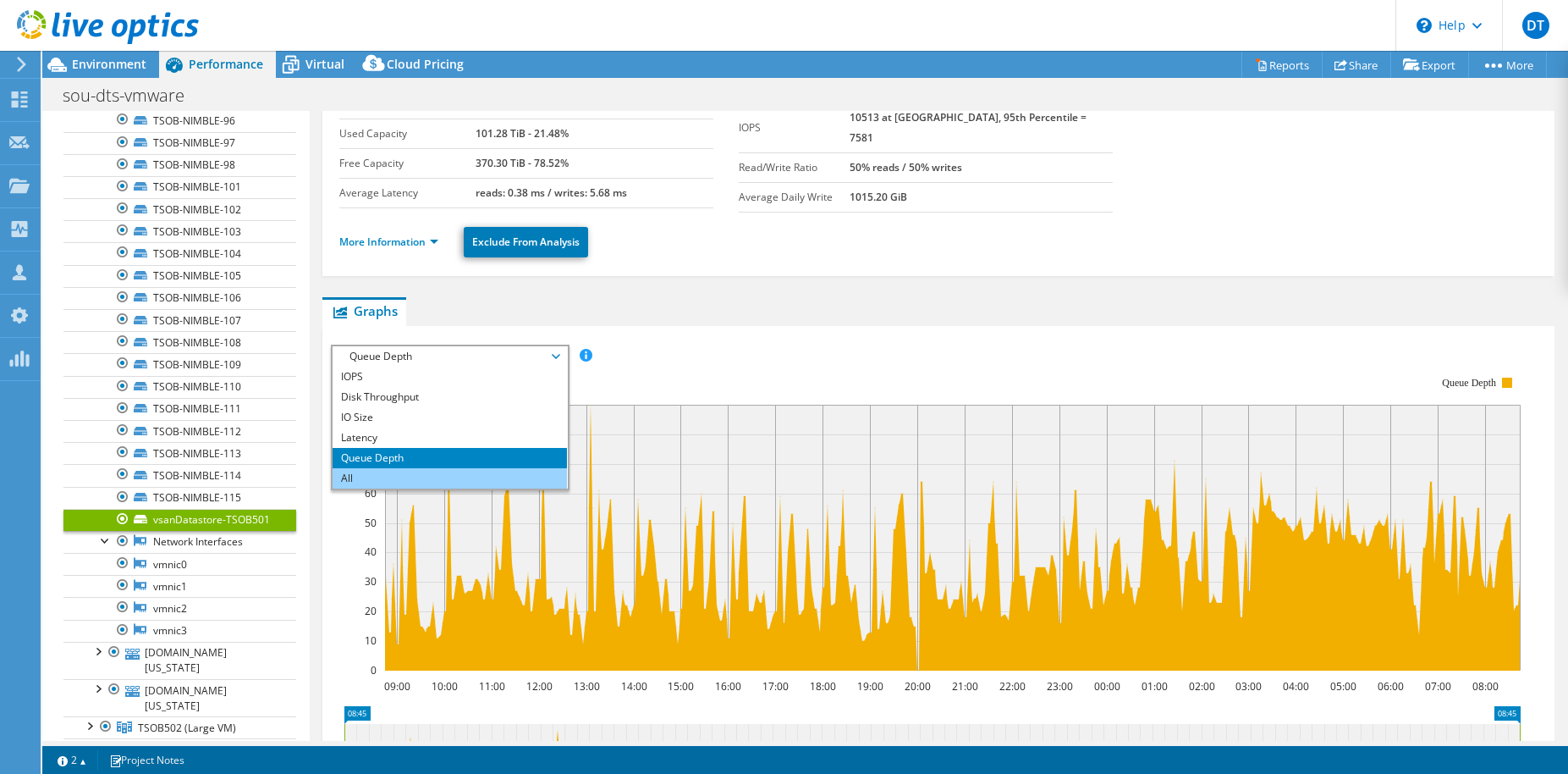
click at [388, 468] on li "All" at bounding box center [450, 478] width 234 height 20
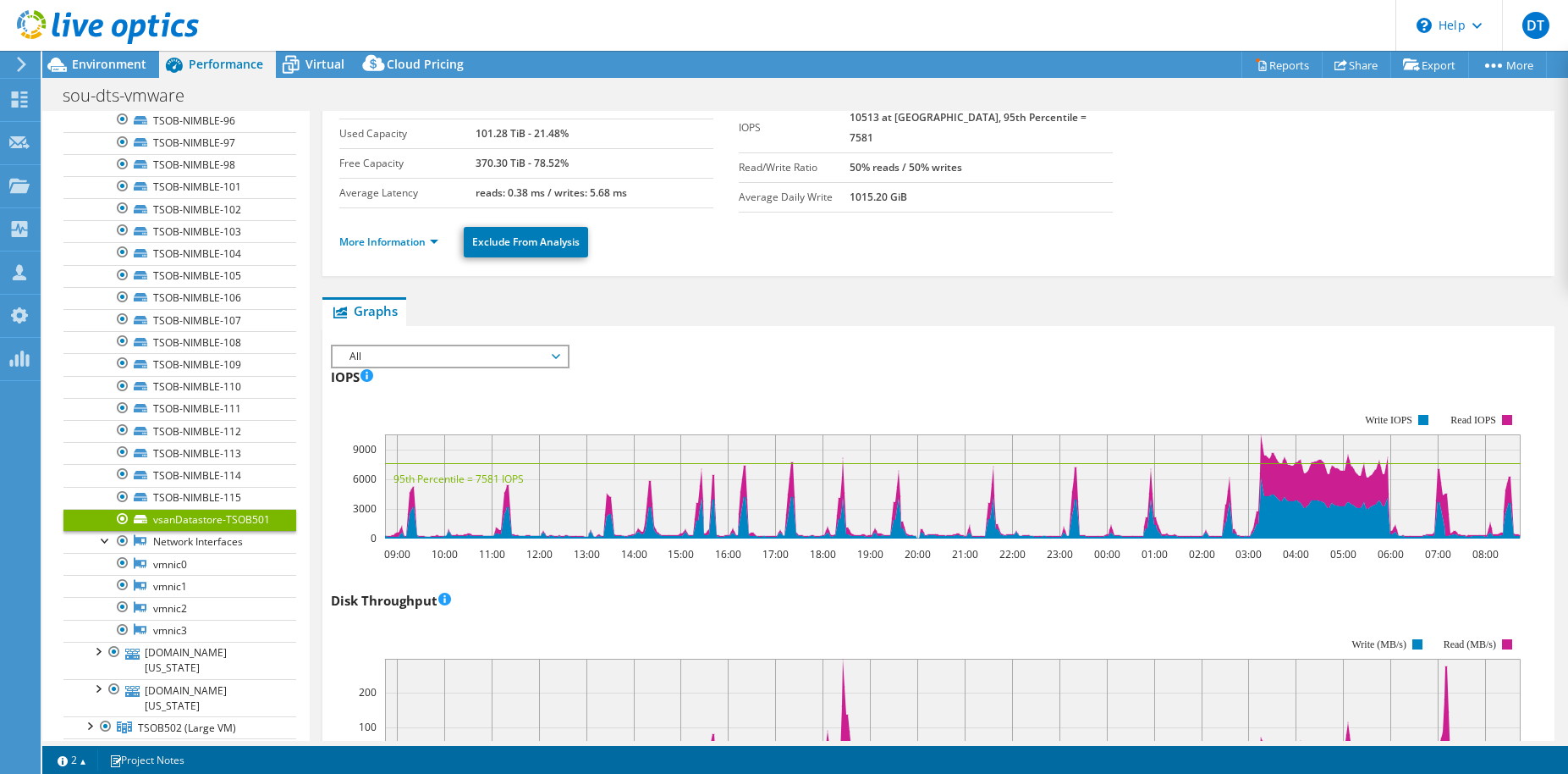
click at [449, 360] on span "All" at bounding box center [450, 356] width 218 height 20
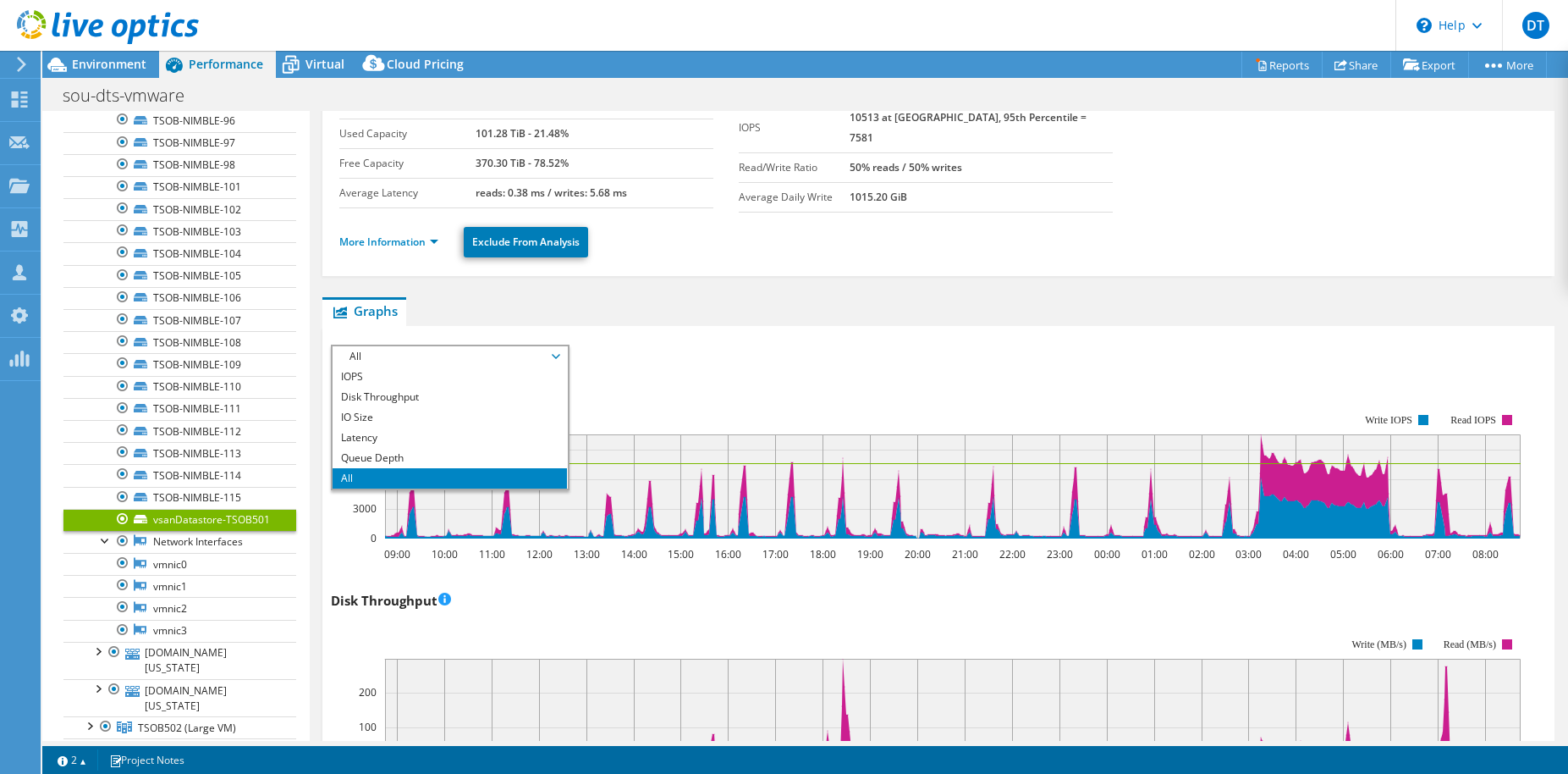
scroll to position [0, 0]
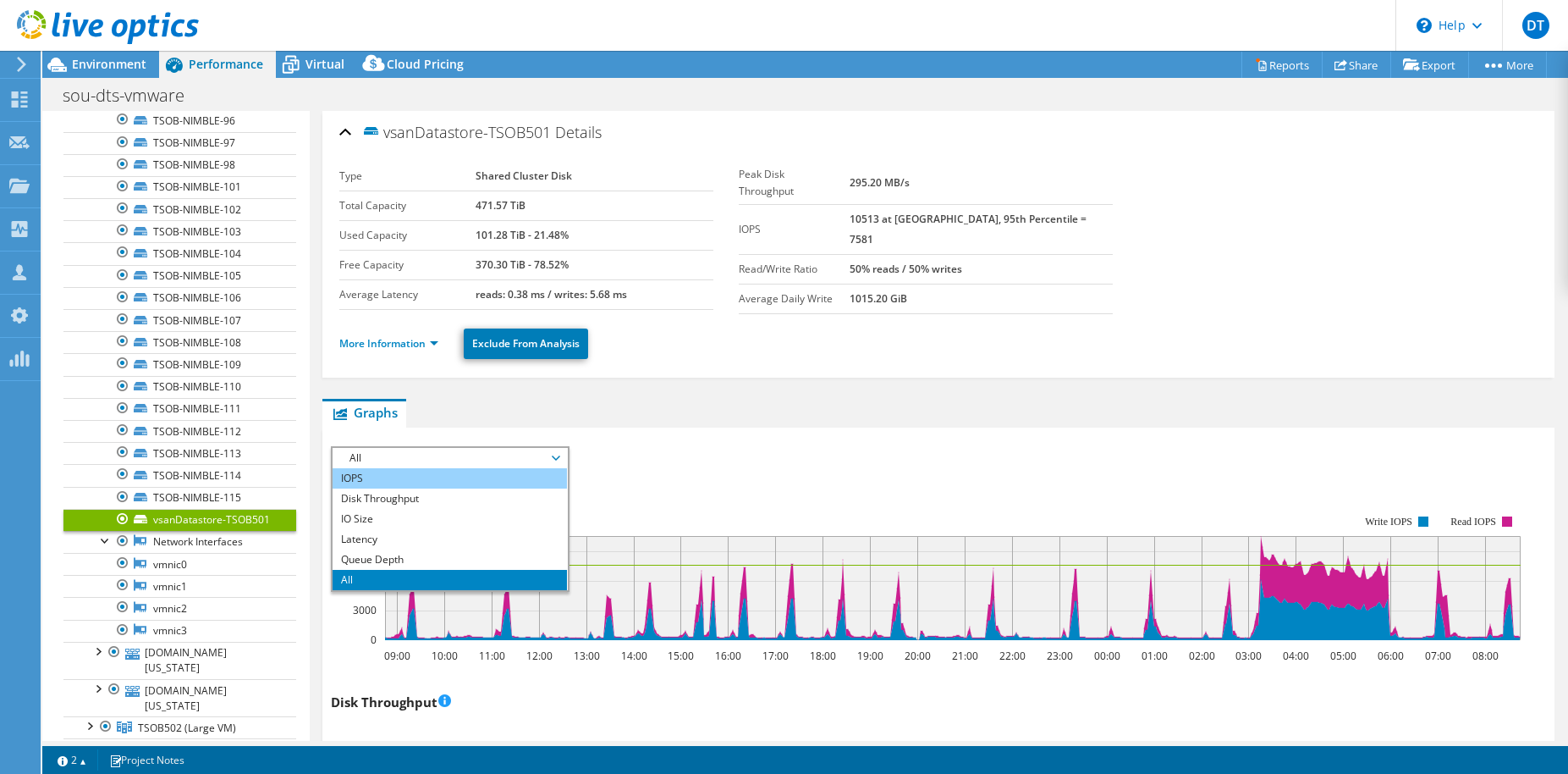
click at [425, 477] on li "IOPS" at bounding box center [450, 478] width 234 height 20
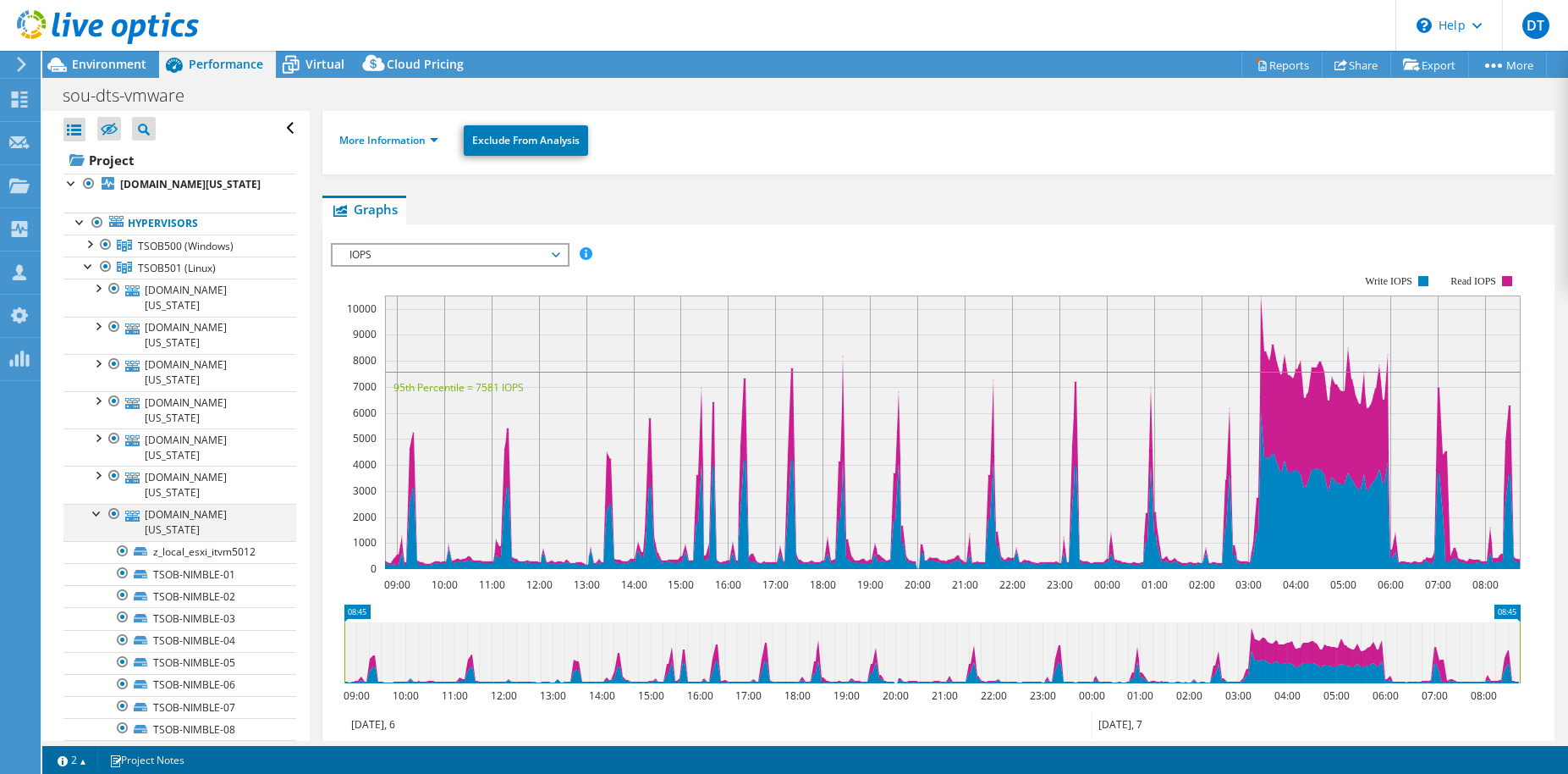
click at [94, 504] on div at bounding box center [97, 512] width 16 height 16
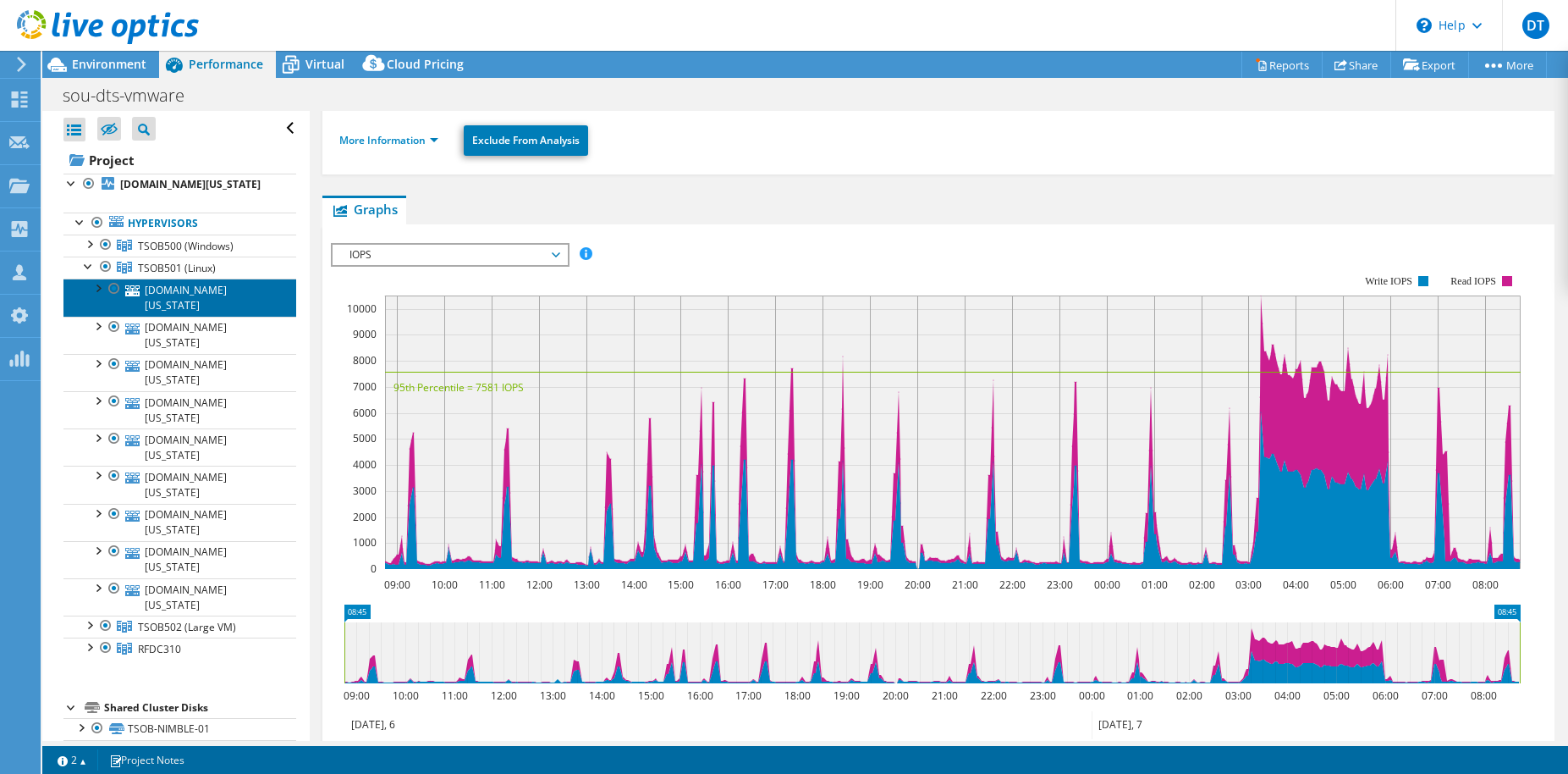
click at [193, 294] on link "[DOMAIN_NAME][US_STATE]" at bounding box center [180, 297] width 233 height 37
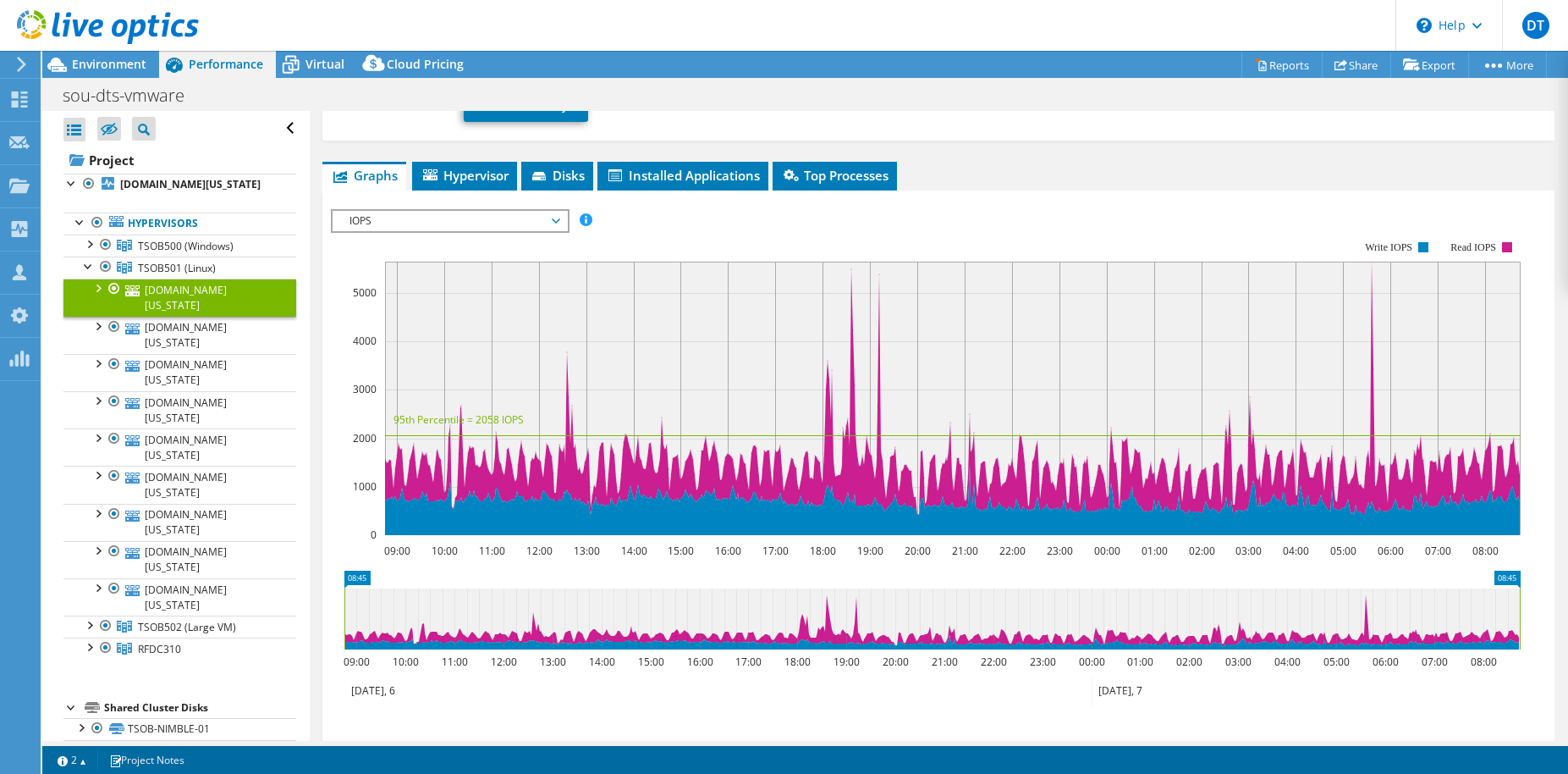
click at [425, 227] on span "IOPS" at bounding box center [450, 221] width 218 height 20
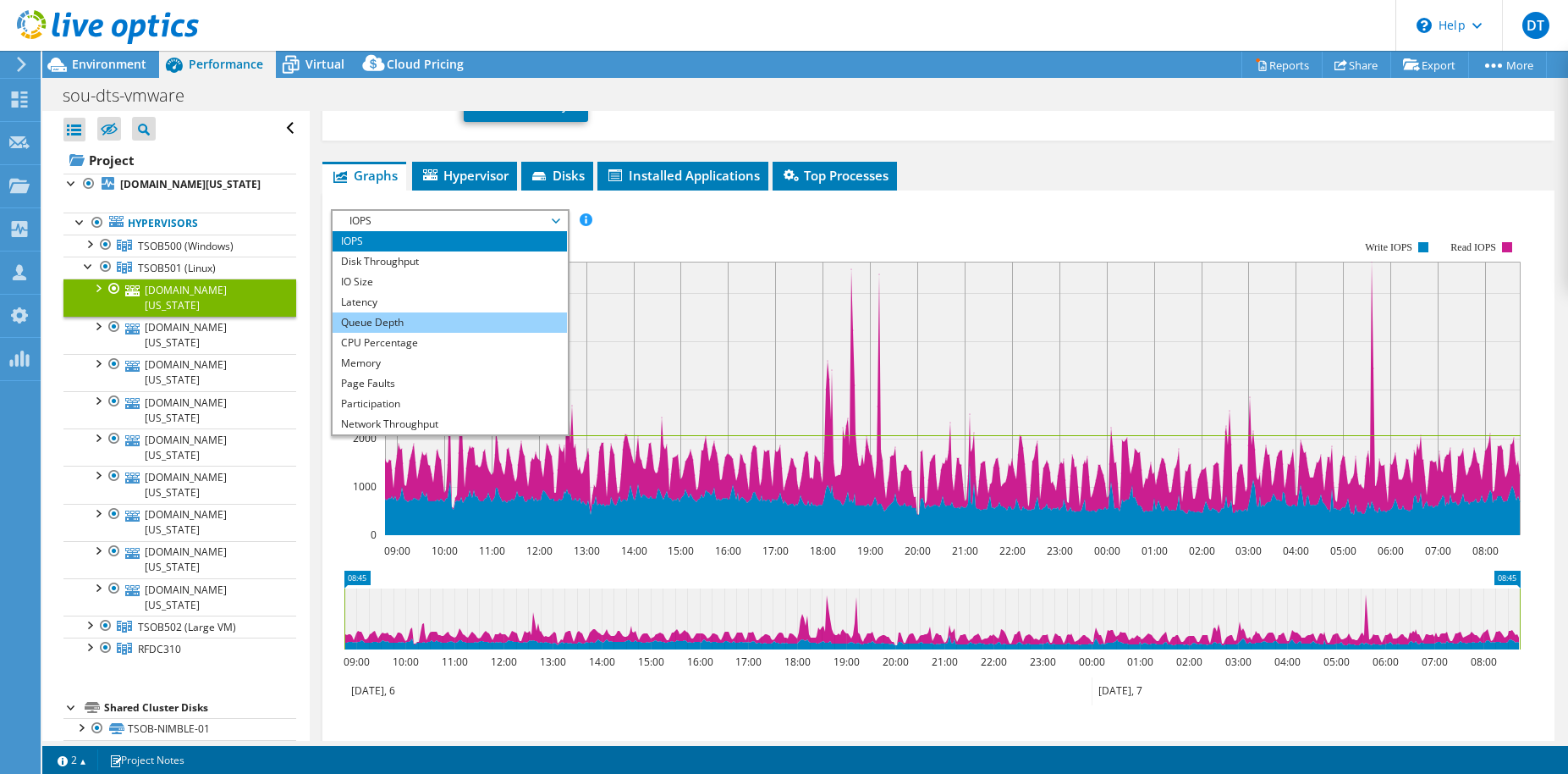
click at [388, 313] on li "Queue Depth" at bounding box center [450, 322] width 234 height 20
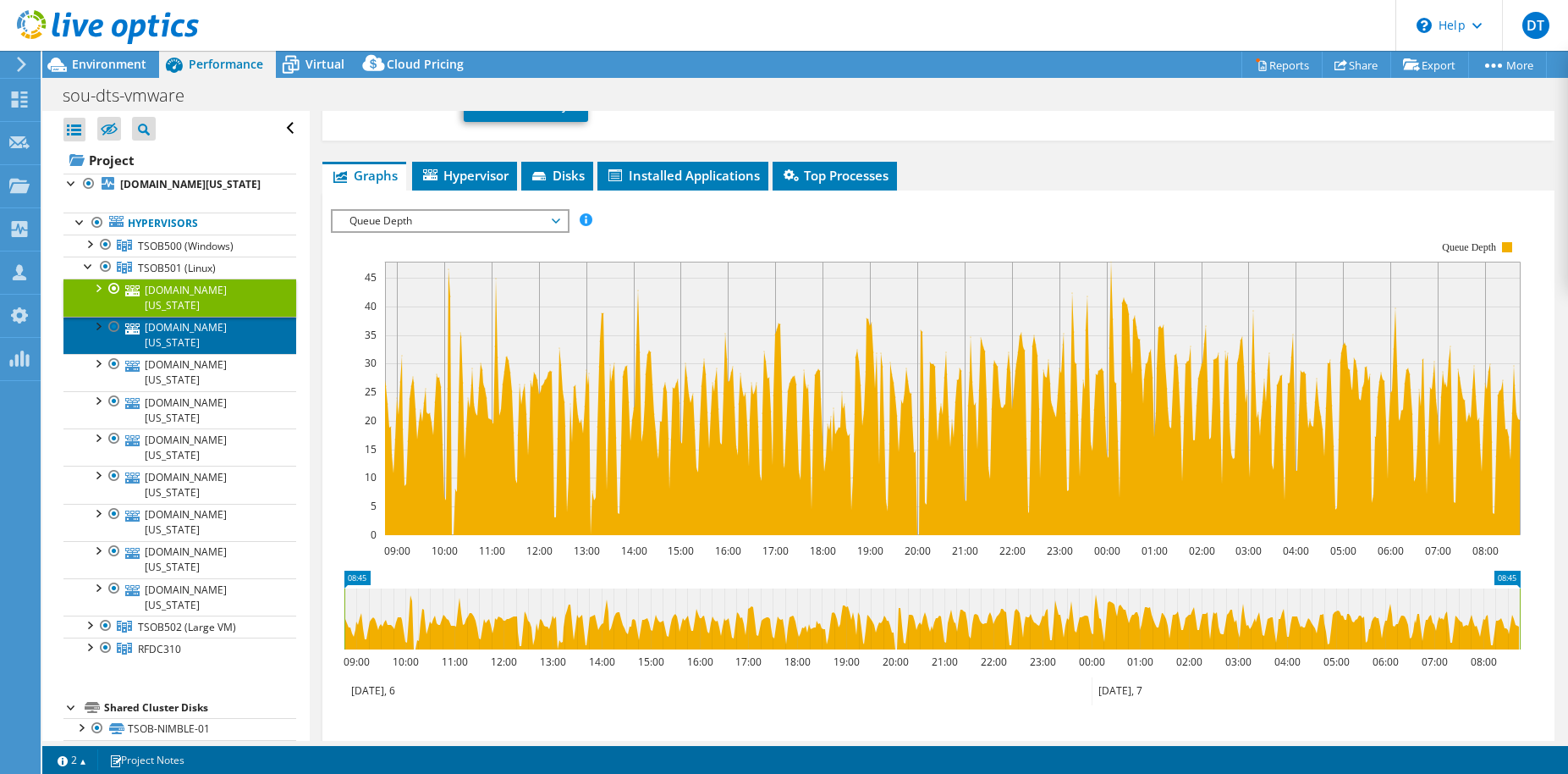
click at [210, 316] on link "[DOMAIN_NAME][US_STATE]" at bounding box center [180, 335] width 233 height 37
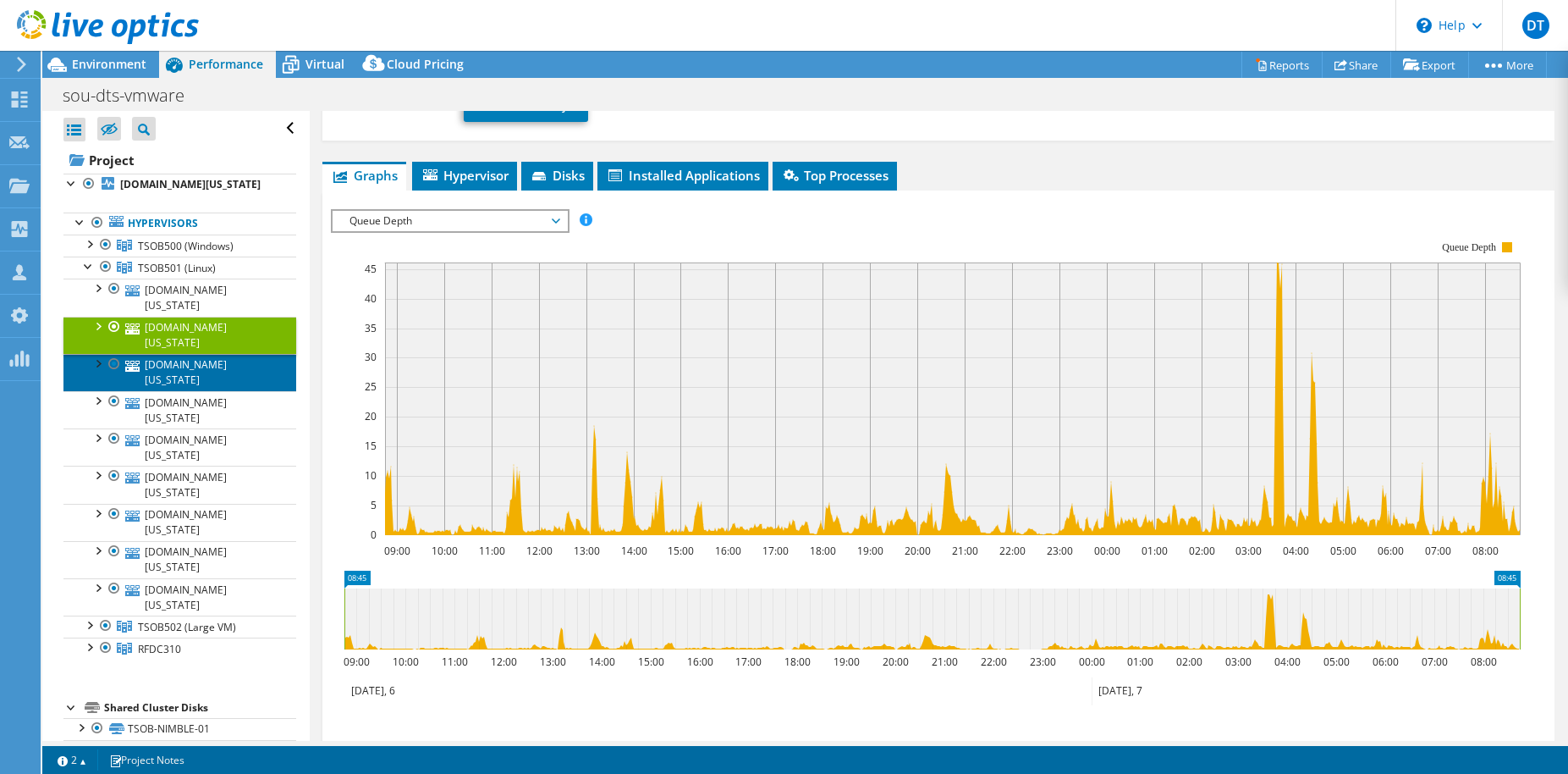
click at [198, 354] on link "[DOMAIN_NAME][US_STATE]" at bounding box center [180, 372] width 233 height 37
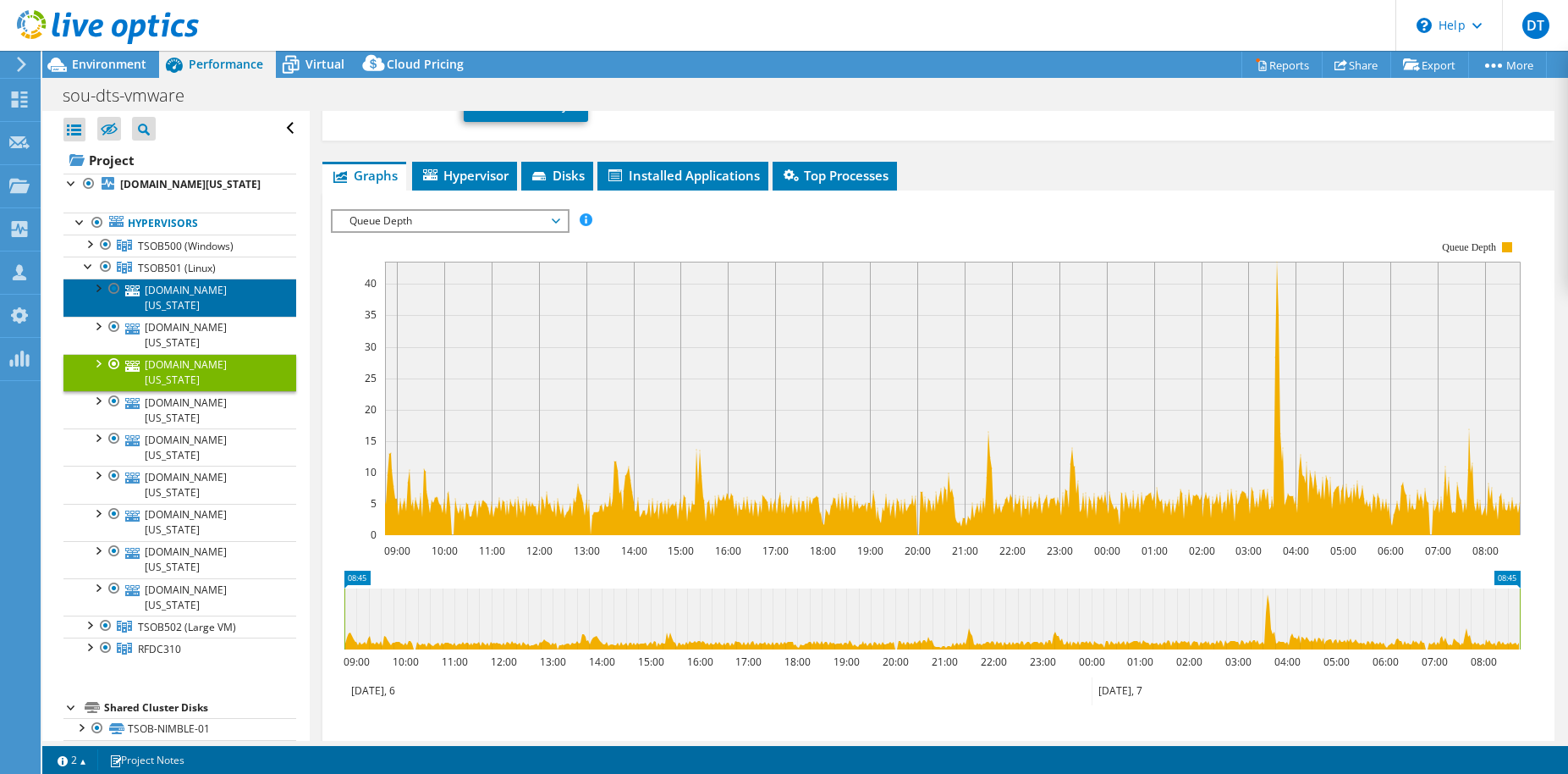
click at [185, 289] on link "[DOMAIN_NAME][US_STATE]" at bounding box center [180, 297] width 233 height 37
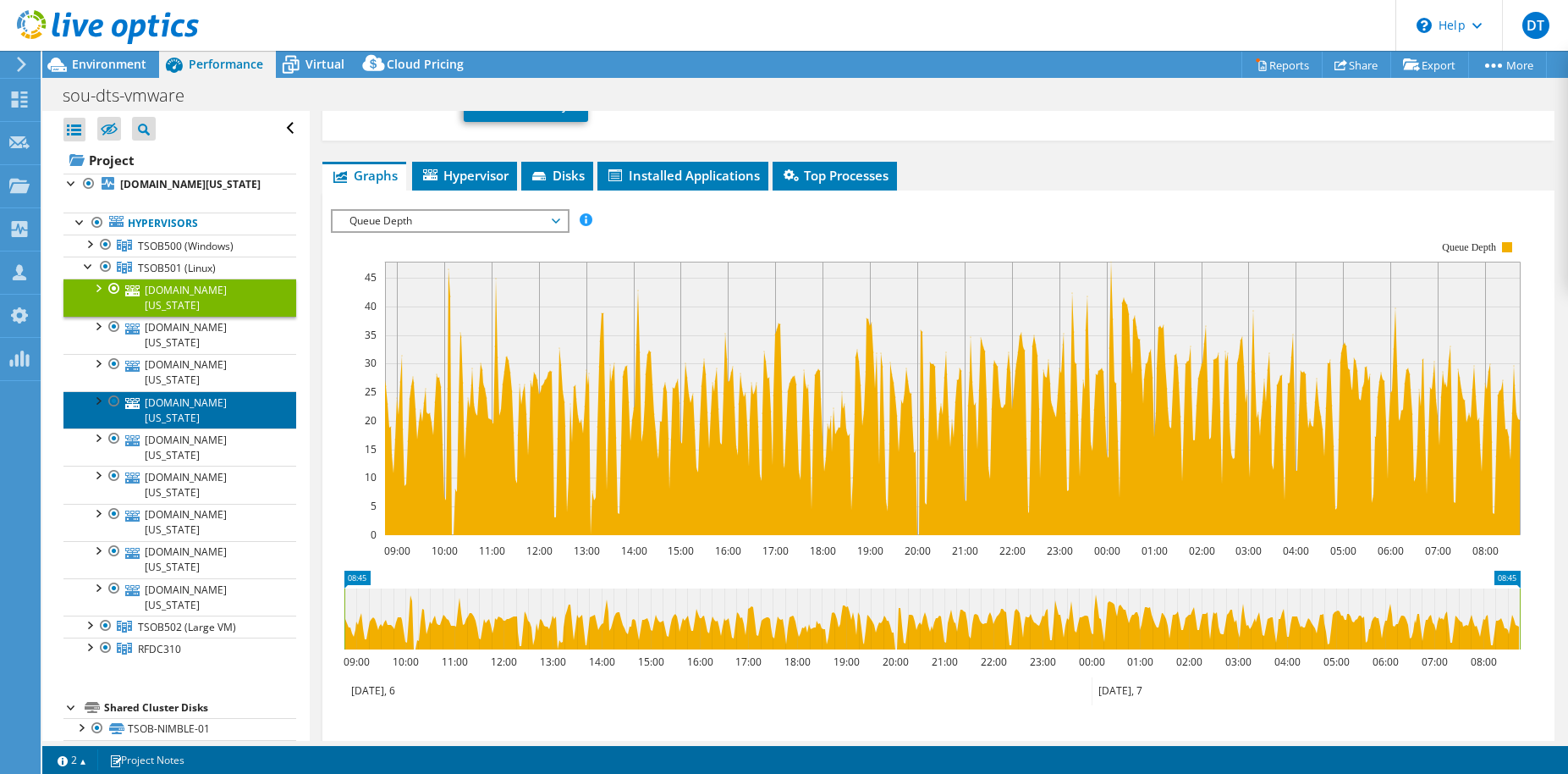
click at [172, 391] on link "[DOMAIN_NAME][US_STATE]" at bounding box center [180, 409] width 233 height 37
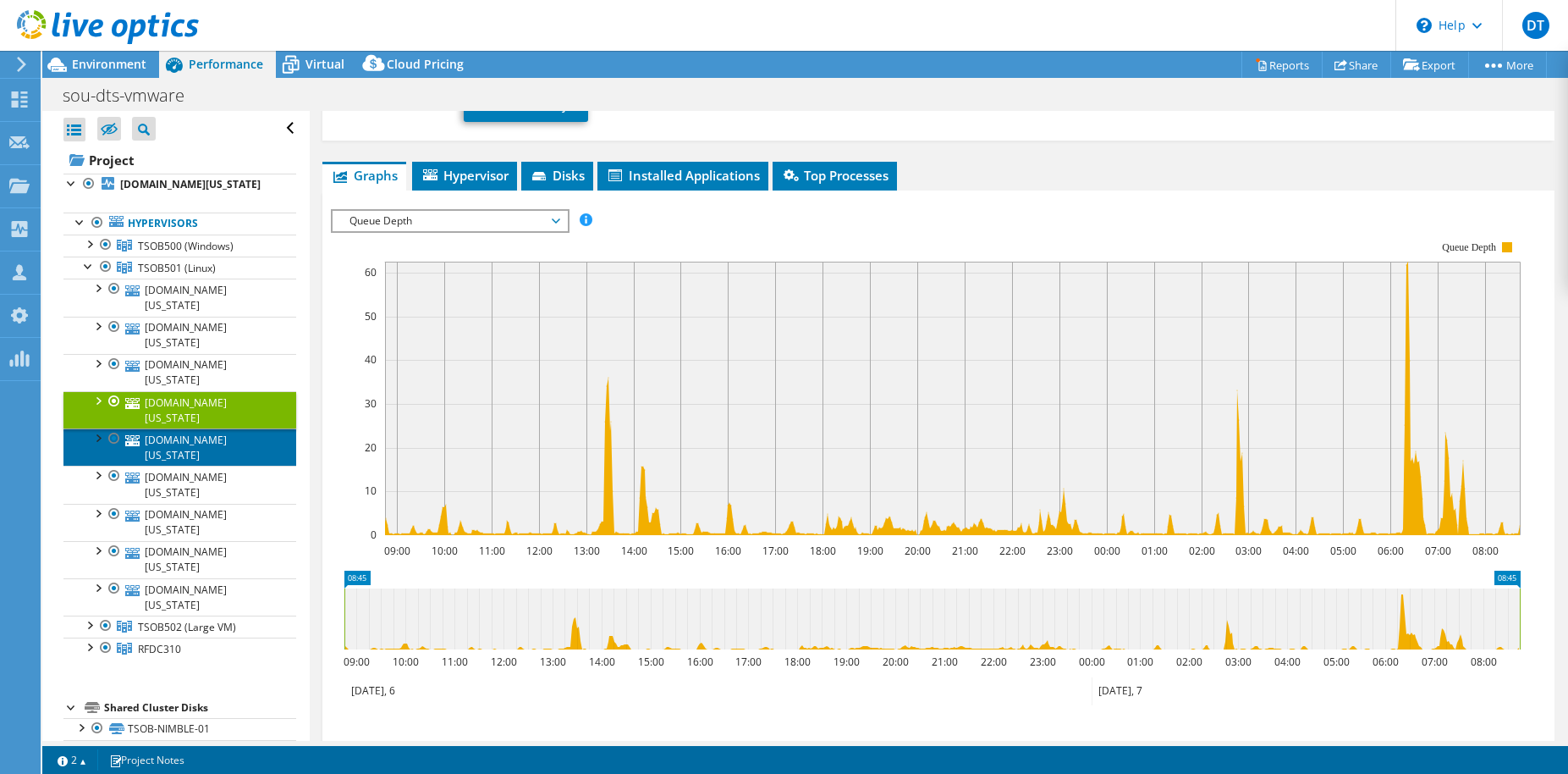
click at [163, 429] on link "[DOMAIN_NAME][US_STATE]" at bounding box center [180, 447] width 233 height 37
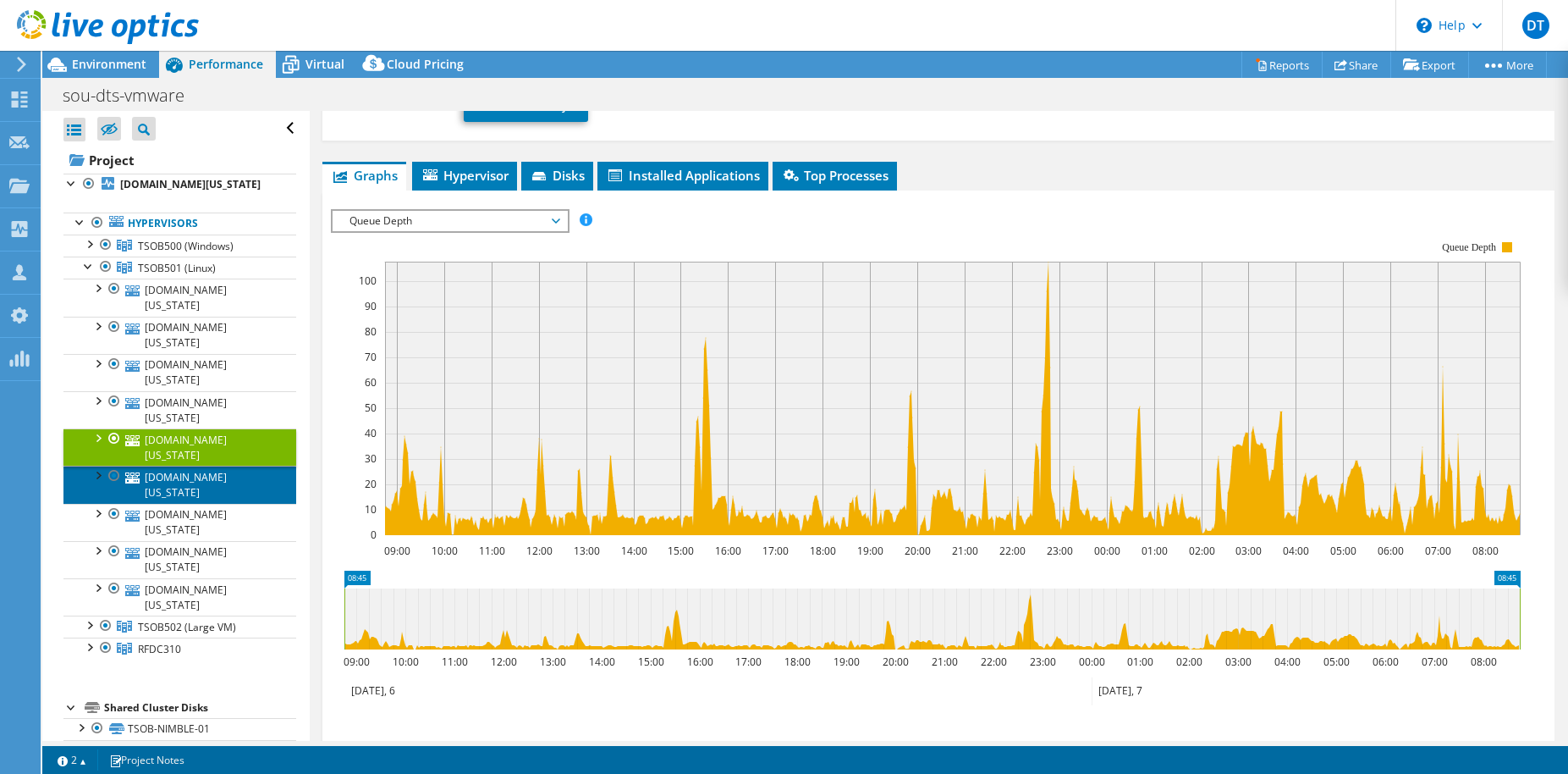
click at [161, 465] on link "[DOMAIN_NAME][US_STATE]" at bounding box center [180, 484] width 233 height 37
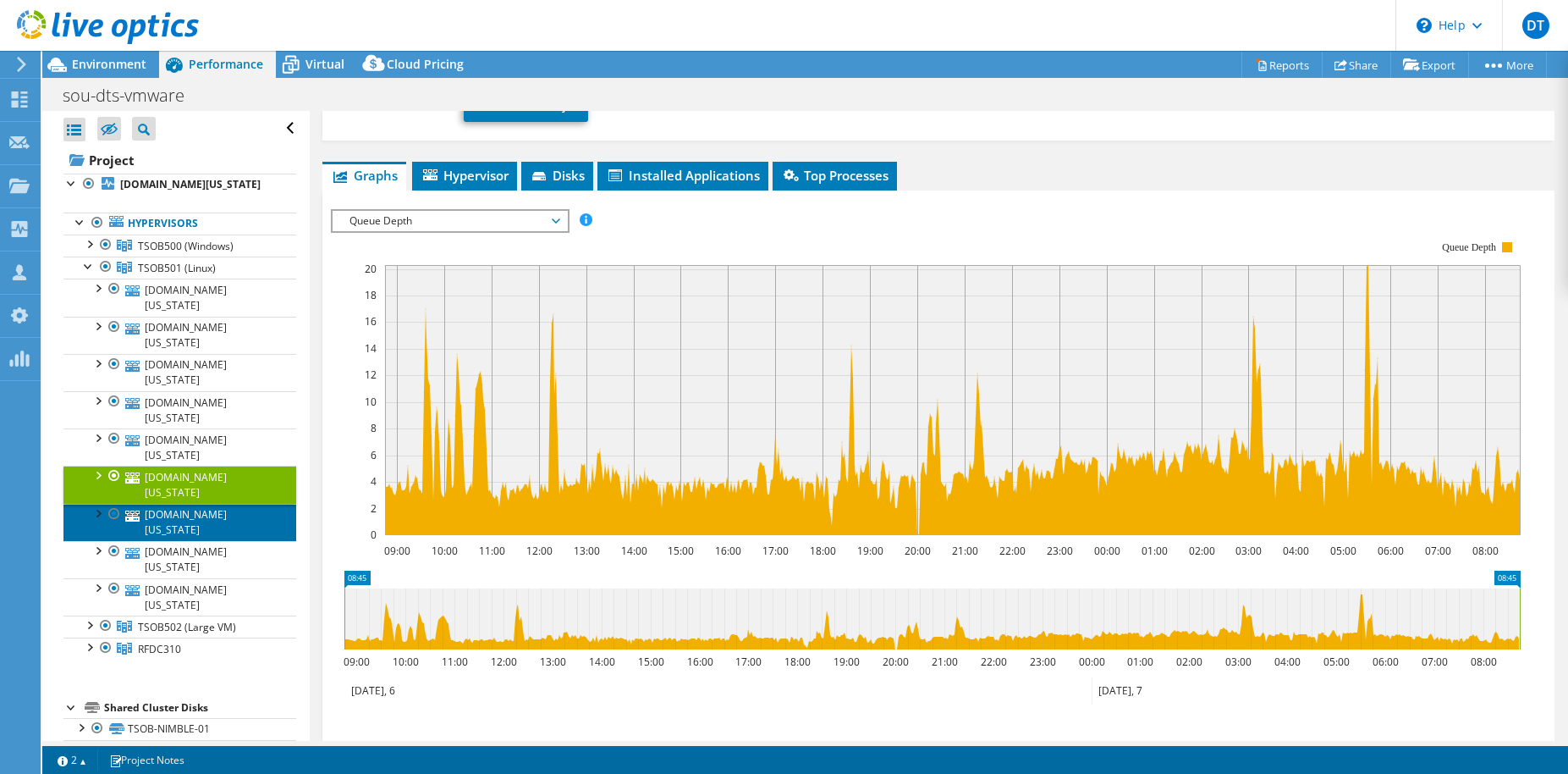
click at [171, 504] on link "[DOMAIN_NAME][US_STATE]" at bounding box center [180, 522] width 233 height 37
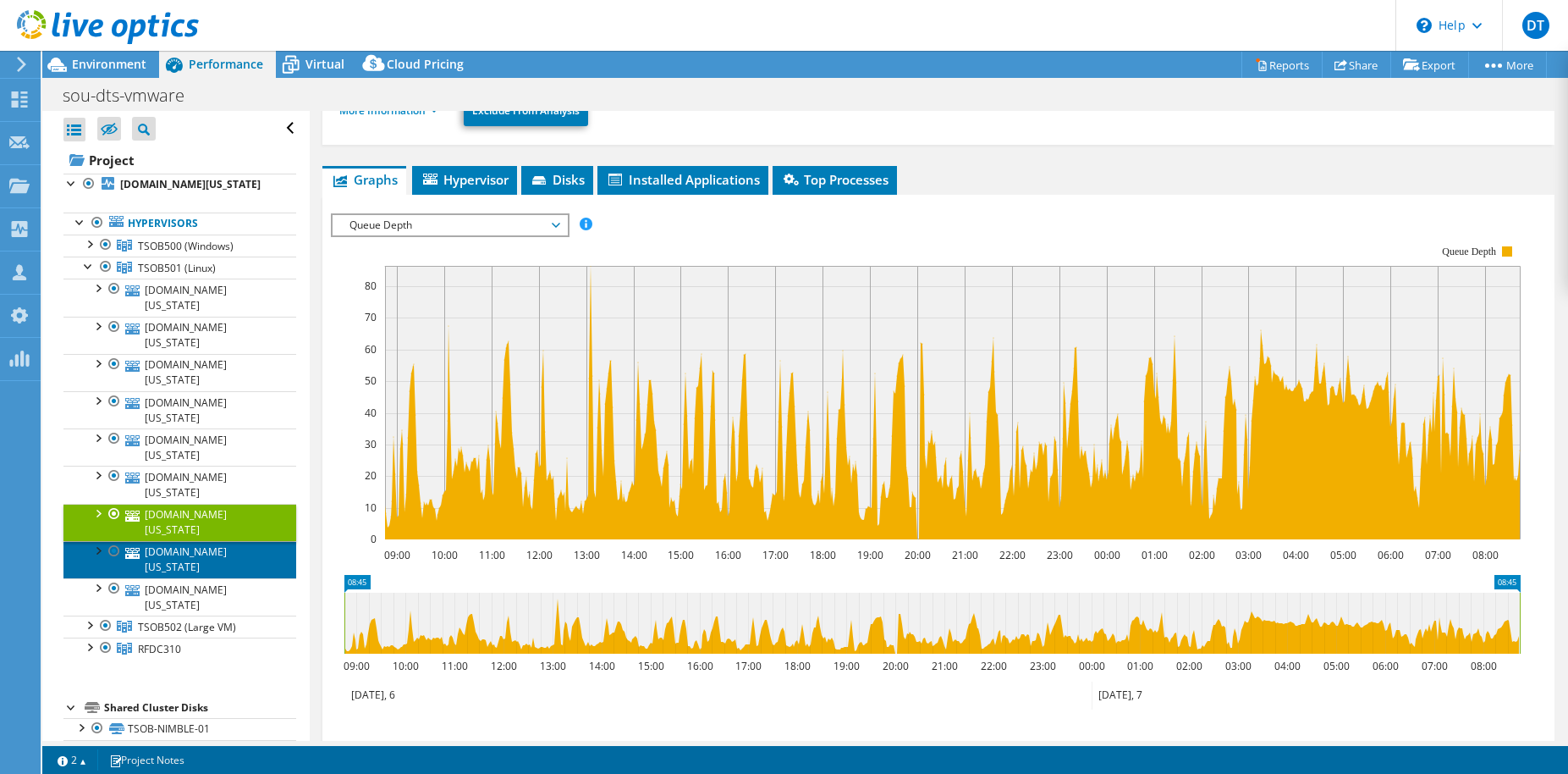
click at [171, 541] on link "[DOMAIN_NAME][US_STATE]" at bounding box center [180, 559] width 233 height 37
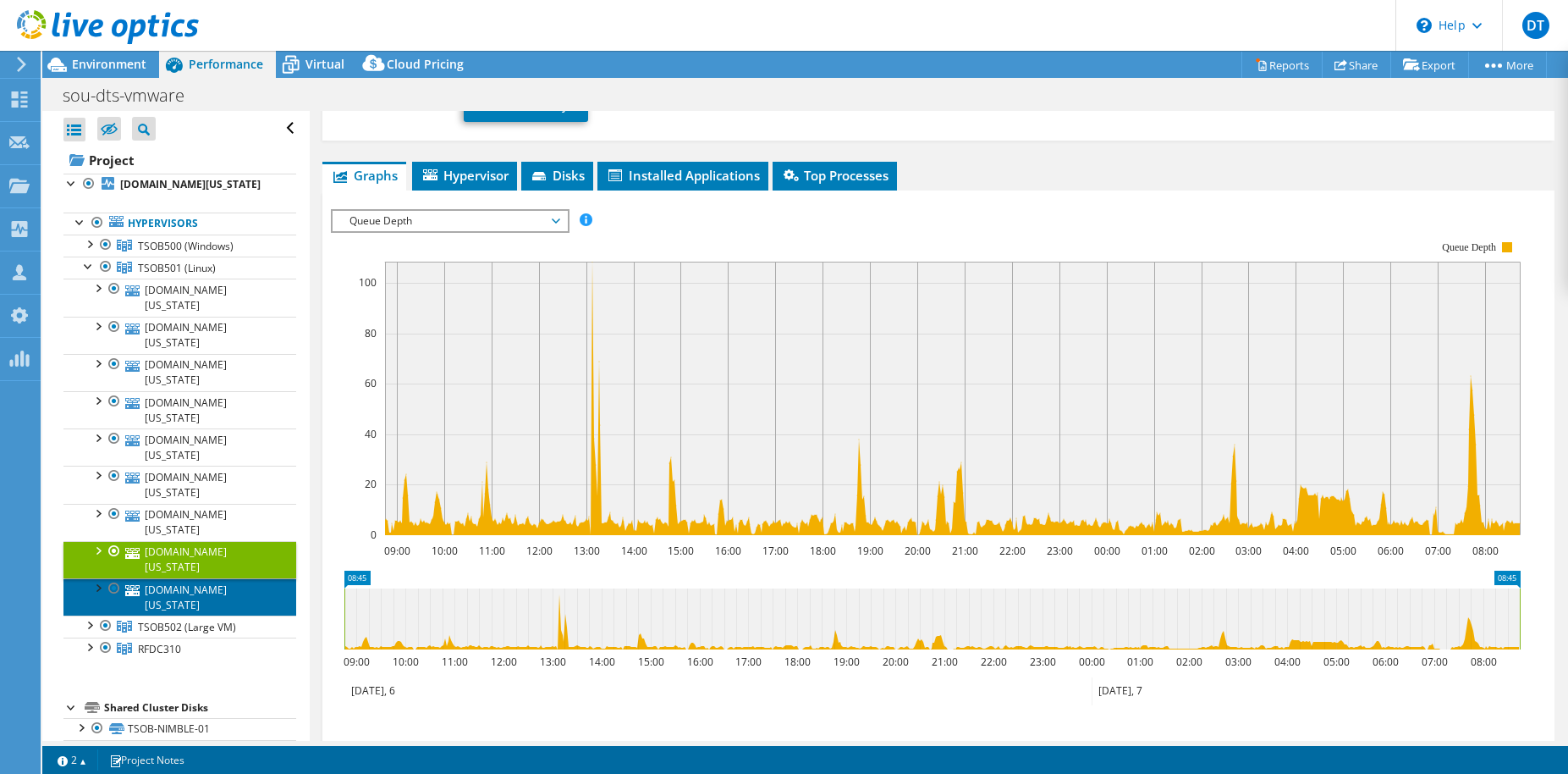
click at [169, 579] on link "[DOMAIN_NAME][US_STATE]" at bounding box center [180, 597] width 233 height 37
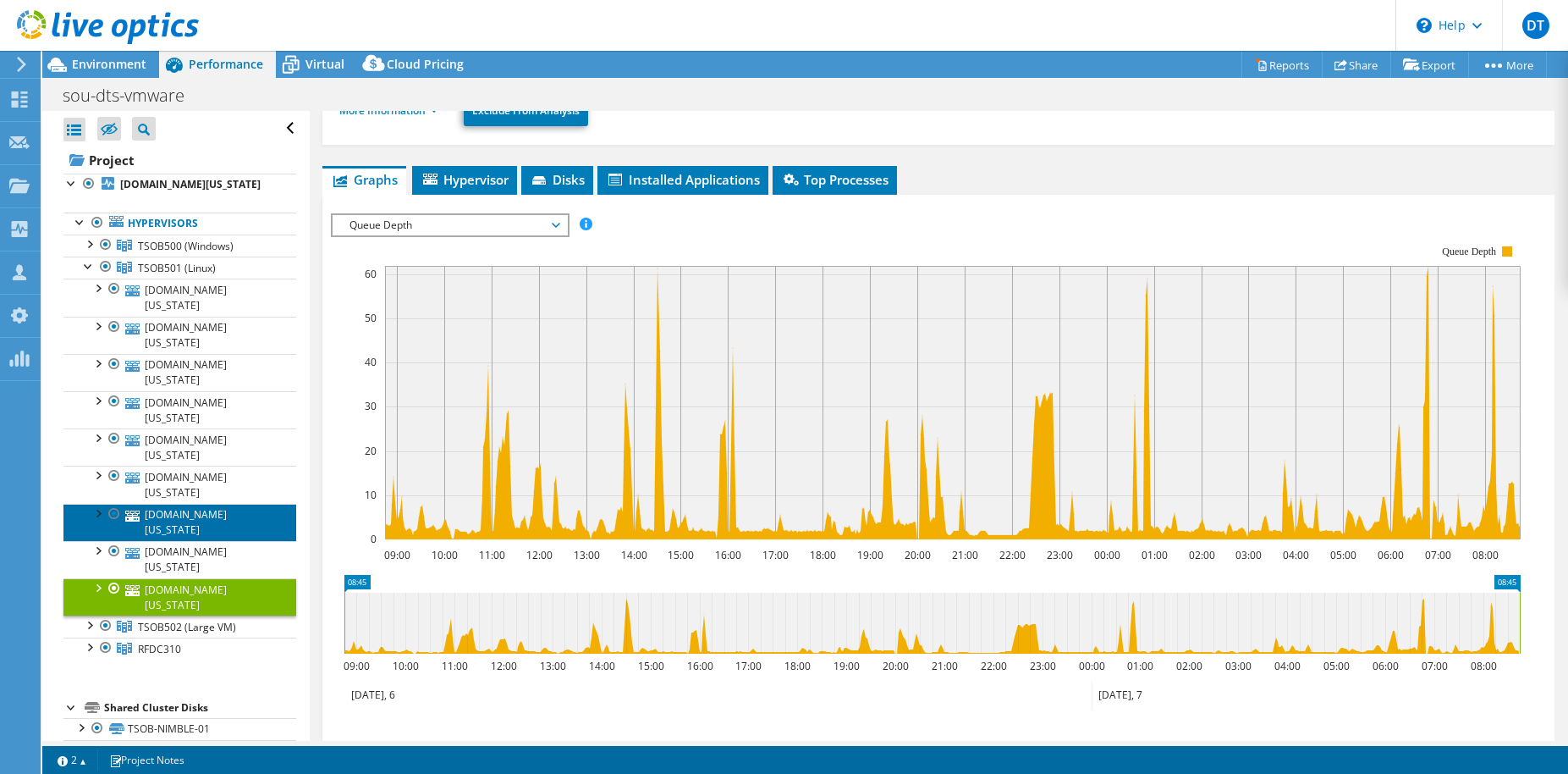
click at [187, 504] on link "[DOMAIN_NAME][US_STATE]" at bounding box center [180, 522] width 233 height 37
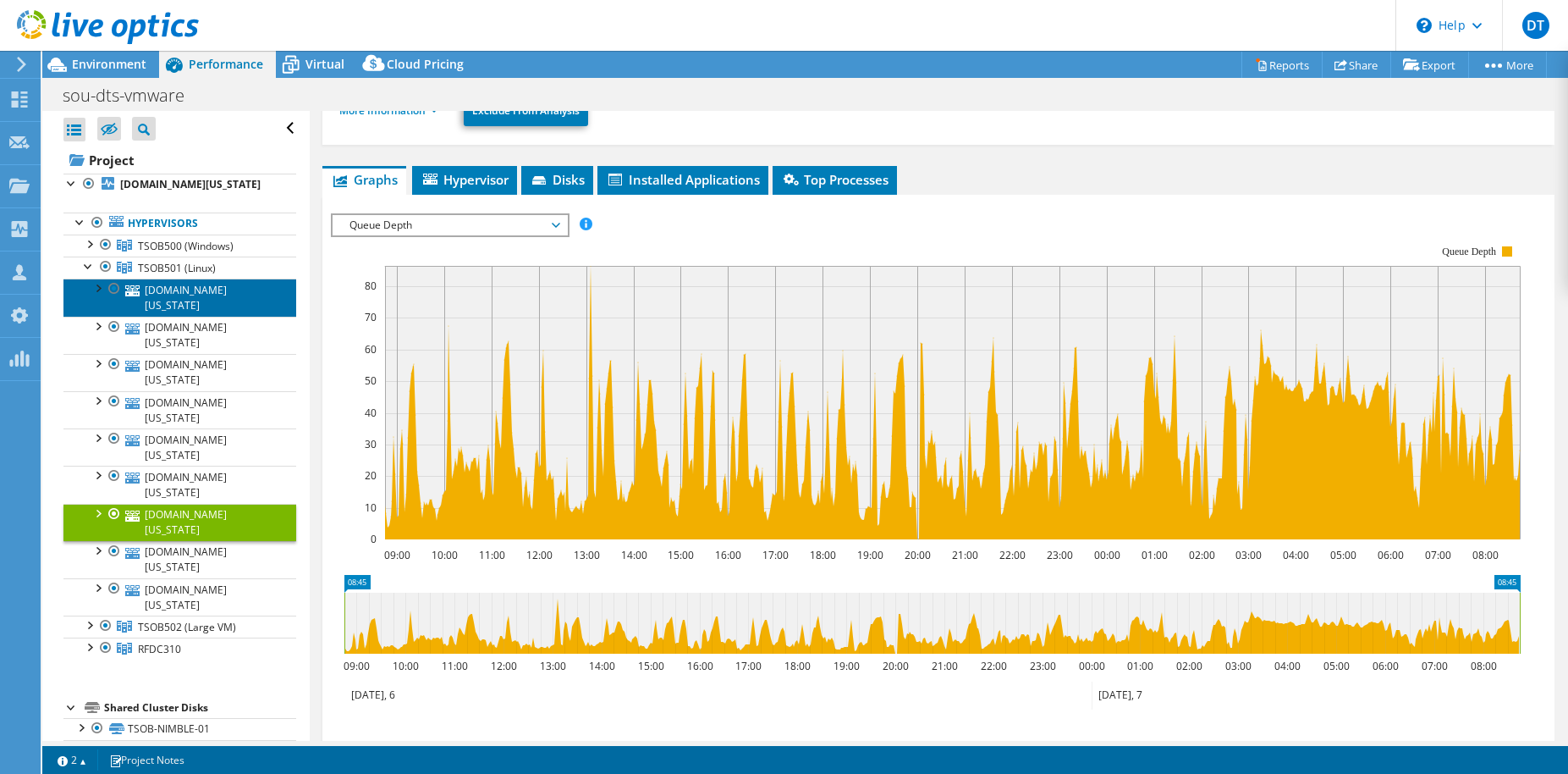
click at [191, 287] on link "[DOMAIN_NAME][US_STATE]" at bounding box center [180, 297] width 233 height 37
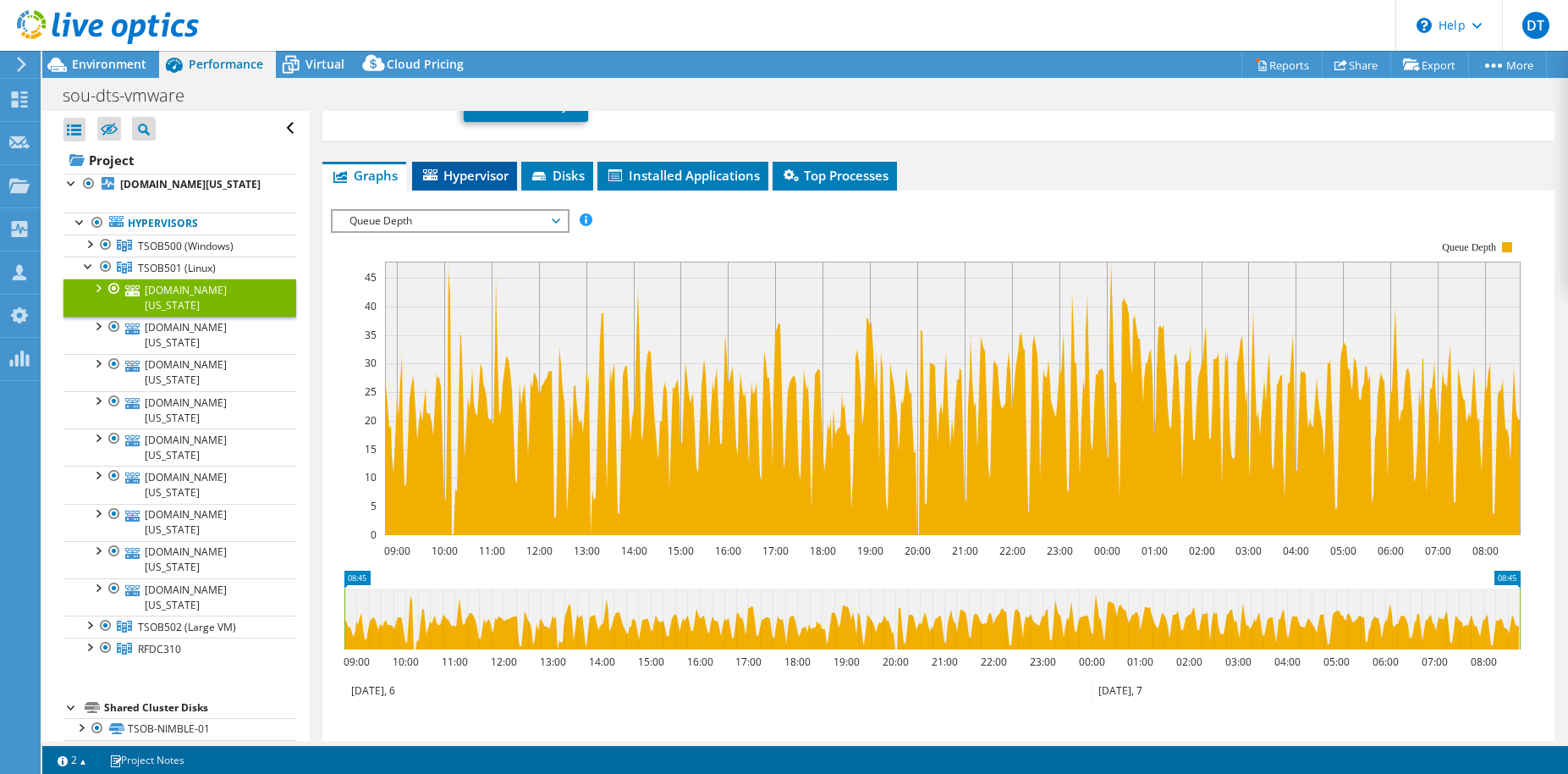
click at [440, 172] on span "Hypervisor" at bounding box center [464, 174] width 88 height 16
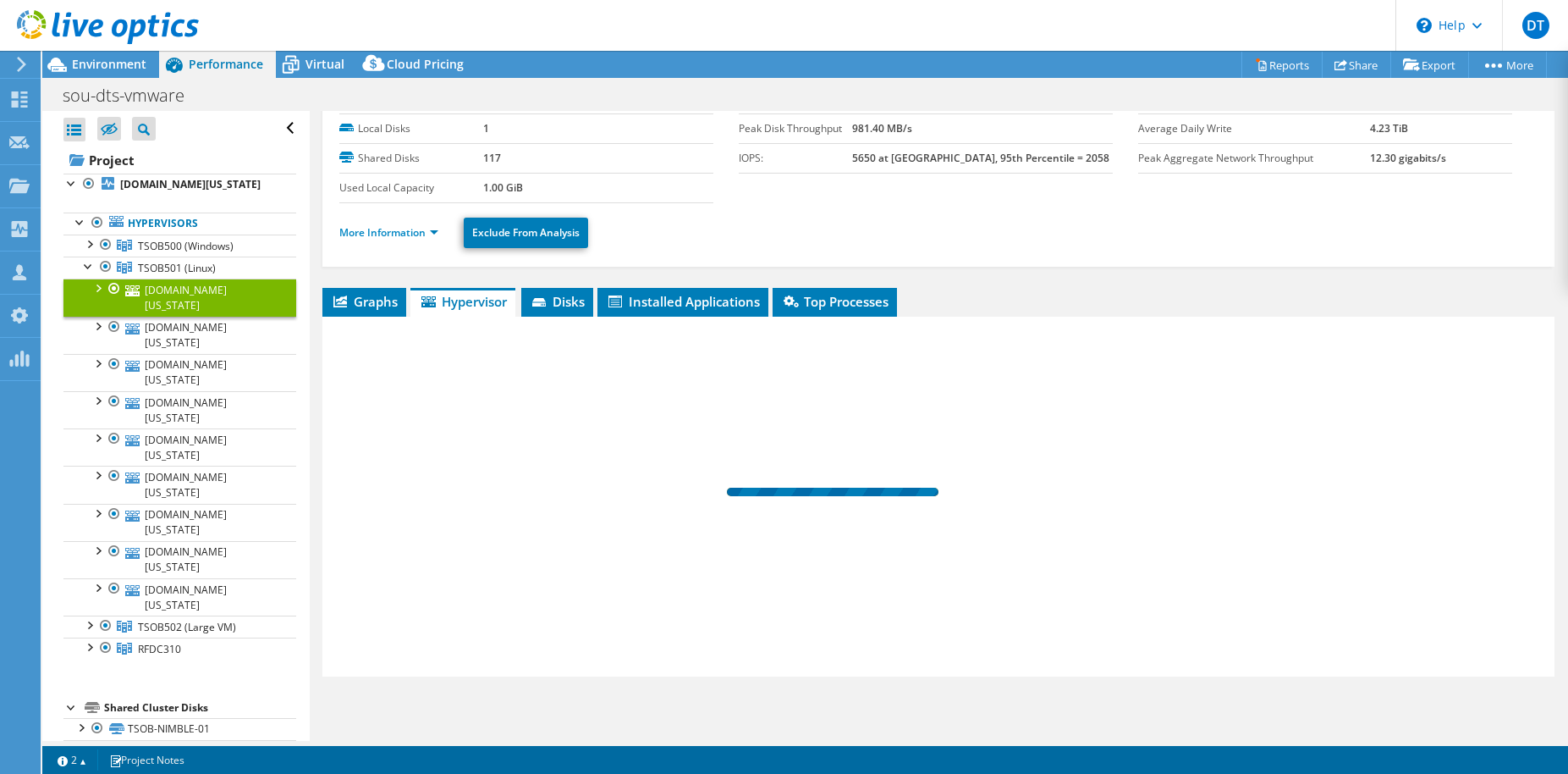
scroll to position [77, 0]
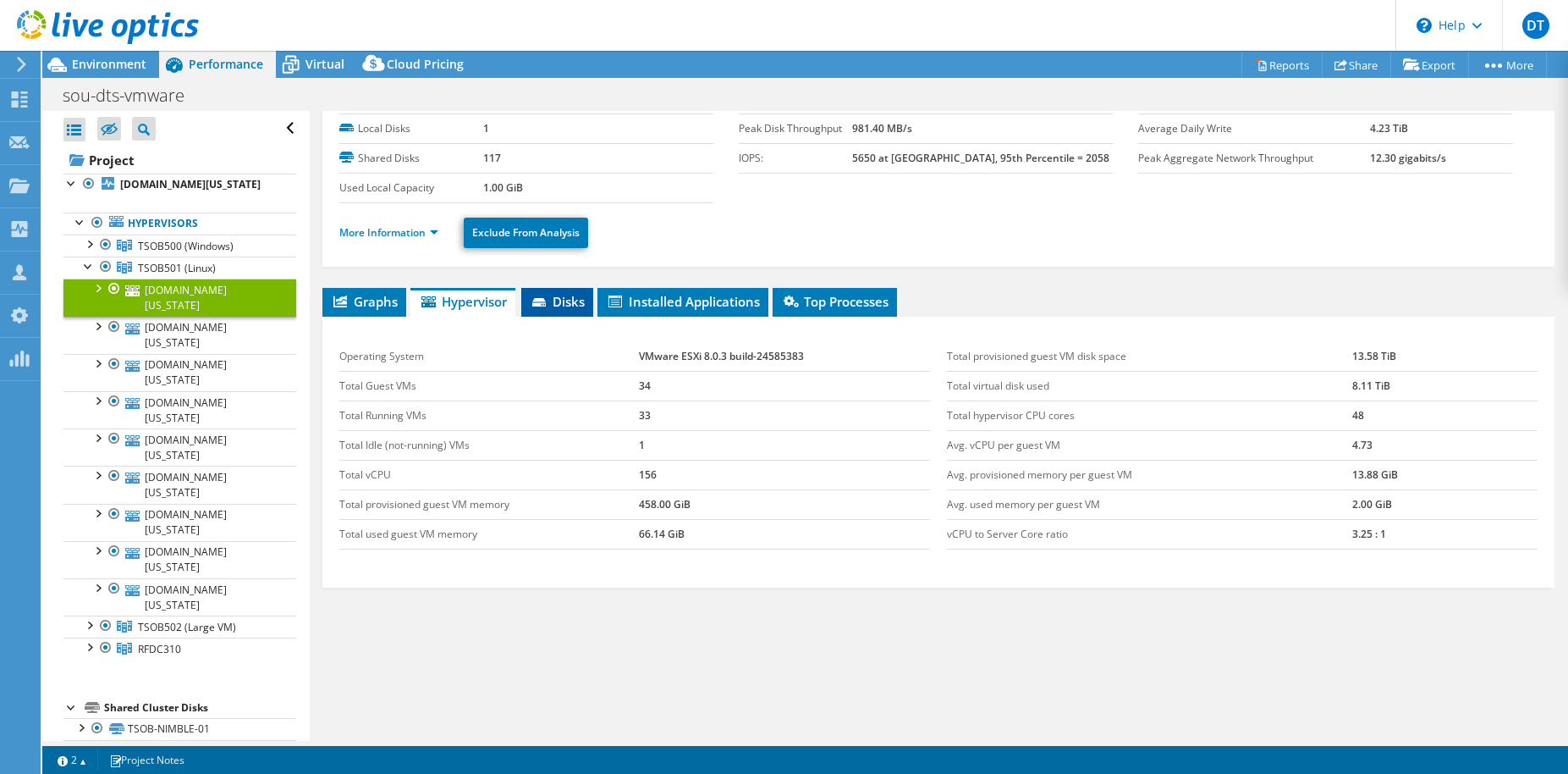
click at [567, 314] on li "Disks" at bounding box center [557, 302] width 72 height 29
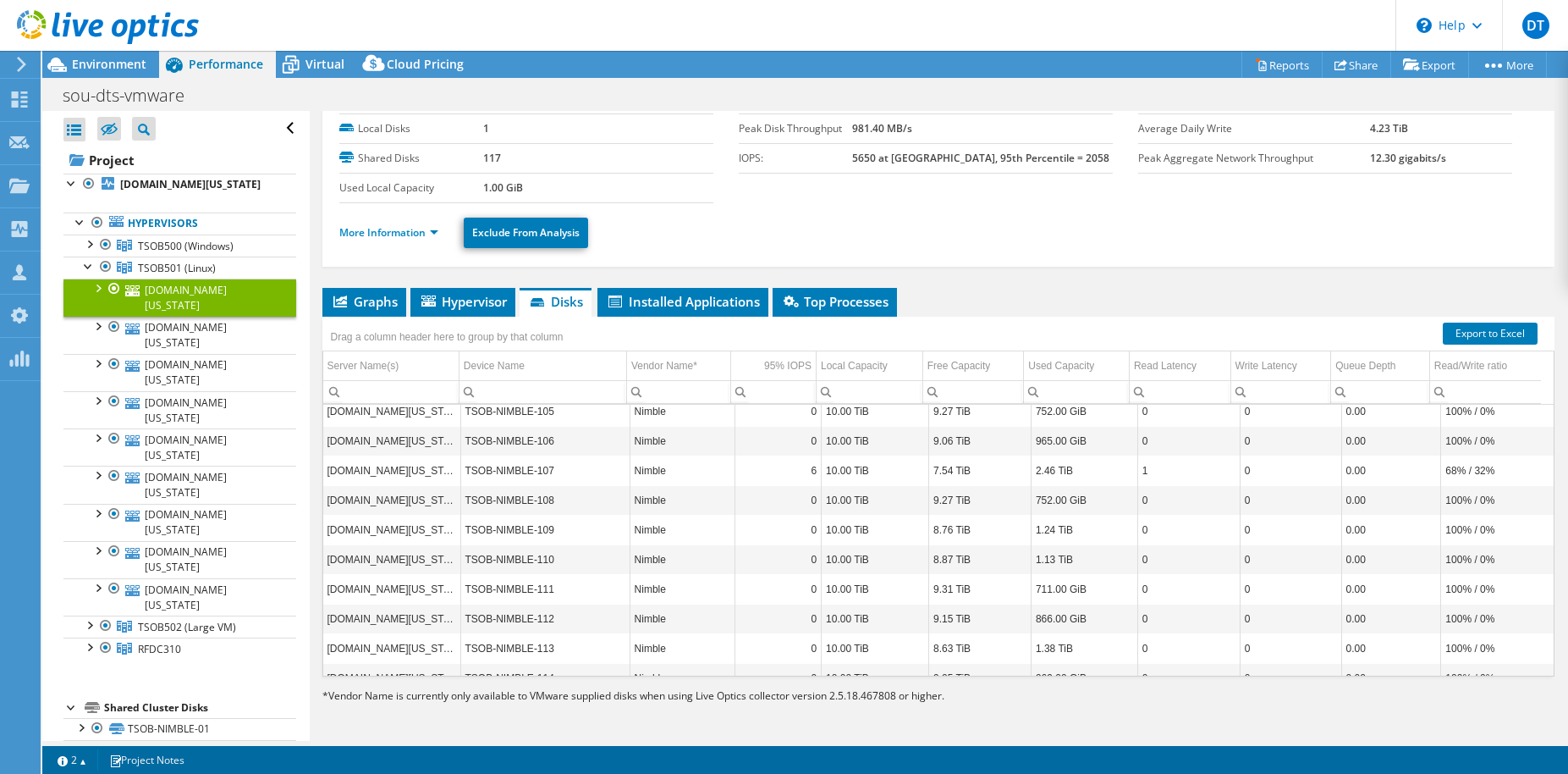
scroll to position [3239, 0]
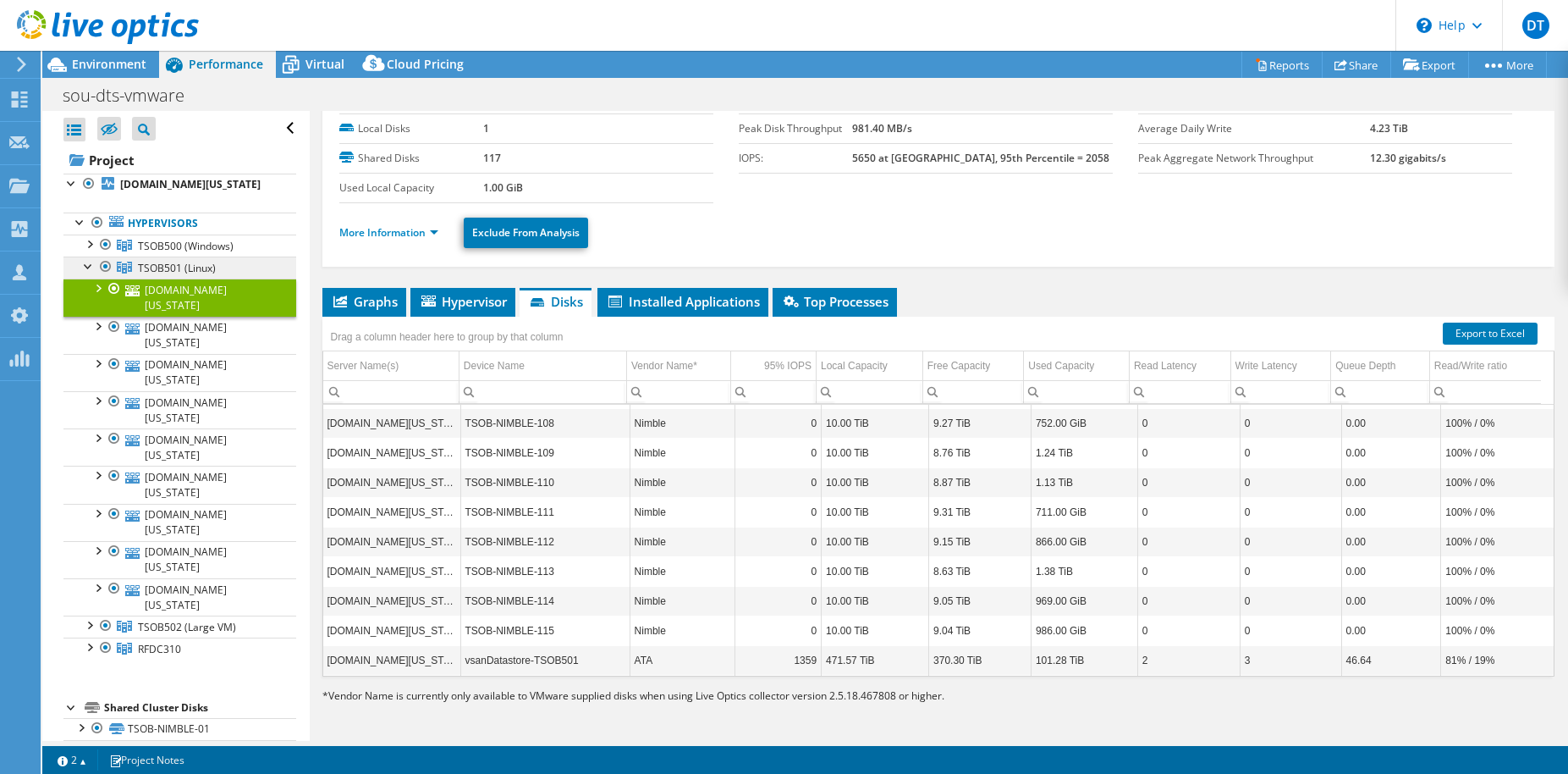
click at [201, 253] on span "TSOB501 (Linux)" at bounding box center [186, 246] width 96 height 15
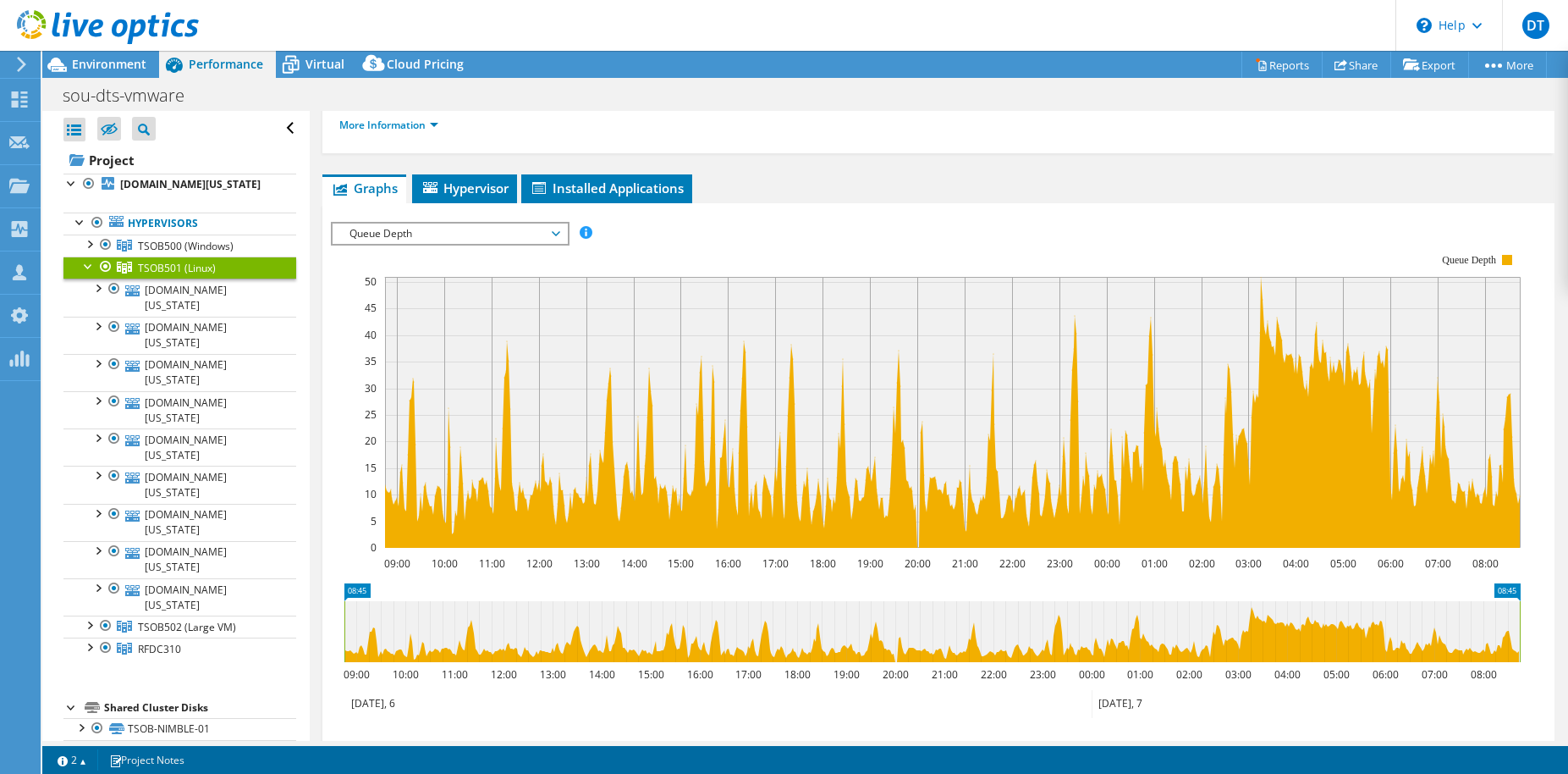
scroll to position [0, 0]
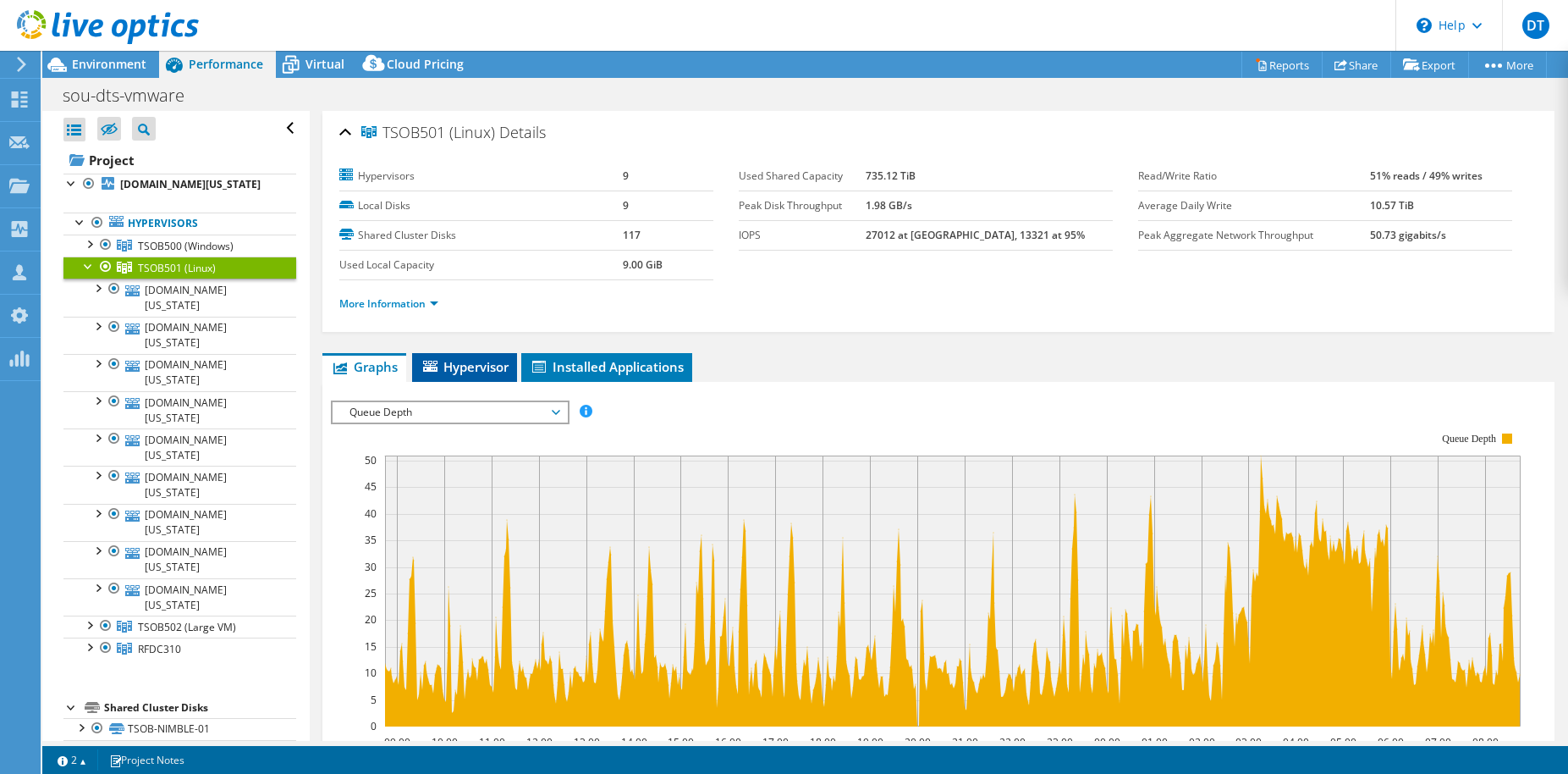
click at [470, 360] on span "Hypervisor" at bounding box center [464, 366] width 88 height 16
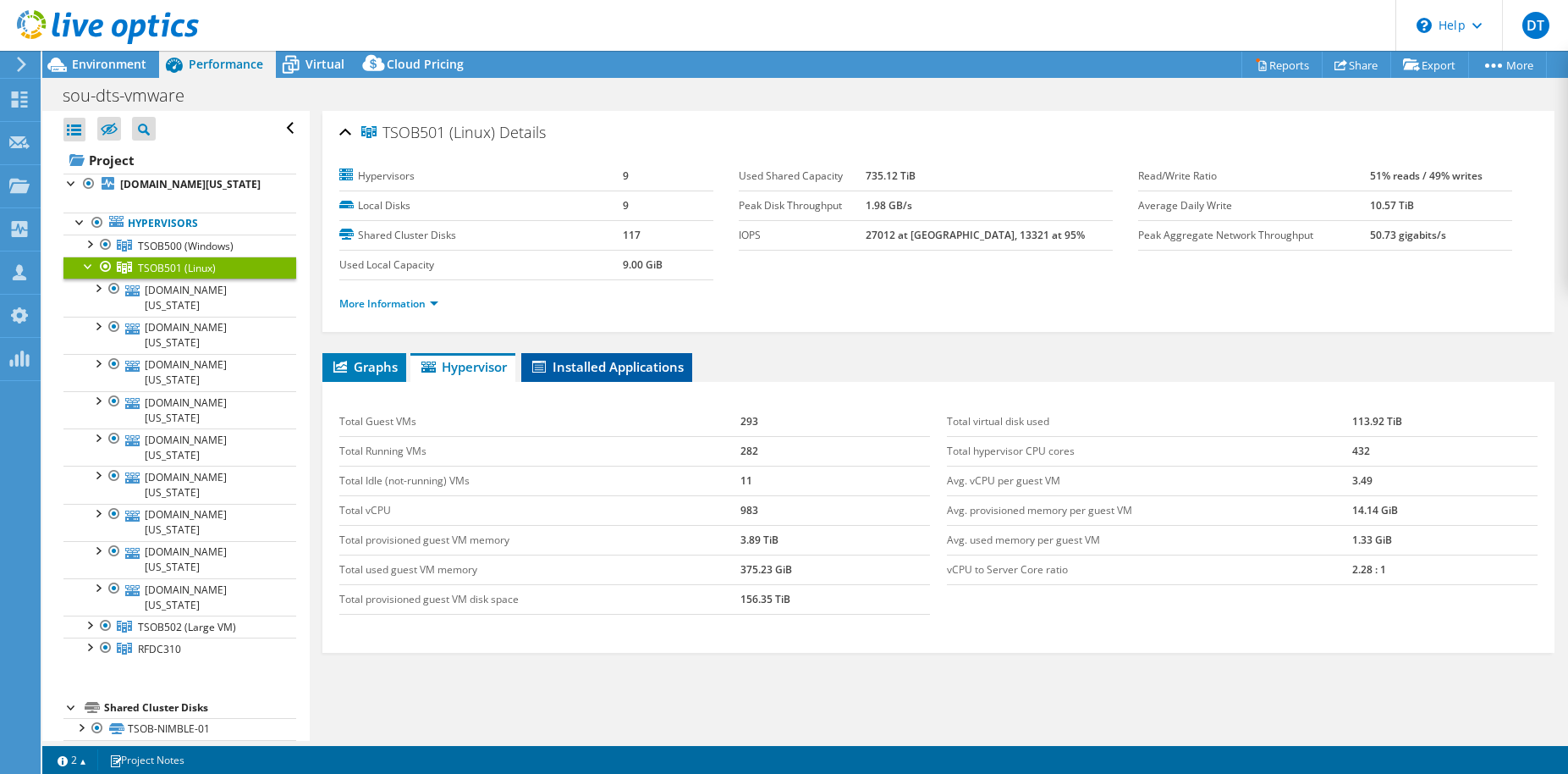
click at [613, 372] on span "Installed Applications" at bounding box center [606, 366] width 154 height 16
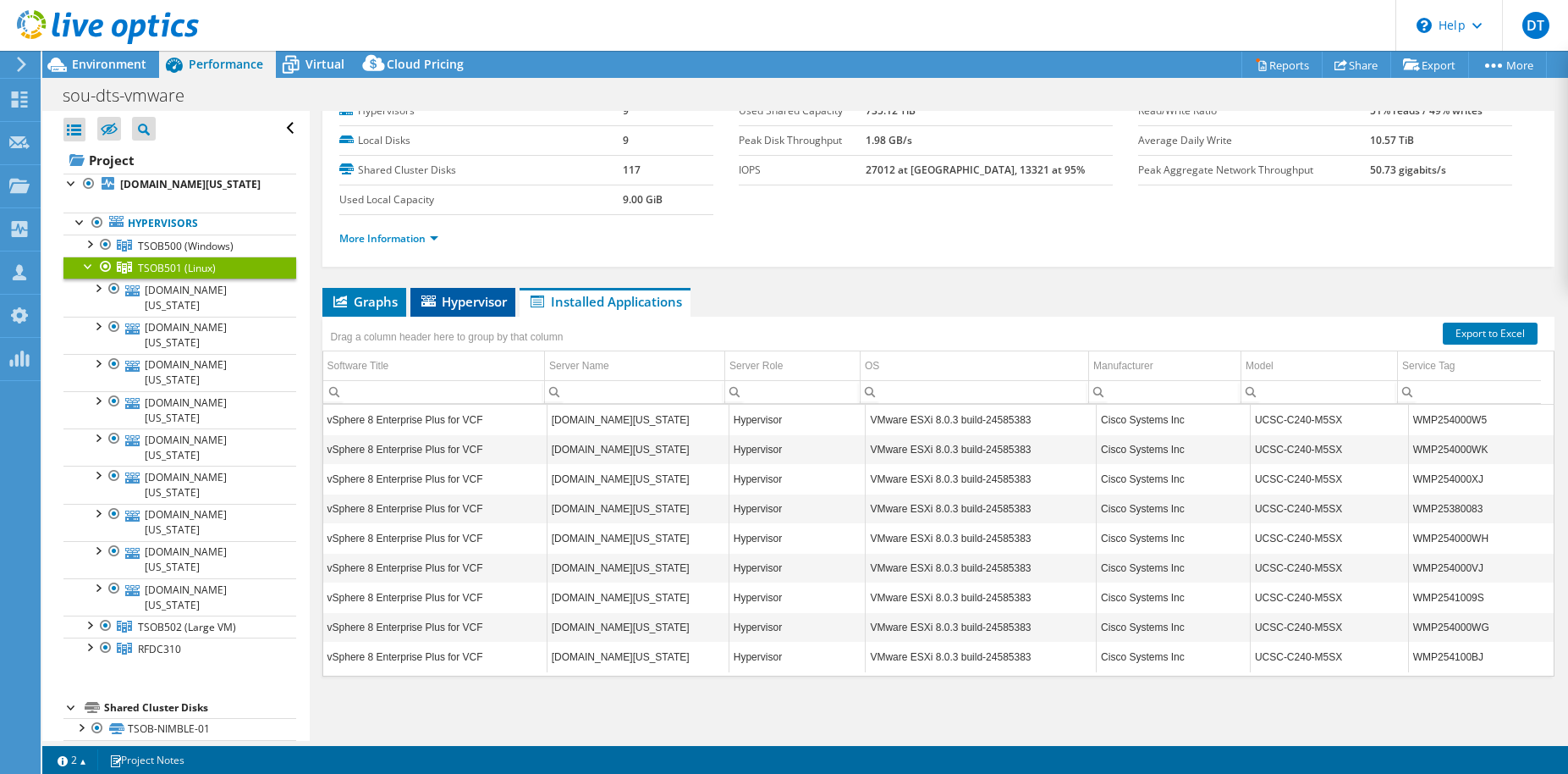
click at [452, 307] on span "Hypervisor" at bounding box center [462, 301] width 88 height 16
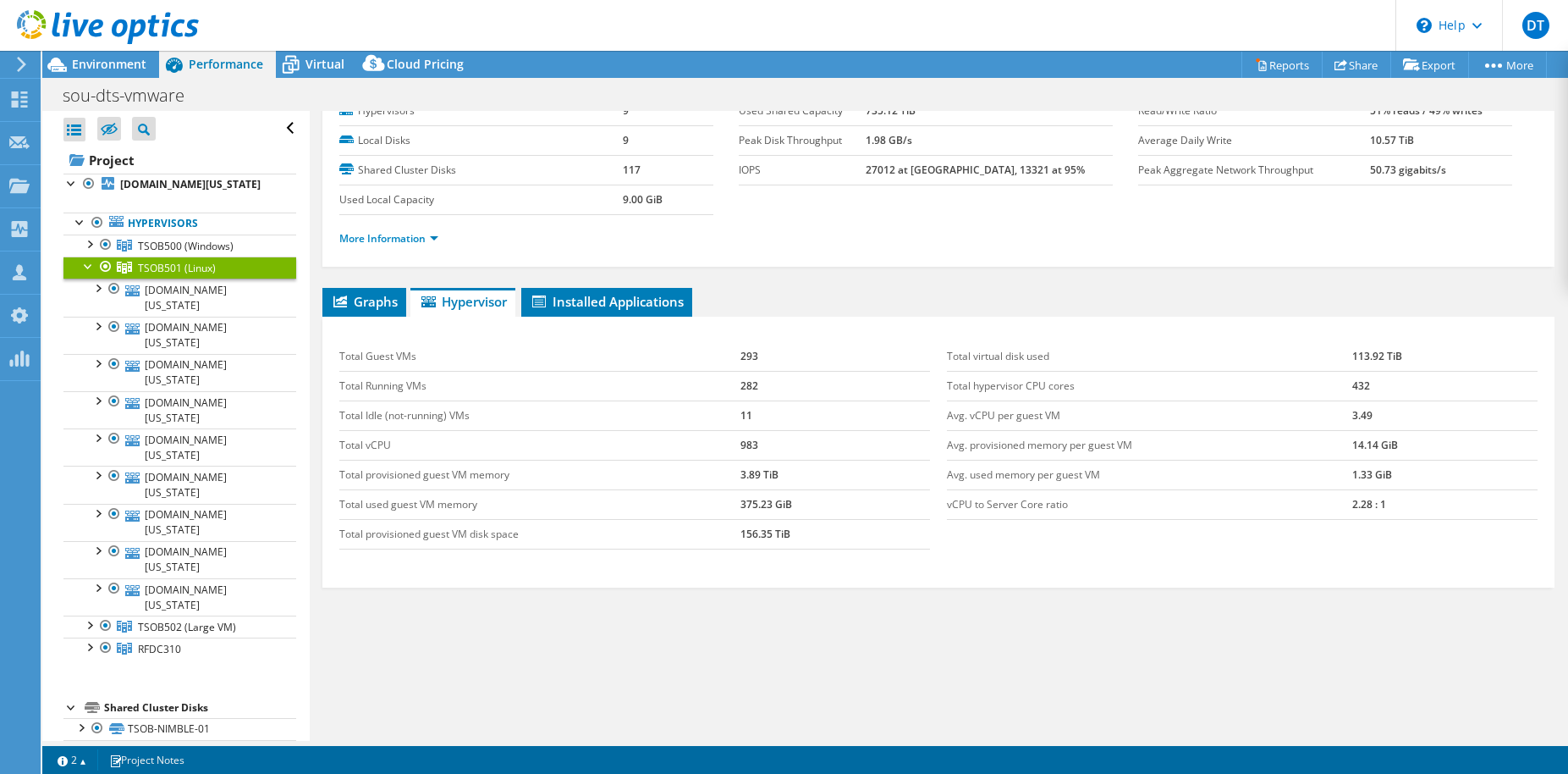
click at [341, 281] on div "TSOB501 (Linux) Details Hypervisors 9 Local Disks 9 Shared Cluster Disks 117 Us…" at bounding box center [938, 393] width 1257 height 695
click at [364, 300] on span "Graphs" at bounding box center [364, 301] width 67 height 16
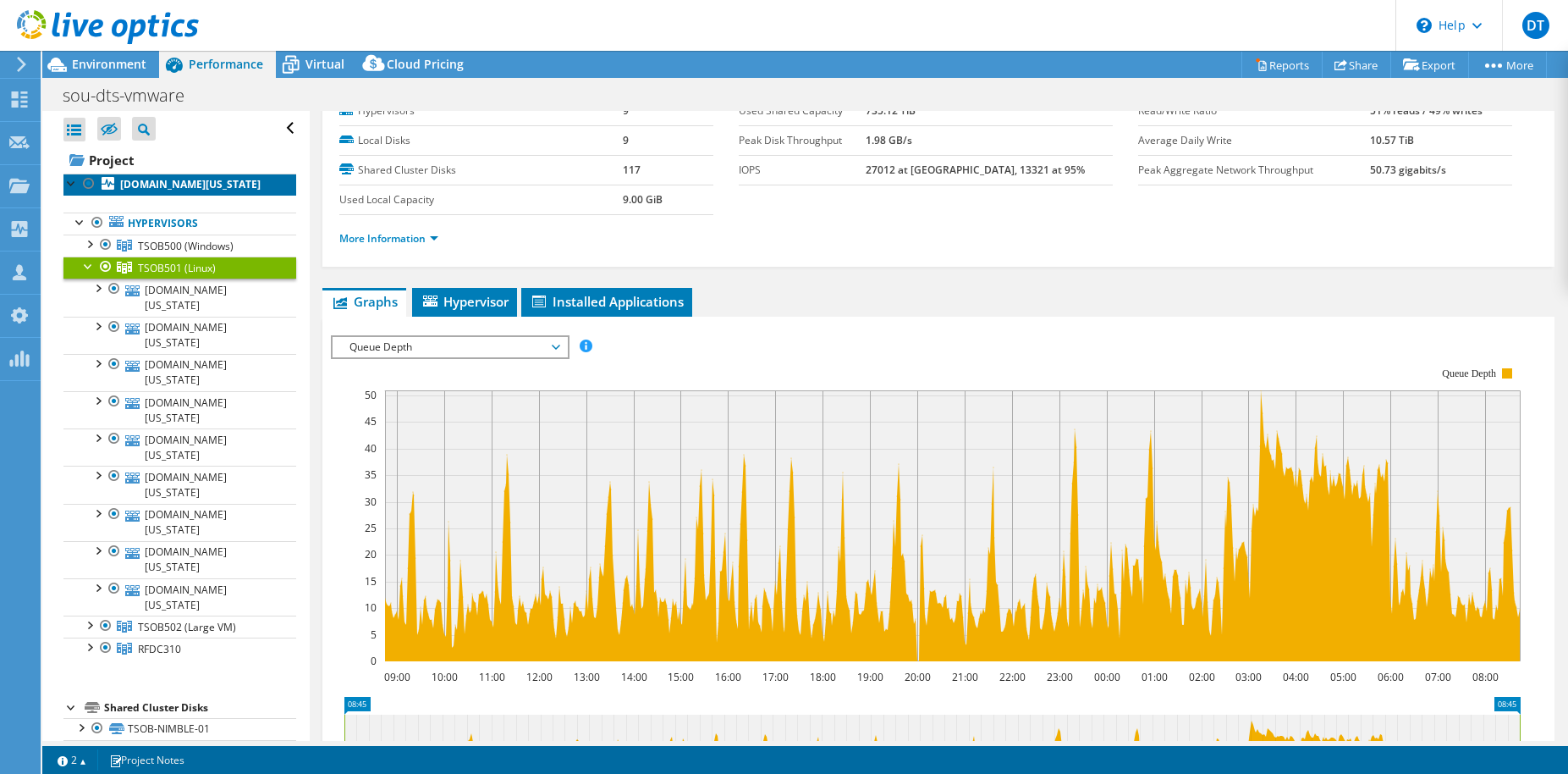
click at [204, 182] on b "[DOMAIN_NAME][US_STATE]" at bounding box center [190, 184] width 140 height 15
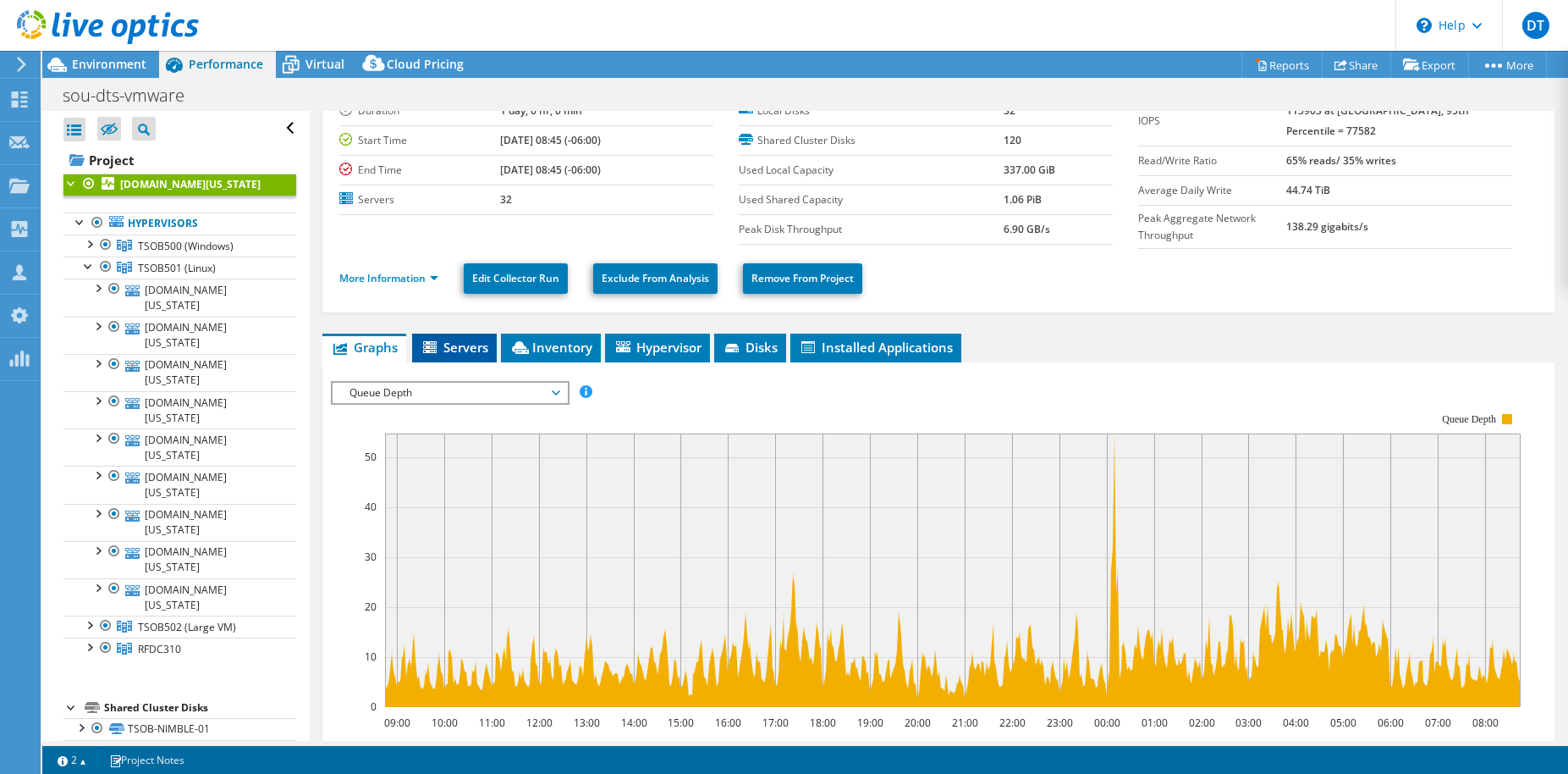
click at [468, 351] on span "Servers" at bounding box center [455, 346] width 68 height 16
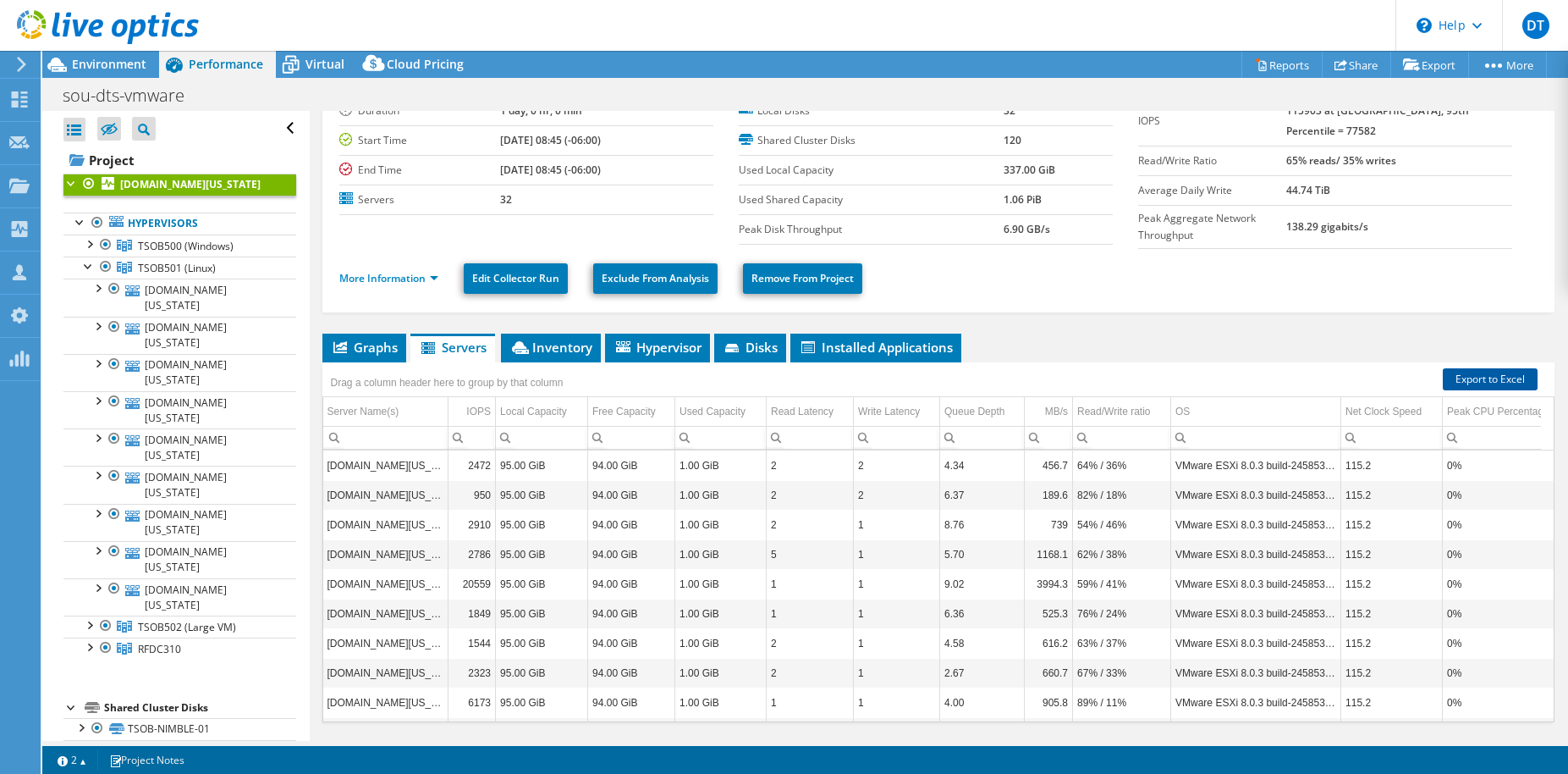
click at [1502, 371] on link "Export to Excel" at bounding box center [1491, 379] width 95 height 22
